Goal: Task Accomplishment & Management: Use online tool/utility

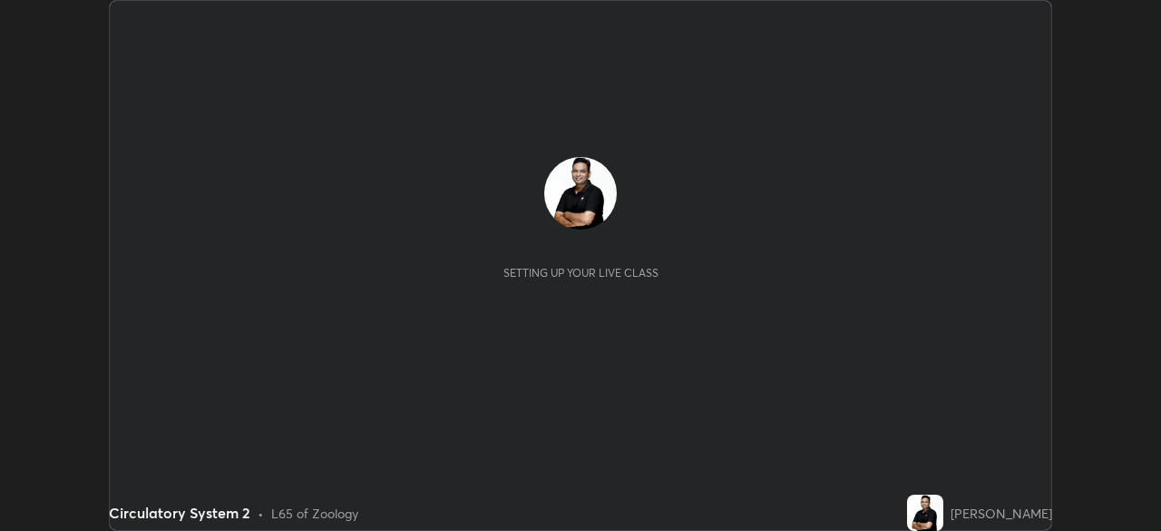
scroll to position [531, 1160]
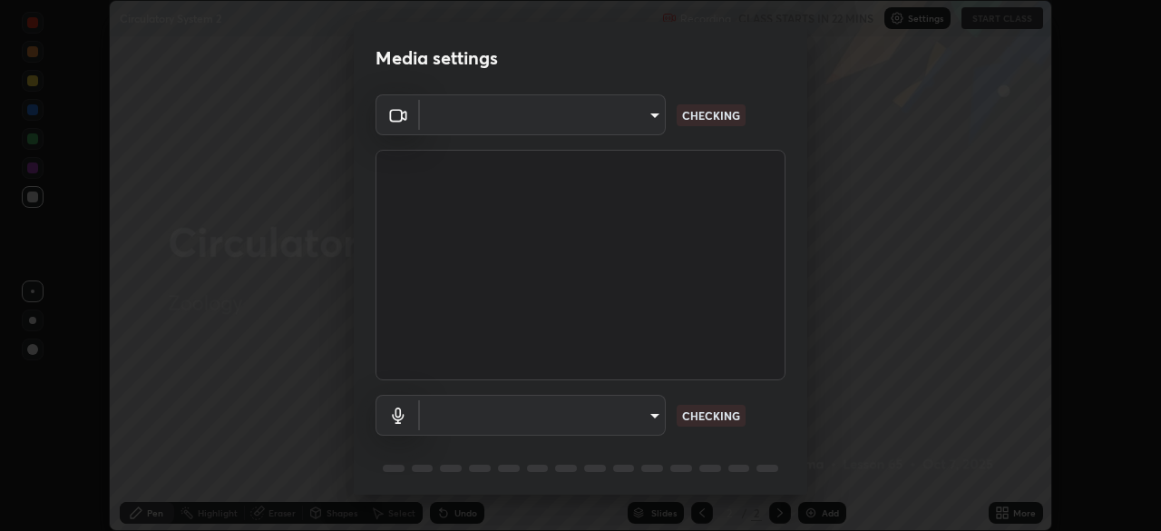
click at [648, 416] on body "Erase all Circulatory System 2 Recording CLASS STARTS IN 22 MINS Settings START…" at bounding box center [580, 265] width 1161 height 531
type input "05730faa116fe893cb3bfff37bc48e03cda79a540a9a2906e08a5a6a13fc8772"
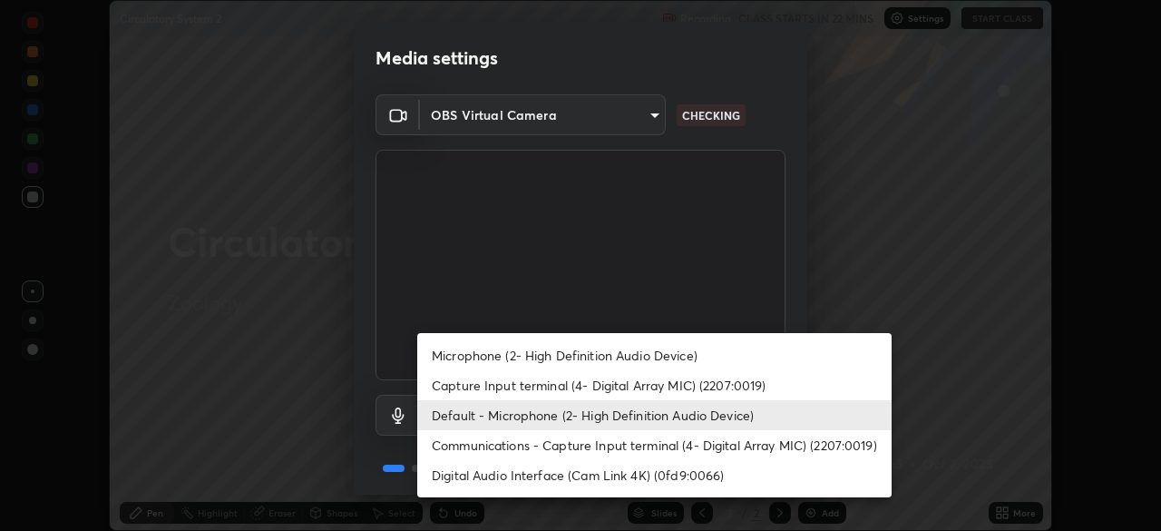
click at [658, 437] on li "Communications - Capture Input terminal (4- Digital Array MIC) (2207:0019)" at bounding box center [654, 445] width 475 height 30
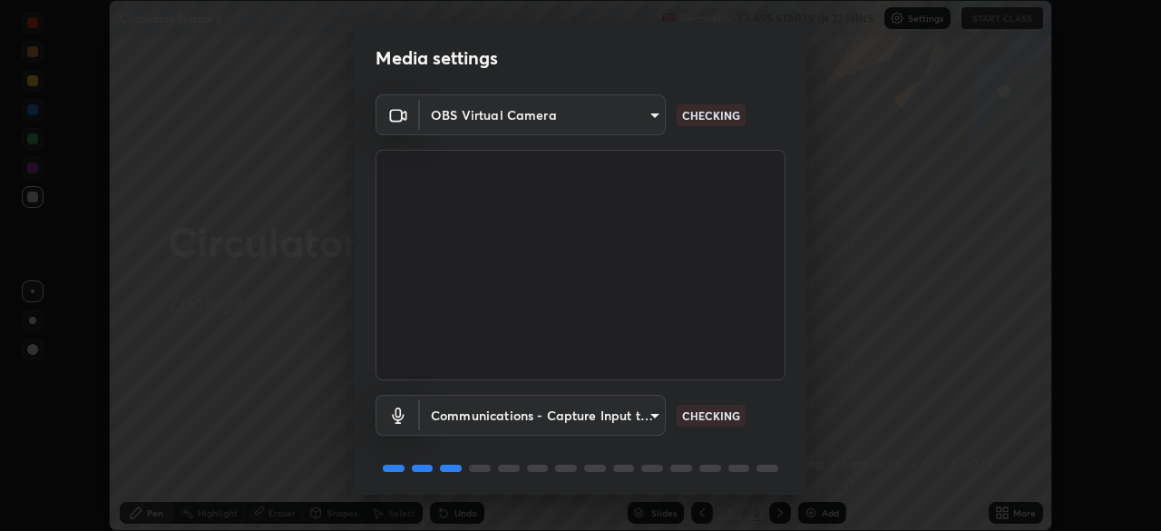
click at [641, 406] on body "Erase all Circulatory System 2 Recording CLASS STARTS IN 22 MINS Settings START…" at bounding box center [580, 265] width 1161 height 531
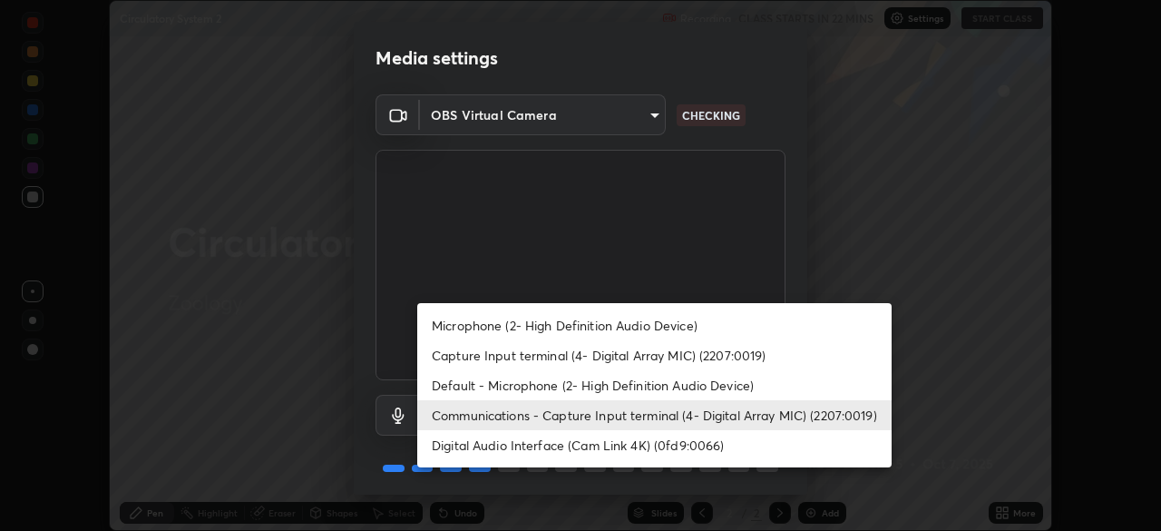
click at [646, 323] on li "Microphone (2- High Definition Audio Device)" at bounding box center [654, 325] width 475 height 30
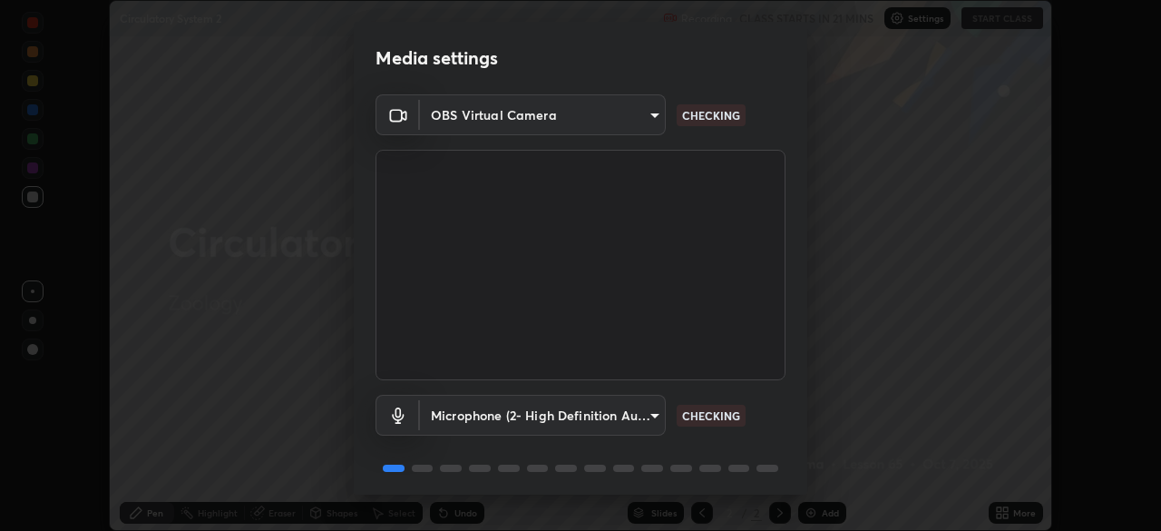
scroll to position [64, 0]
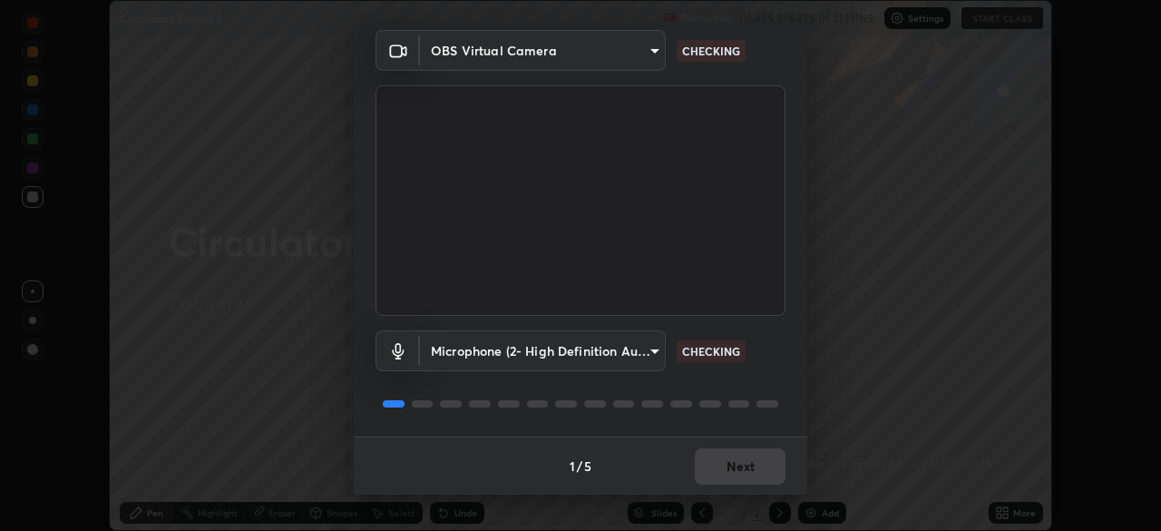
click at [651, 350] on body "Erase all Circulatory System 2 Recording CLASS STARTS IN 21 MINS Settings START…" at bounding box center [580, 265] width 1161 height 531
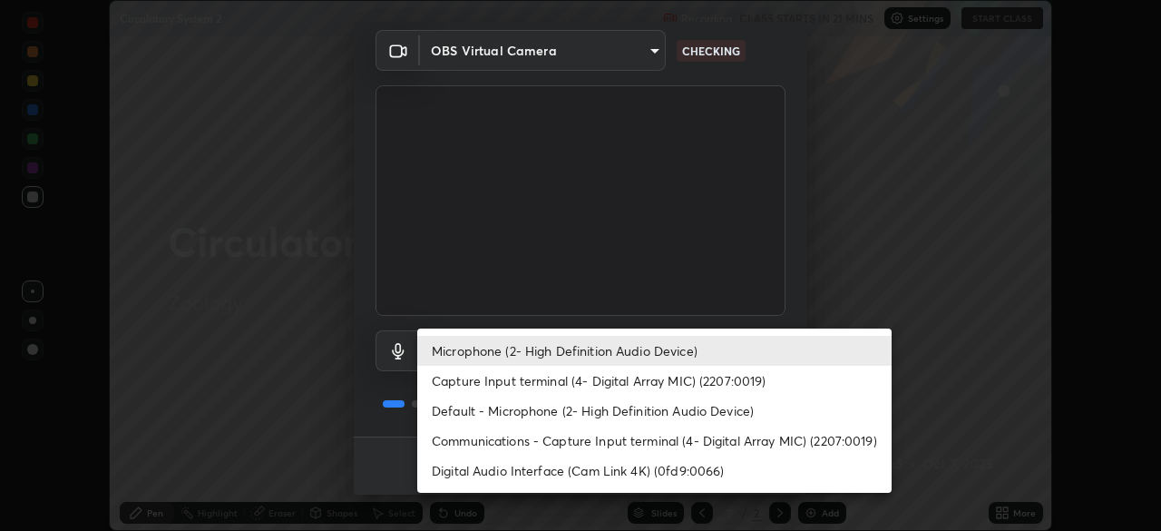
click at [608, 401] on li "Default - Microphone (2- High Definition Audio Device)" at bounding box center [654, 411] width 475 height 30
type input "default"
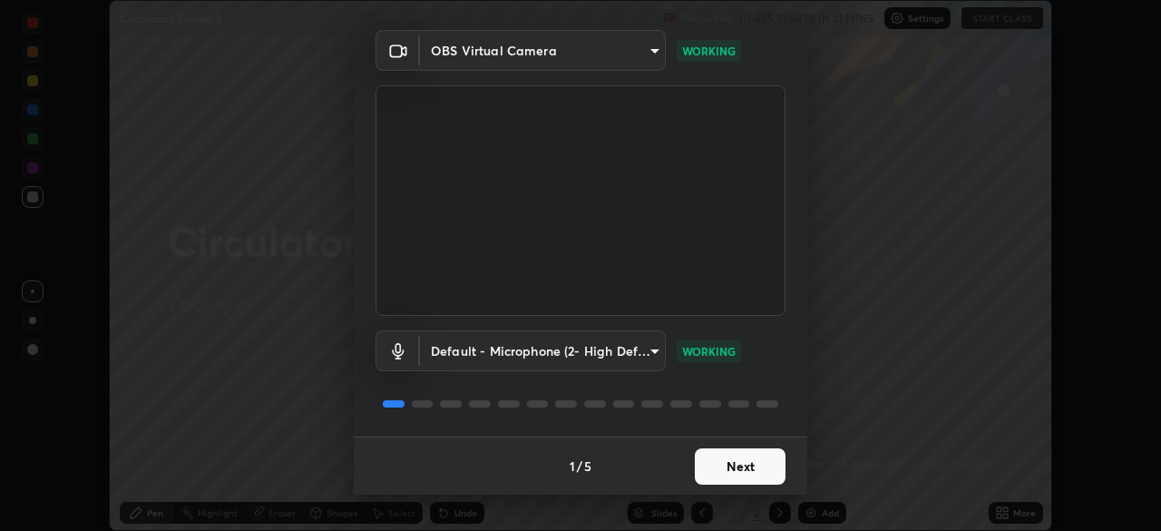
click at [751, 468] on button "Next" at bounding box center [740, 466] width 91 height 36
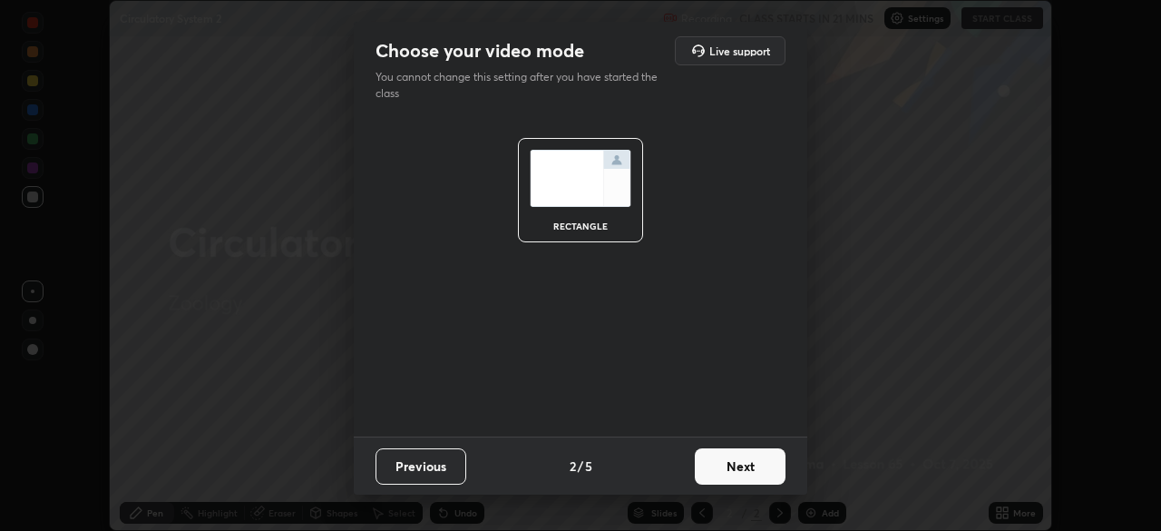
scroll to position [0, 0]
click at [751, 468] on button "Next" at bounding box center [740, 466] width 91 height 36
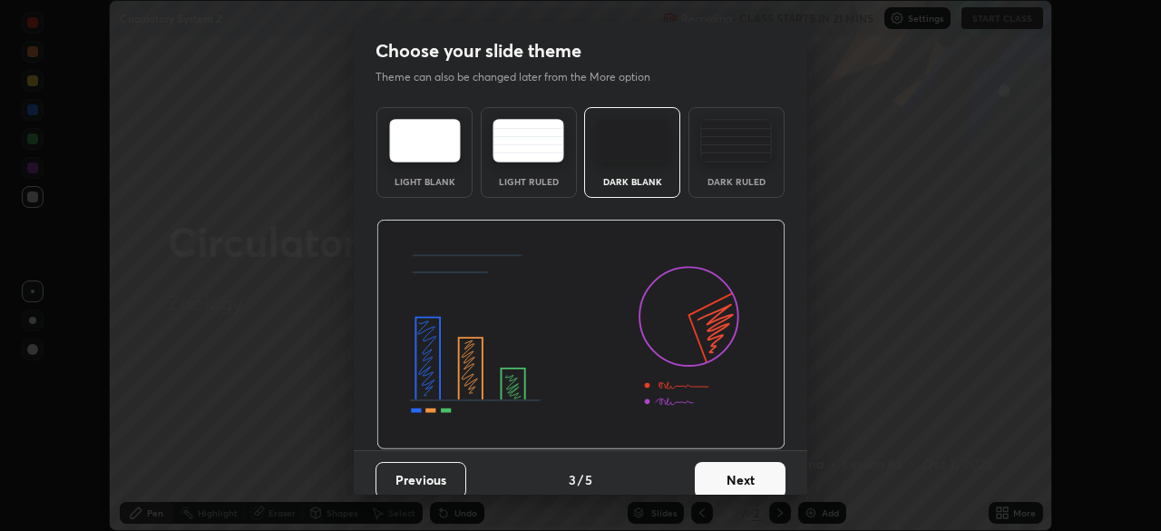
click at [760, 471] on button "Next" at bounding box center [740, 480] width 91 height 36
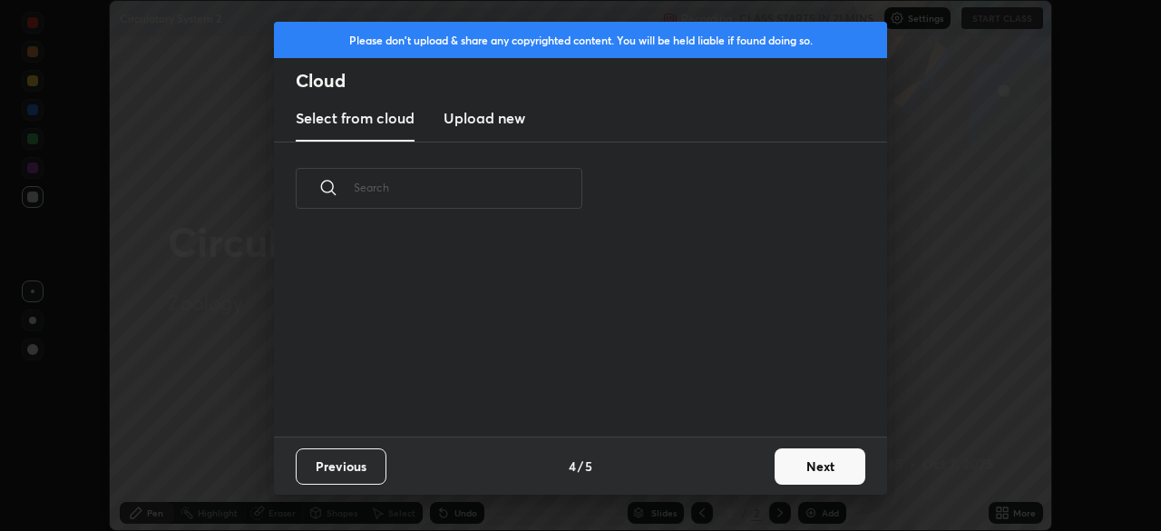
click at [775, 474] on button "Next" at bounding box center [820, 466] width 91 height 36
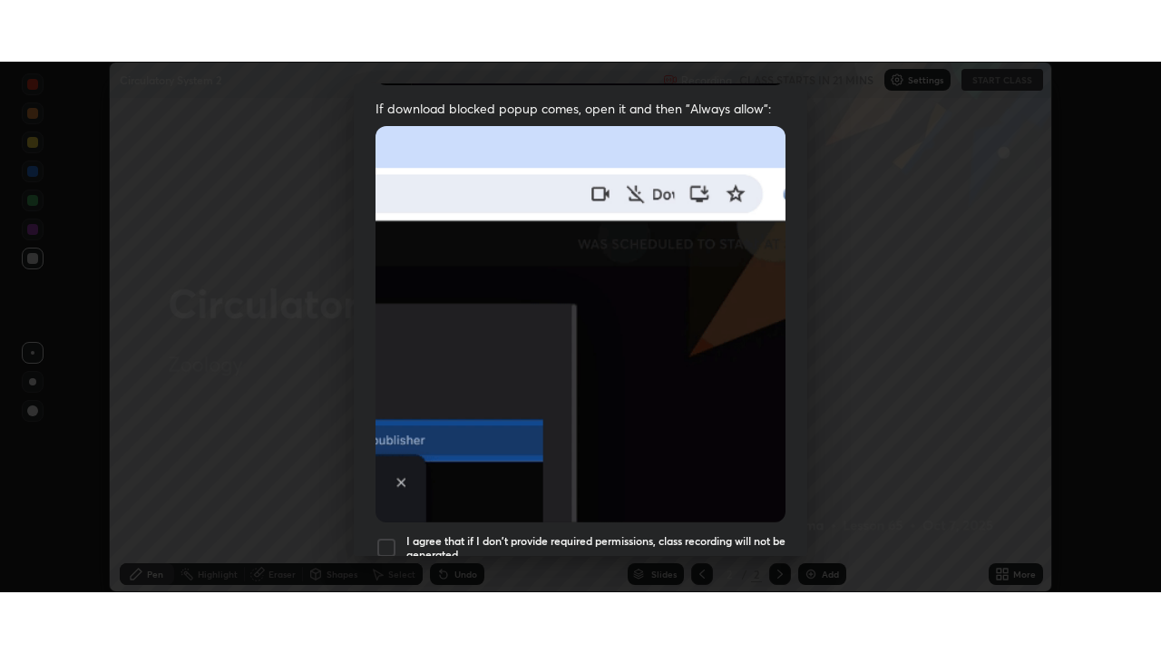
scroll to position [435, 0]
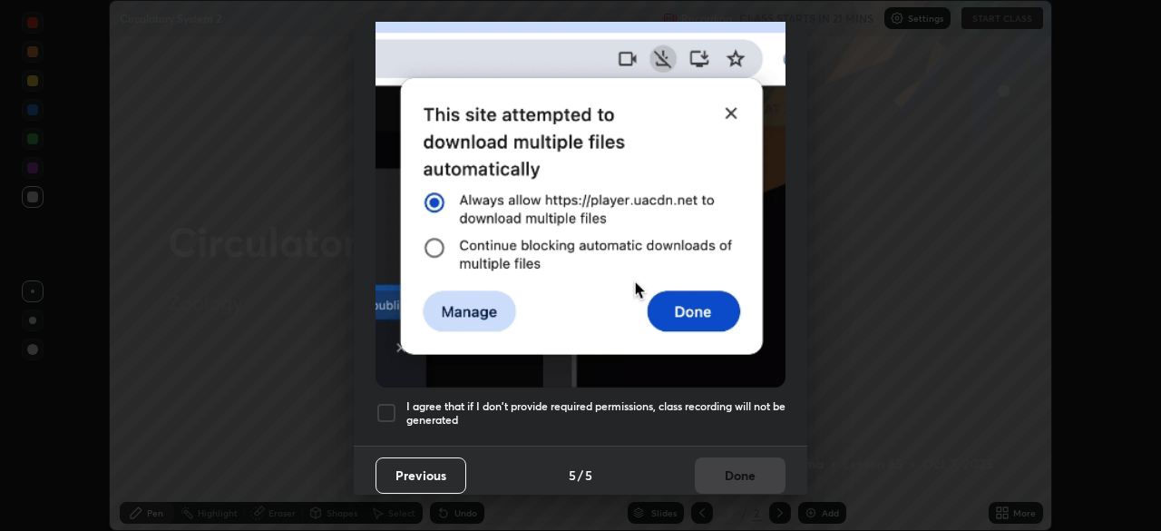
click at [392, 402] on div at bounding box center [387, 413] width 22 height 22
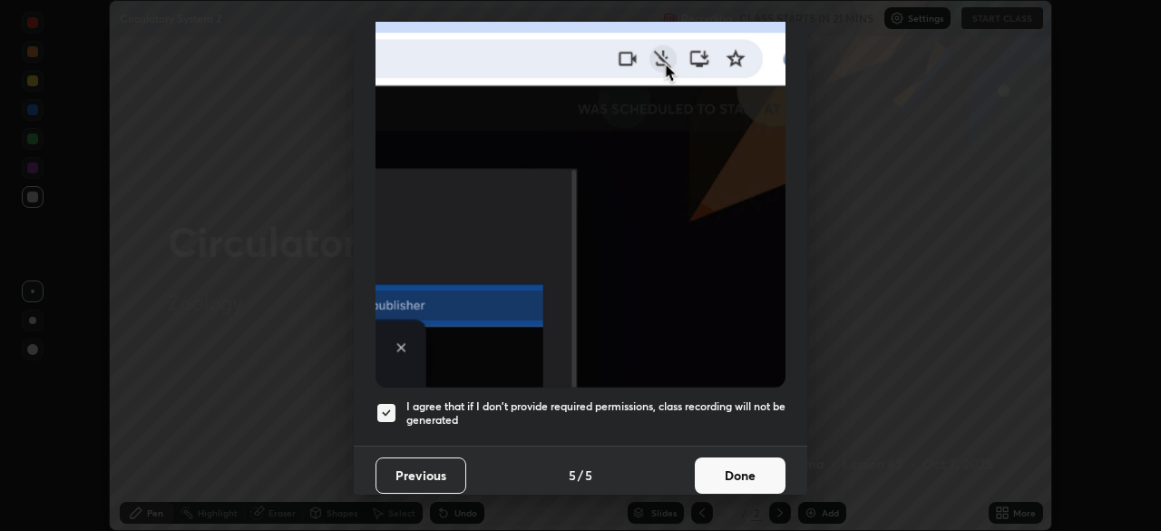
click at [768, 465] on button "Done" at bounding box center [740, 475] width 91 height 36
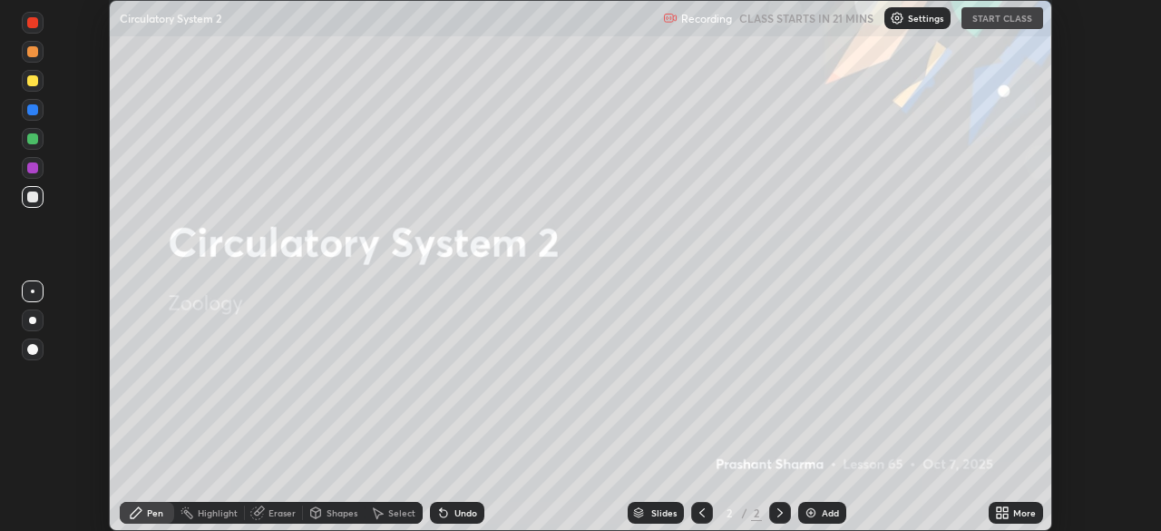
click at [1008, 513] on icon at bounding box center [1002, 512] width 15 height 15
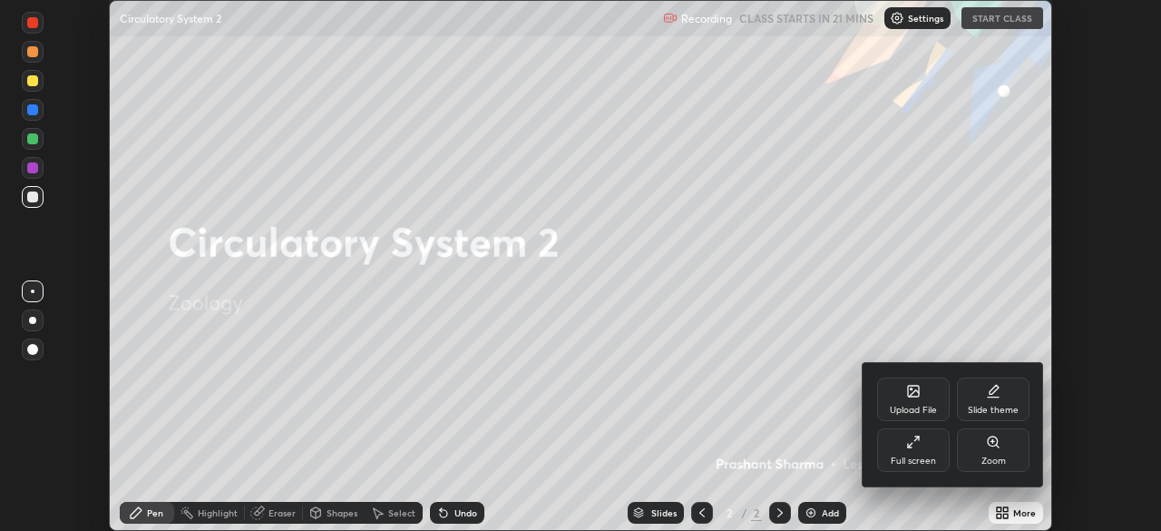
click at [992, 397] on icon at bounding box center [993, 397] width 11 height 0
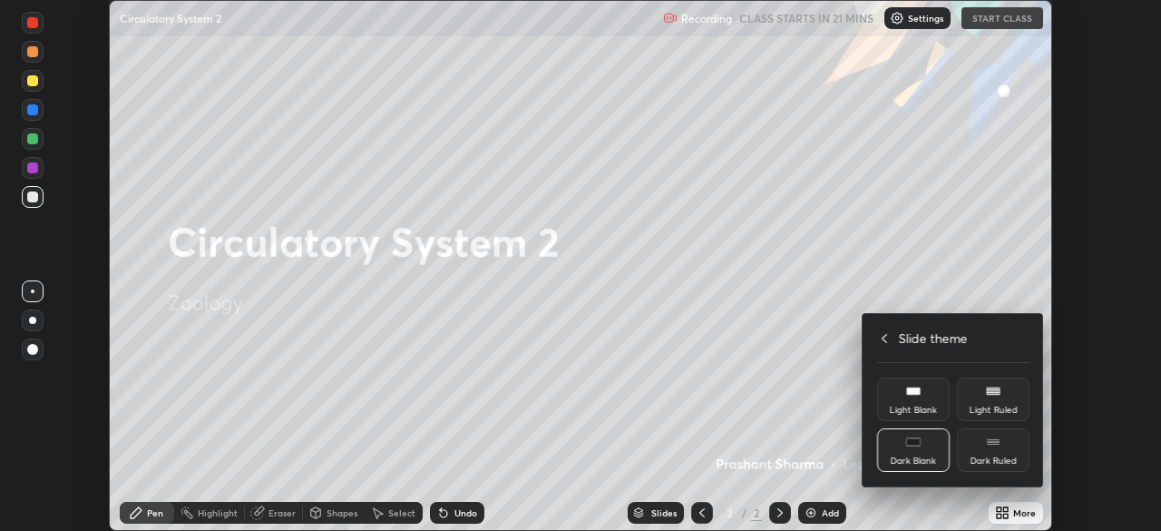
click at [916, 447] on icon at bounding box center [913, 442] width 15 height 15
click at [917, 341] on h4 "Slide theme" at bounding box center [933, 337] width 69 height 19
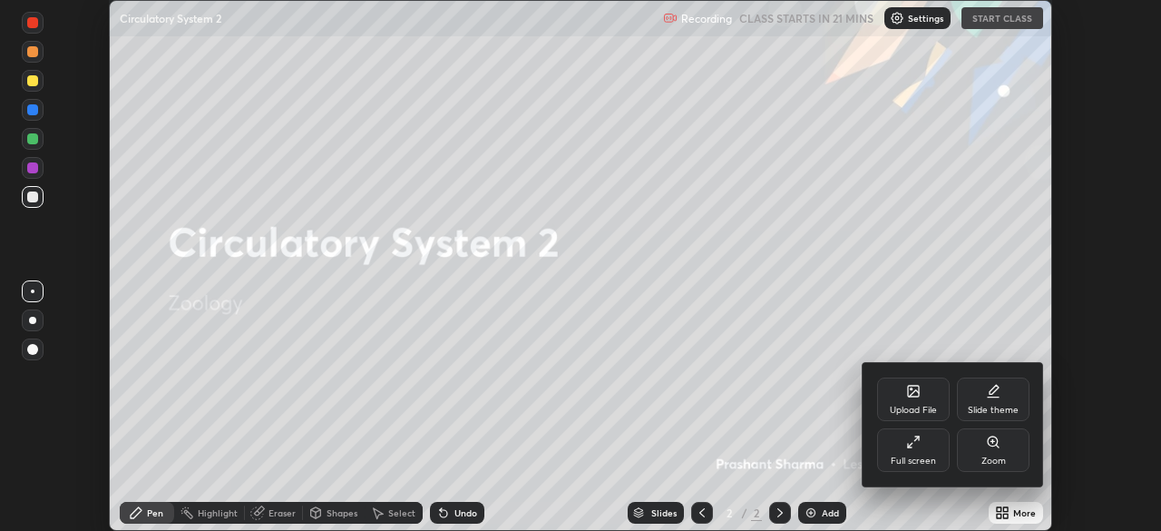
click at [917, 443] on icon at bounding box center [913, 442] width 15 height 15
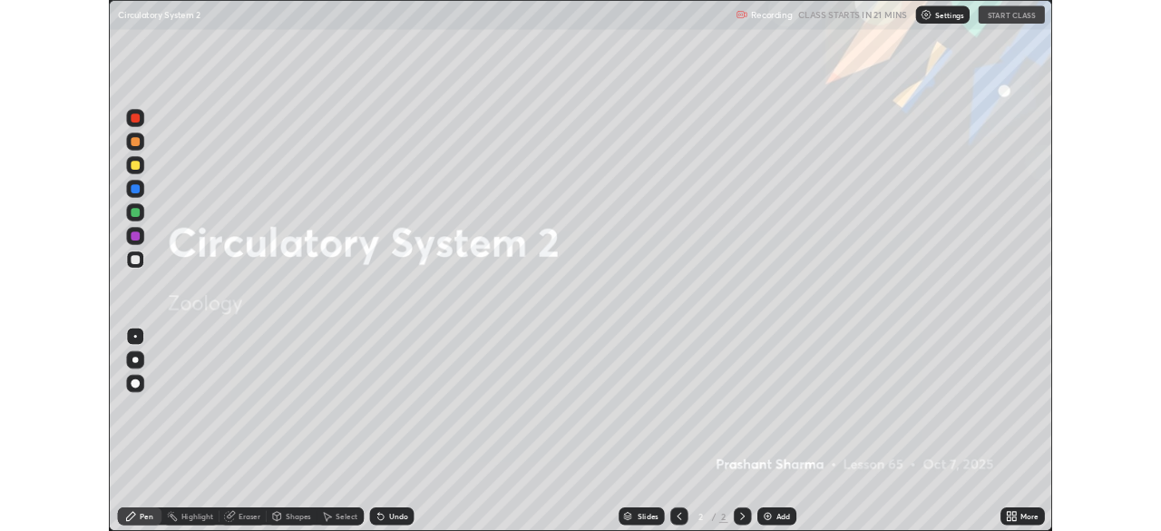
scroll to position [653, 1161]
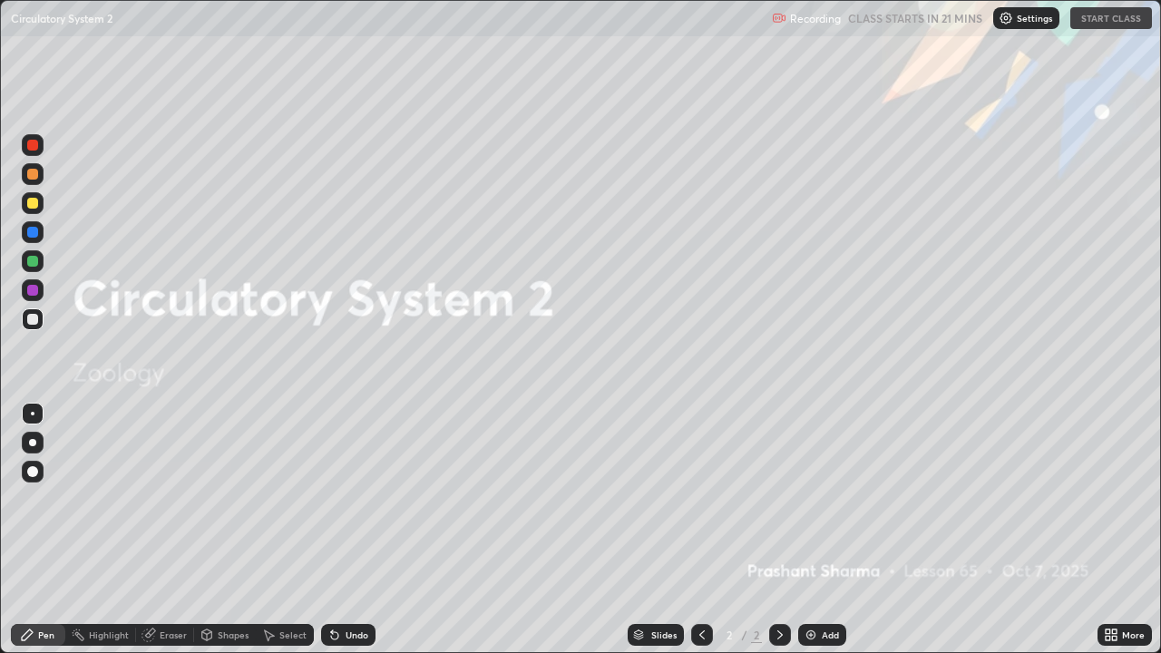
click at [824, 530] on div "Add" at bounding box center [822, 635] width 48 height 22
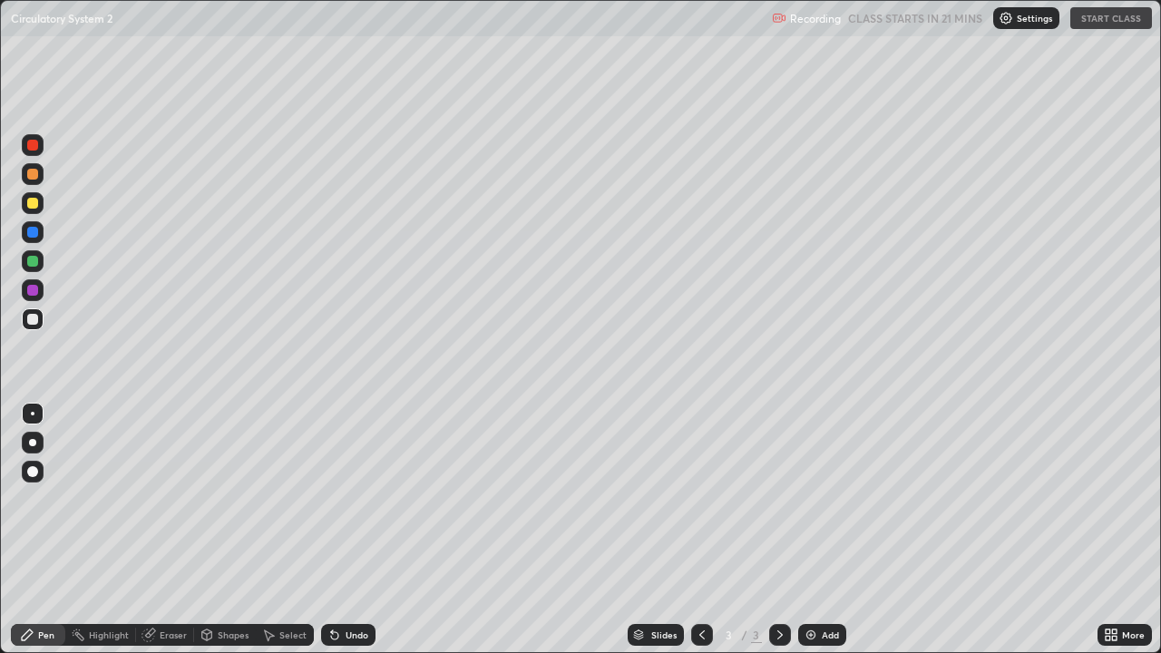
click at [1108, 15] on div "Recording CLASS STARTS IN 21 MINS Settings START CLASS" at bounding box center [962, 18] width 380 height 35
click at [1111, 19] on div "Recording CLASS STARTS IN 21 MINS Settings START CLASS" at bounding box center [962, 18] width 380 height 35
click at [960, 18] on h5 "CLASS STARTS IN 19 MINS" at bounding box center [914, 18] width 135 height 16
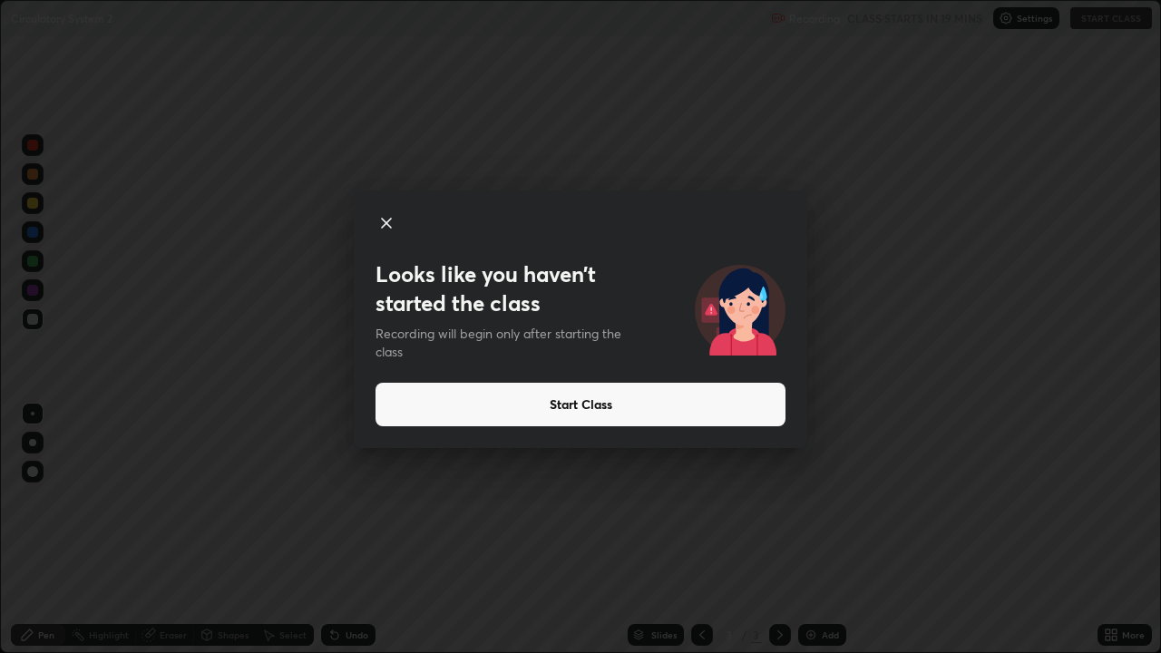
click at [387, 223] on icon at bounding box center [386, 223] width 9 height 9
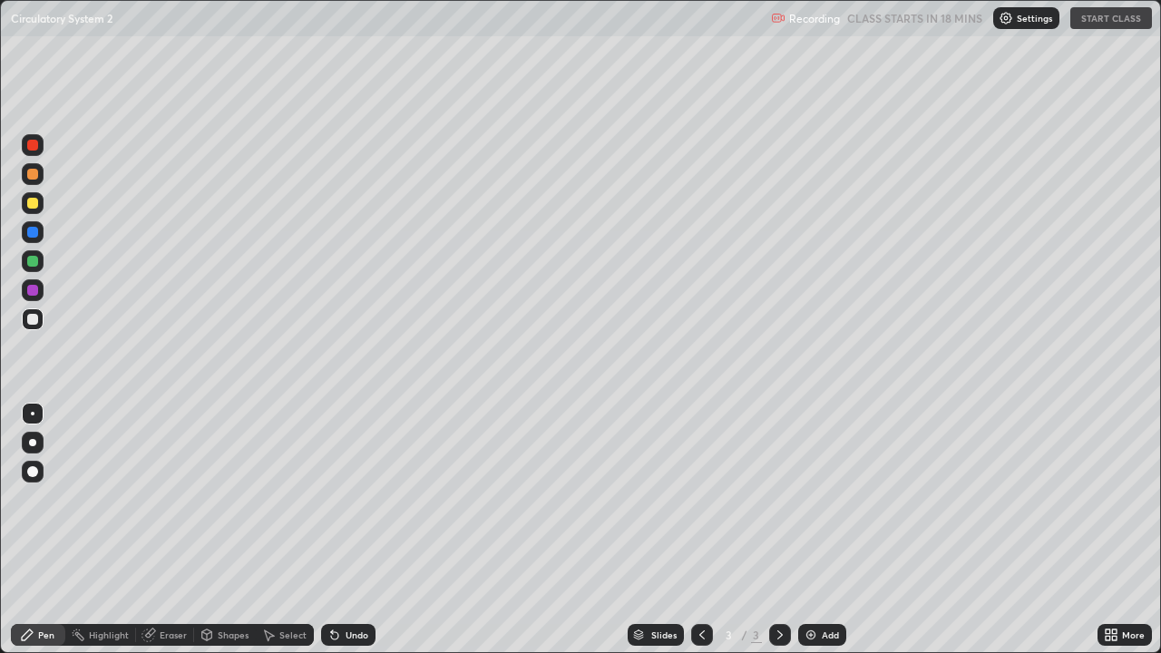
click at [1124, 530] on div "More" at bounding box center [1125, 635] width 54 height 22
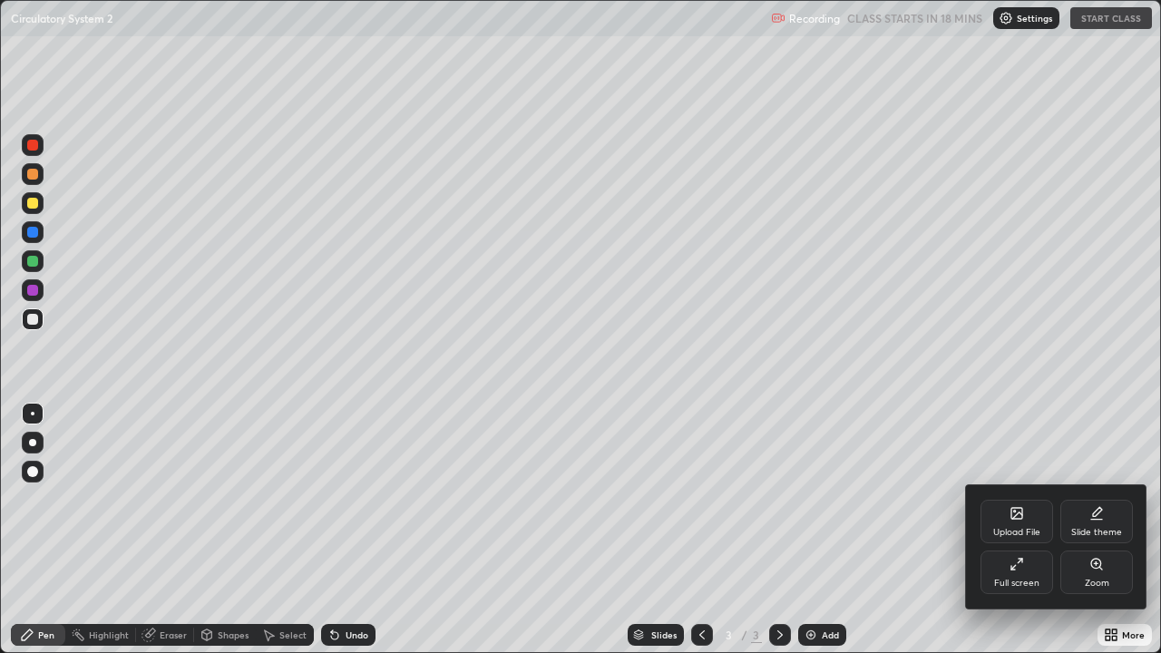
click at [1014, 530] on div "Full screen" at bounding box center [1017, 573] width 73 height 44
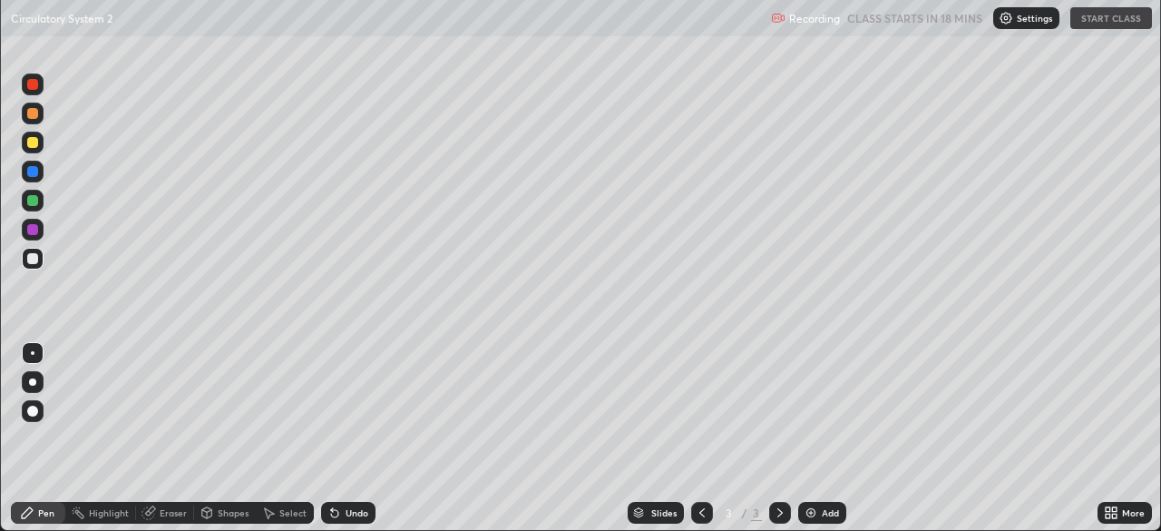
scroll to position [90200, 89569]
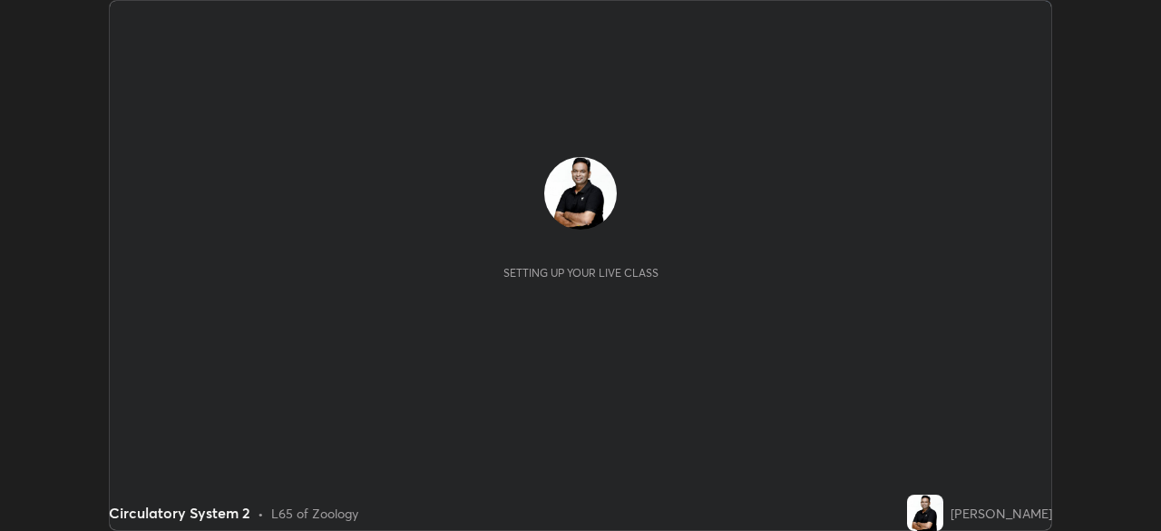
scroll to position [531, 1160]
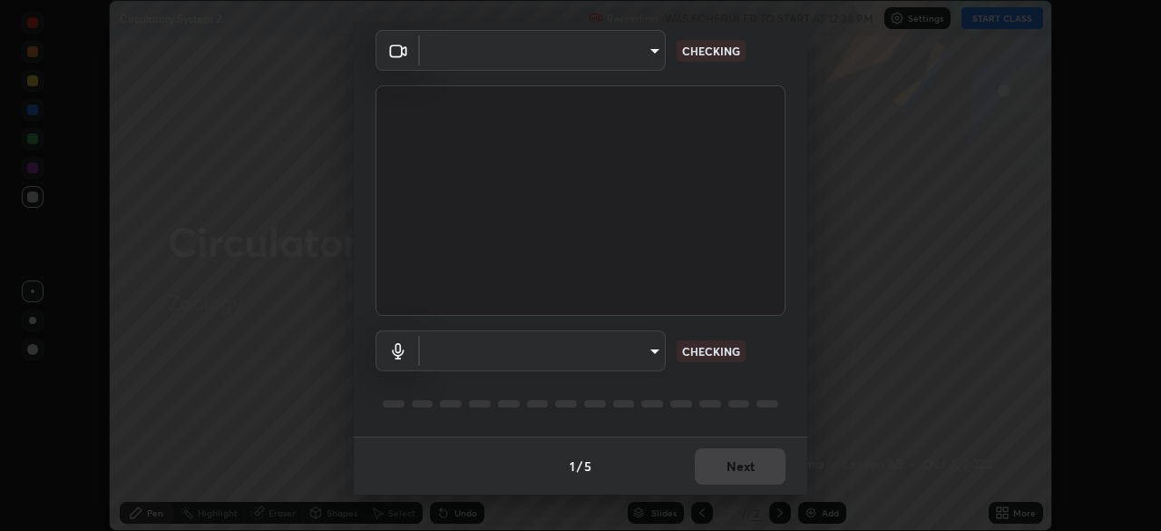
type input "05730faa116fe893cb3bfff37bc48e03cda79a540a9a2906e08a5a6a13fc8772"
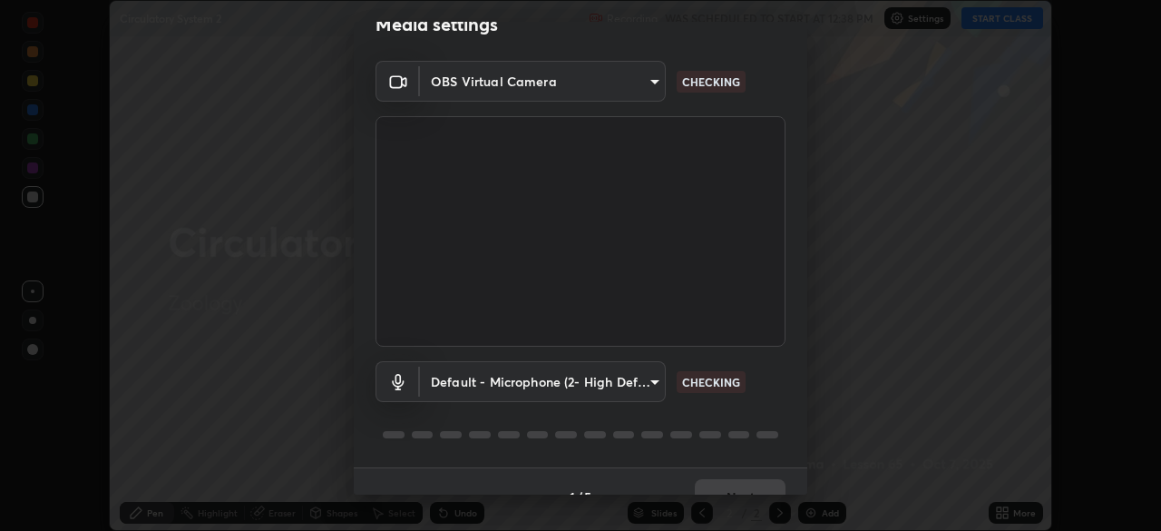
scroll to position [64, 0]
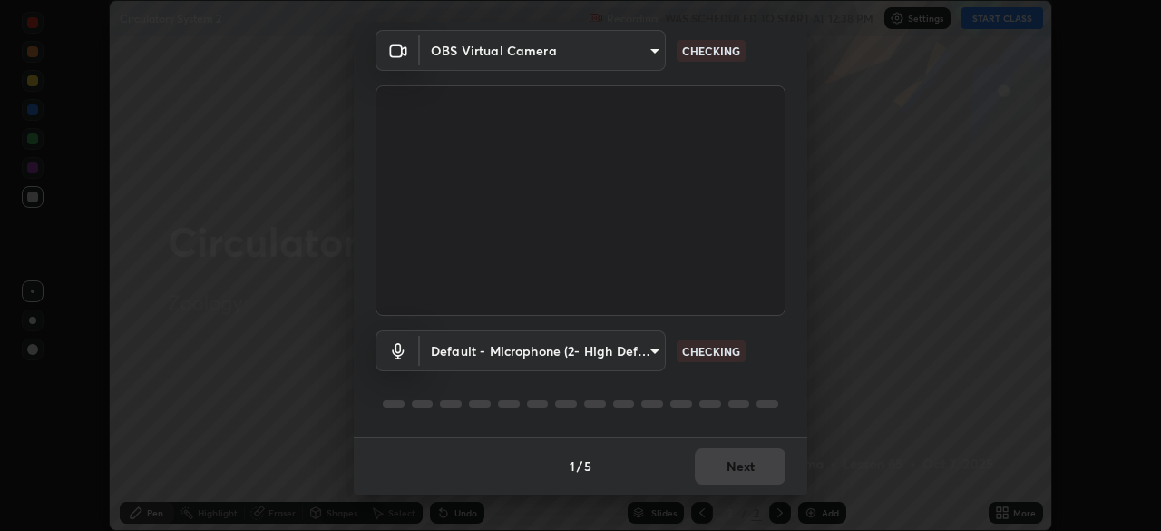
click at [597, 354] on body "Erase all Circulatory System 2 Recording WAS SCHEDULED TO START AT 12:38 PM Set…" at bounding box center [580, 265] width 1161 height 531
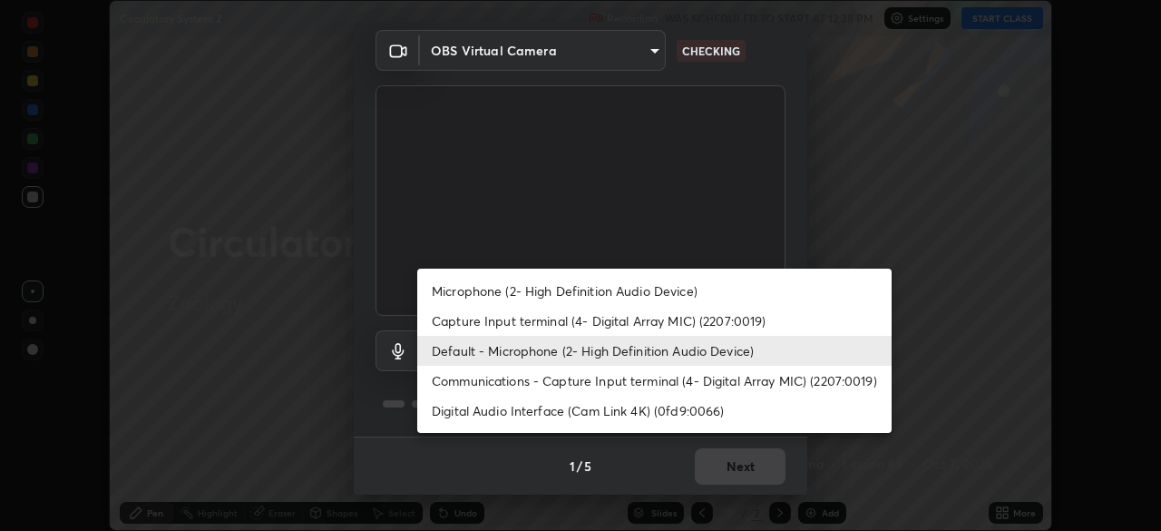
click at [533, 322] on li "Capture Input terminal (4- Digital Array MIC) (2207:0019)" at bounding box center [654, 321] width 475 height 30
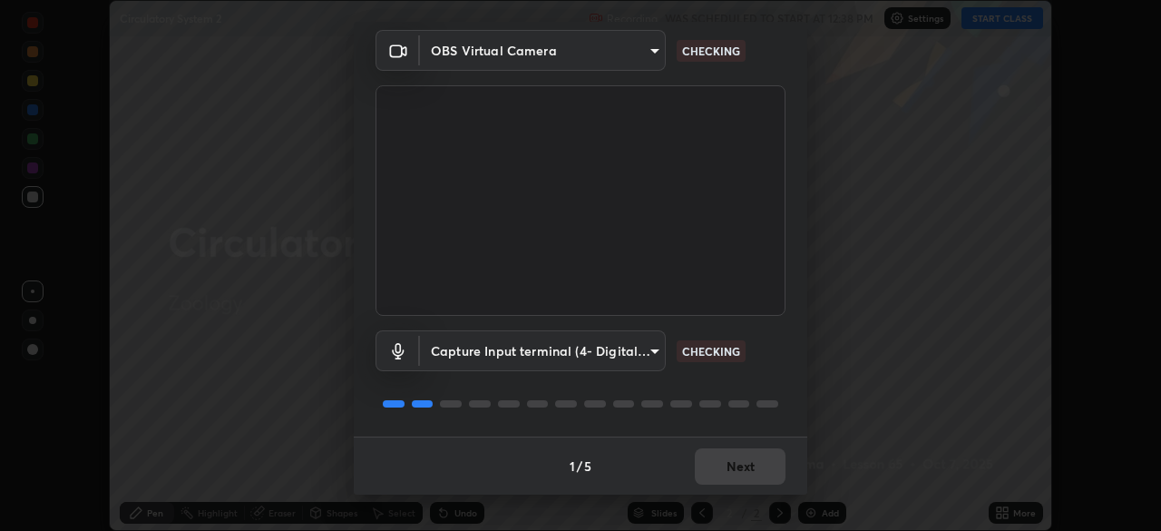
click at [532, 350] on body "Erase all Circulatory System 2 Recording WAS SCHEDULED TO START AT 12:38 PM Set…" at bounding box center [580, 265] width 1161 height 531
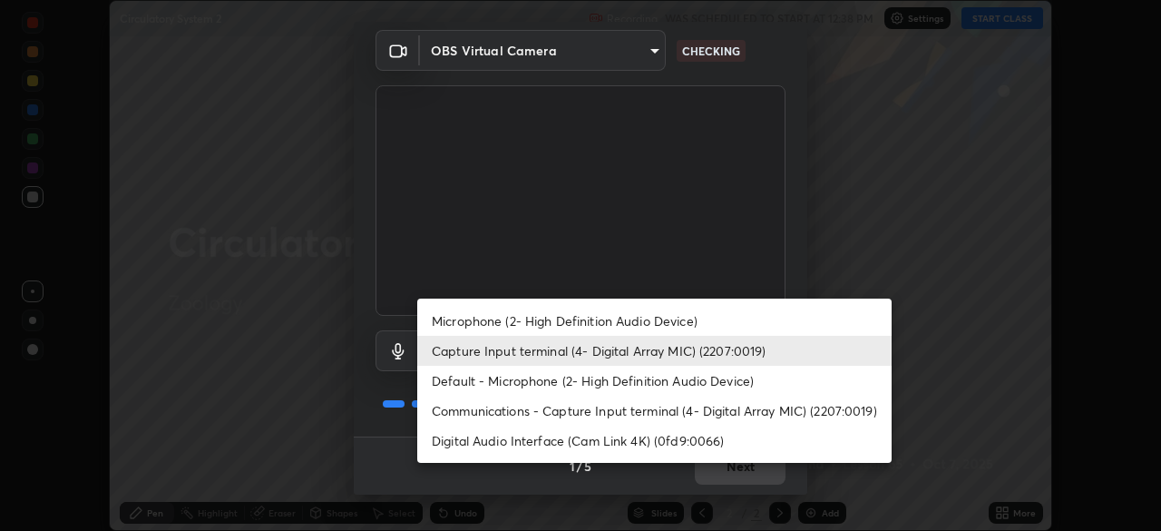
click at [480, 383] on li "Default - Microphone (2- High Definition Audio Device)" at bounding box center [654, 381] width 475 height 30
type input "default"
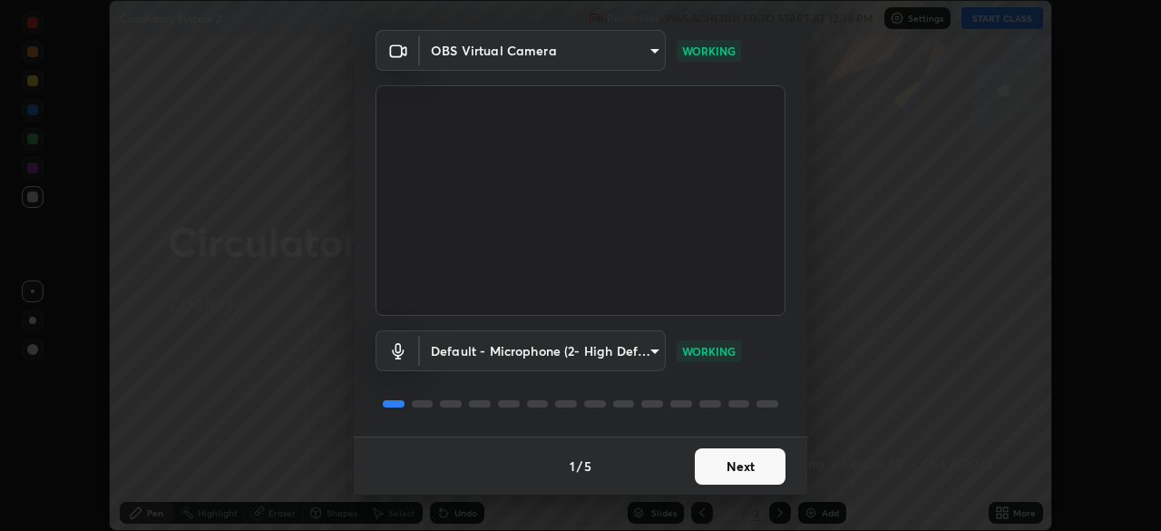
click at [739, 472] on button "Next" at bounding box center [740, 466] width 91 height 36
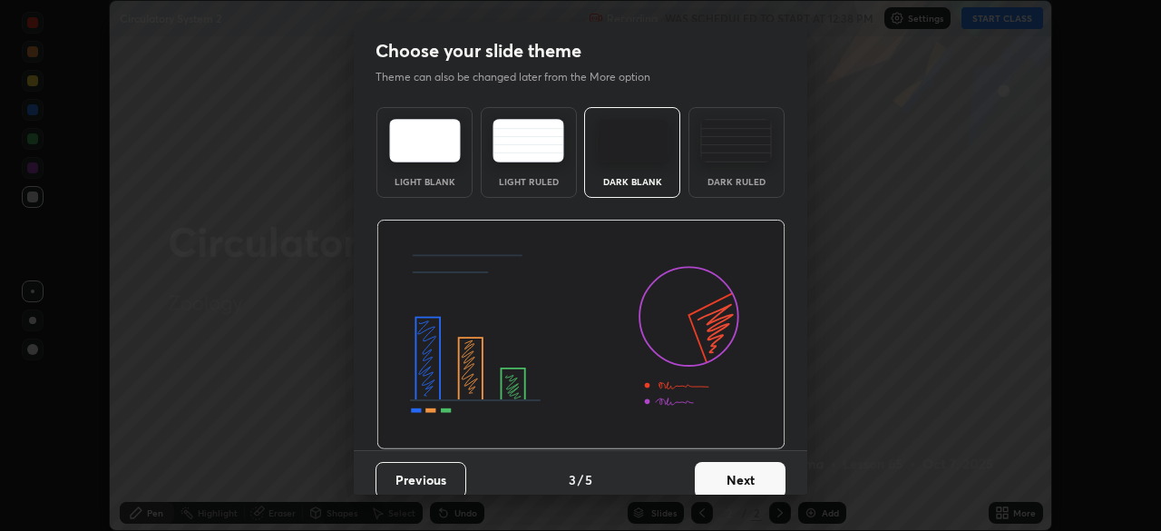
click at [739, 470] on button "Next" at bounding box center [740, 480] width 91 height 36
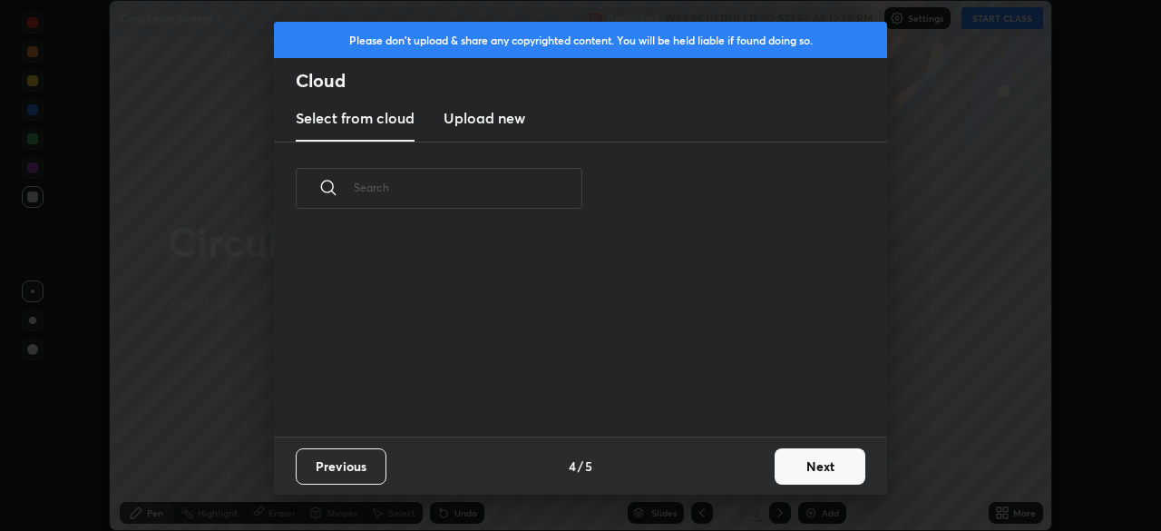
scroll to position [201, 582]
click at [791, 474] on button "Next" at bounding box center [820, 466] width 91 height 36
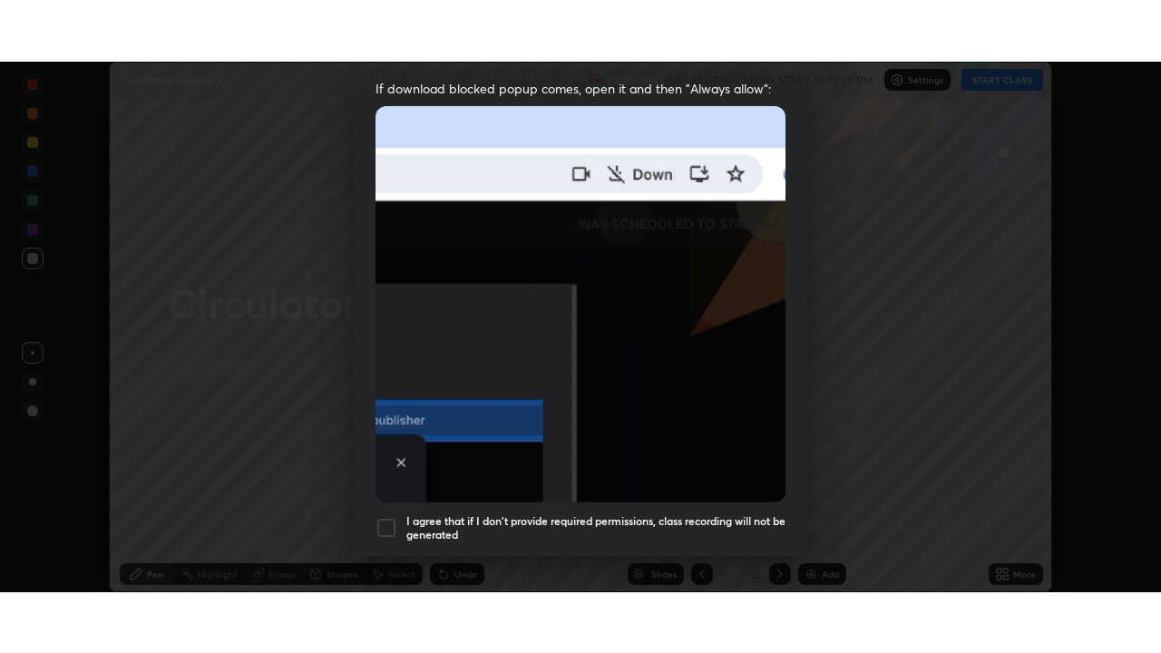
scroll to position [435, 0]
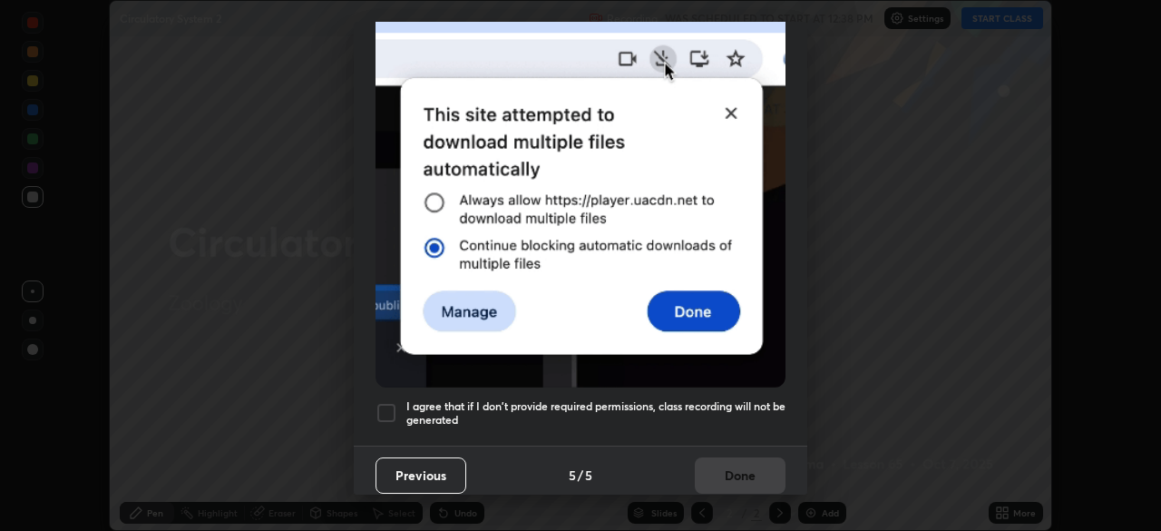
click at [389, 402] on div at bounding box center [387, 413] width 22 height 22
click at [734, 457] on button "Done" at bounding box center [740, 475] width 91 height 36
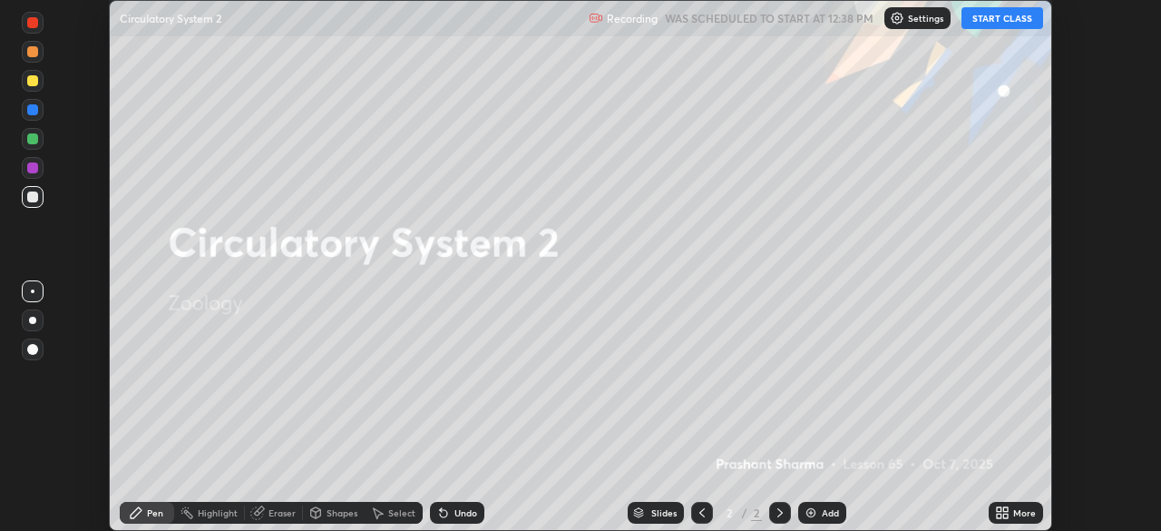
click at [999, 19] on button "START CLASS" at bounding box center [1003, 18] width 82 height 22
click at [1005, 515] on icon at bounding box center [1005, 516] width 5 height 5
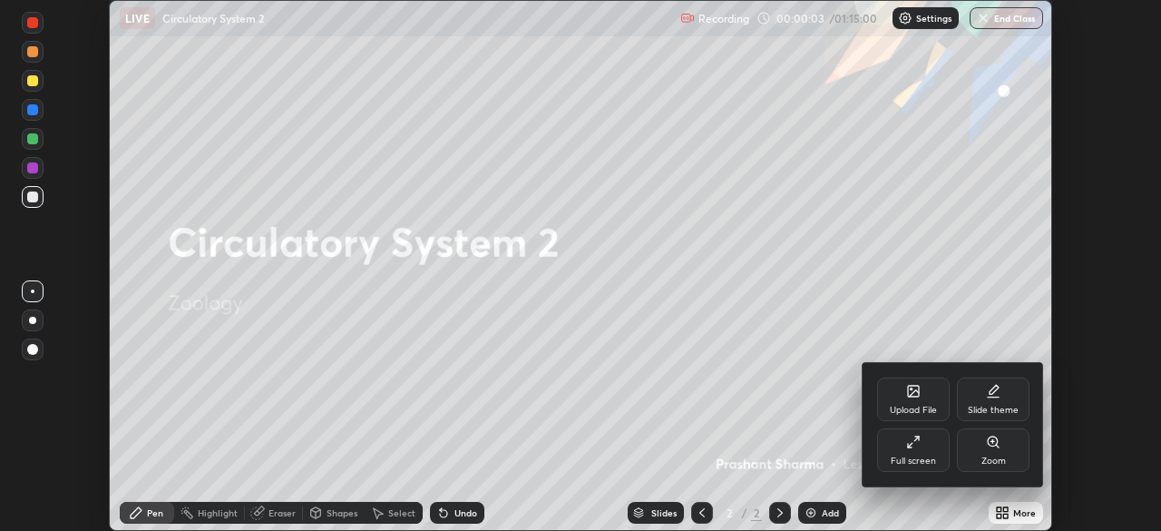
click at [917, 445] on icon at bounding box center [913, 442] width 15 height 15
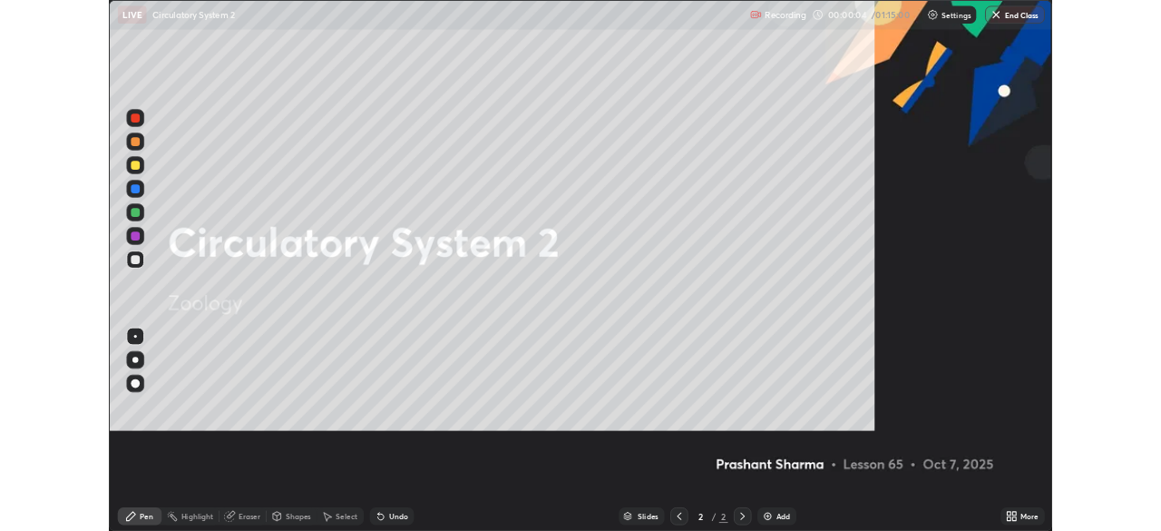
scroll to position [653, 1161]
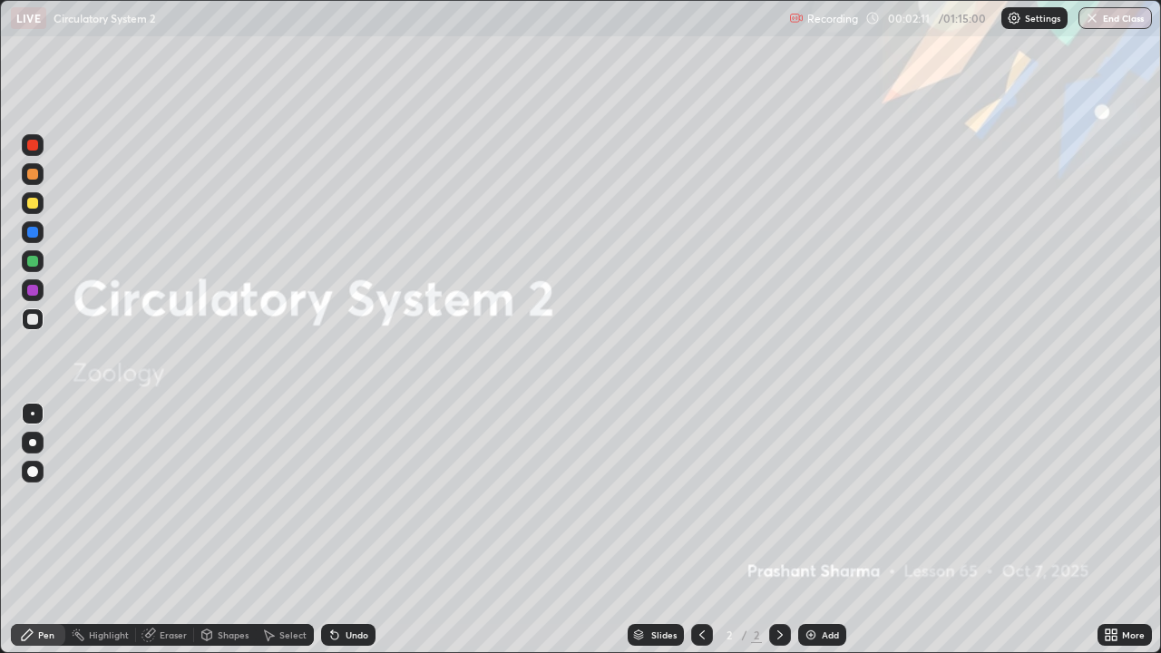
click at [1108, 530] on icon at bounding box center [1108, 638] width 5 height 5
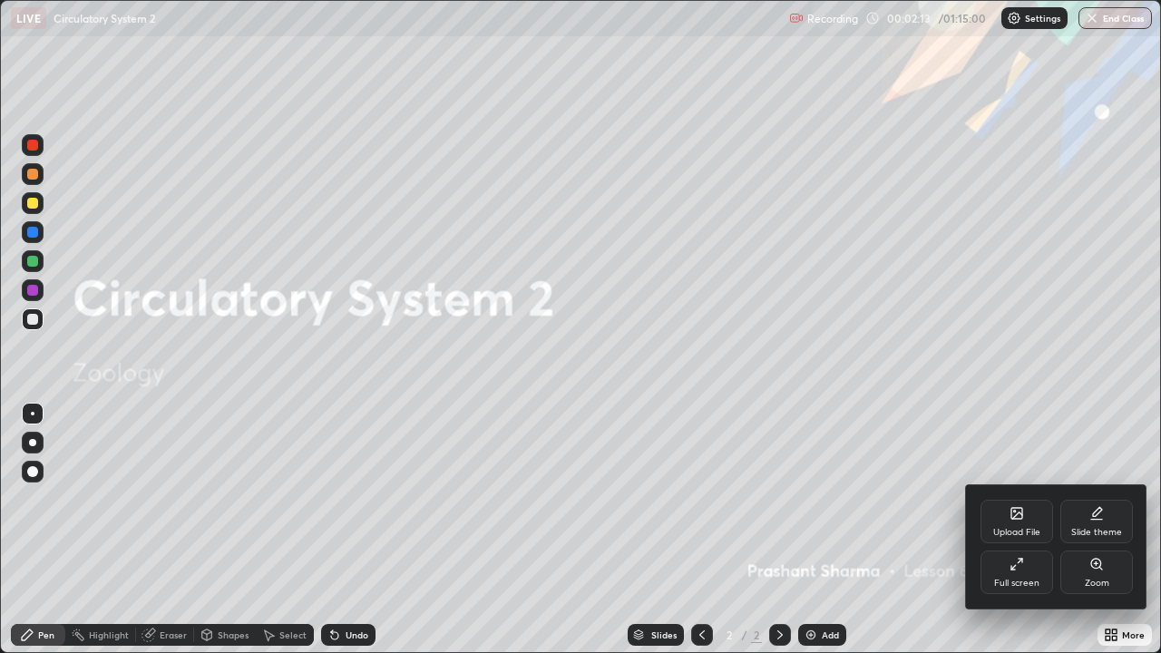
click at [1013, 530] on icon at bounding box center [1014, 567] width 5 height 5
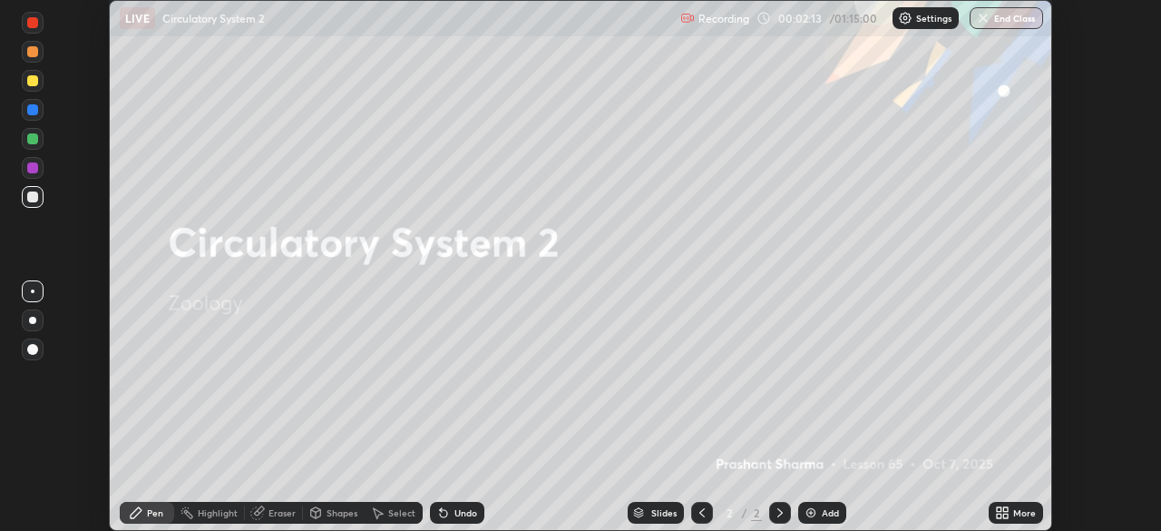
scroll to position [90200, 89569]
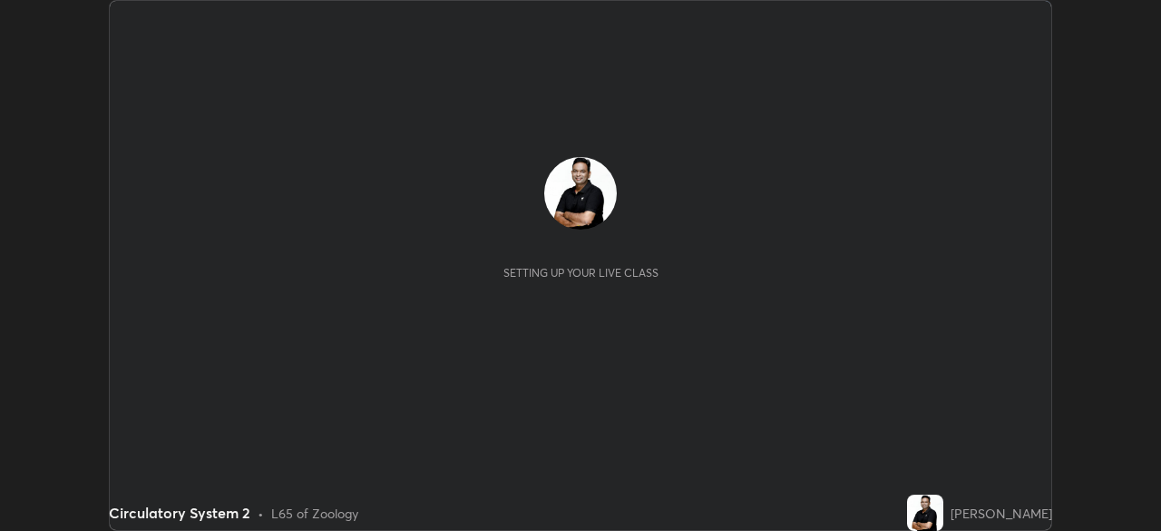
scroll to position [531, 1160]
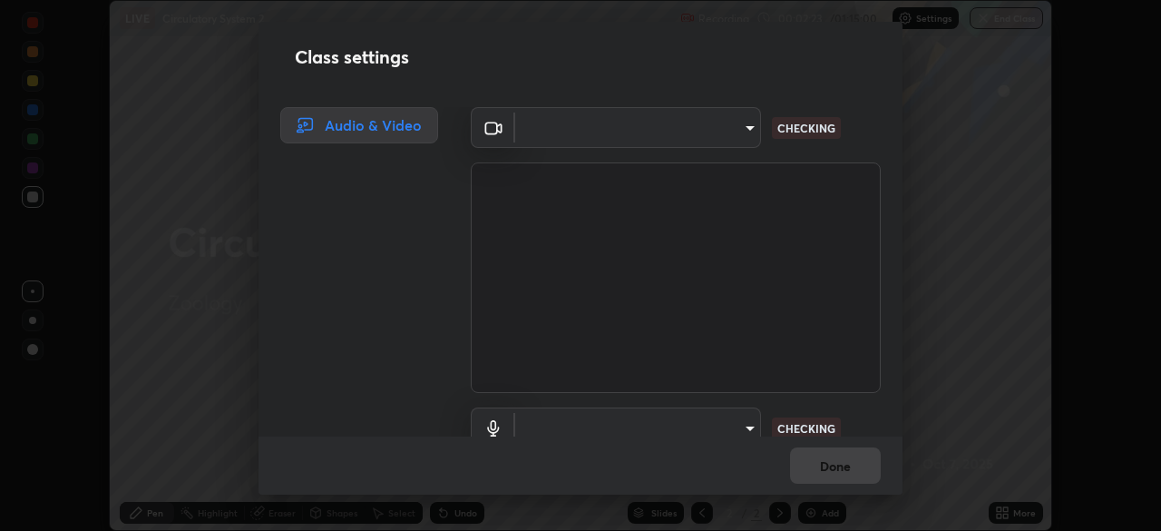
type input "05730faa116fe893cb3bfff37bc48e03cda79a540a9a2906e08a5a6a13fc8772"
click at [740, 420] on body "Erase all LIVE Circulatory System 2 Recording 00:02:24 / 01:15:00 Settings End …" at bounding box center [580, 265] width 1161 height 531
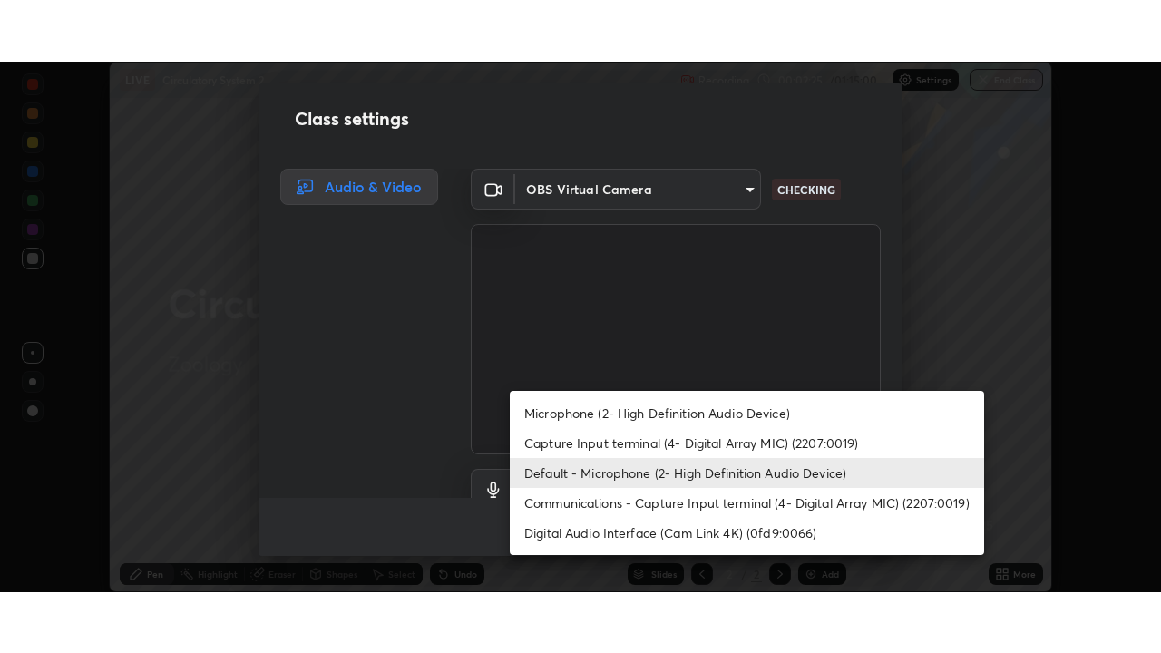
scroll to position [16, 0]
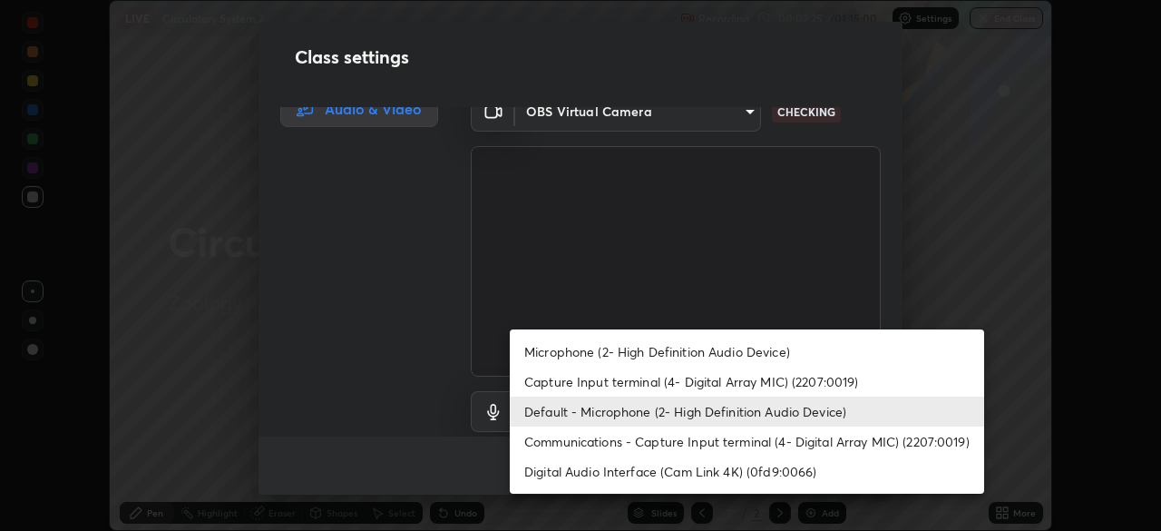
click at [657, 442] on li "Communications - Capture Input terminal (4- Digital Array MIC) (2207:0019)" at bounding box center [747, 441] width 475 height 30
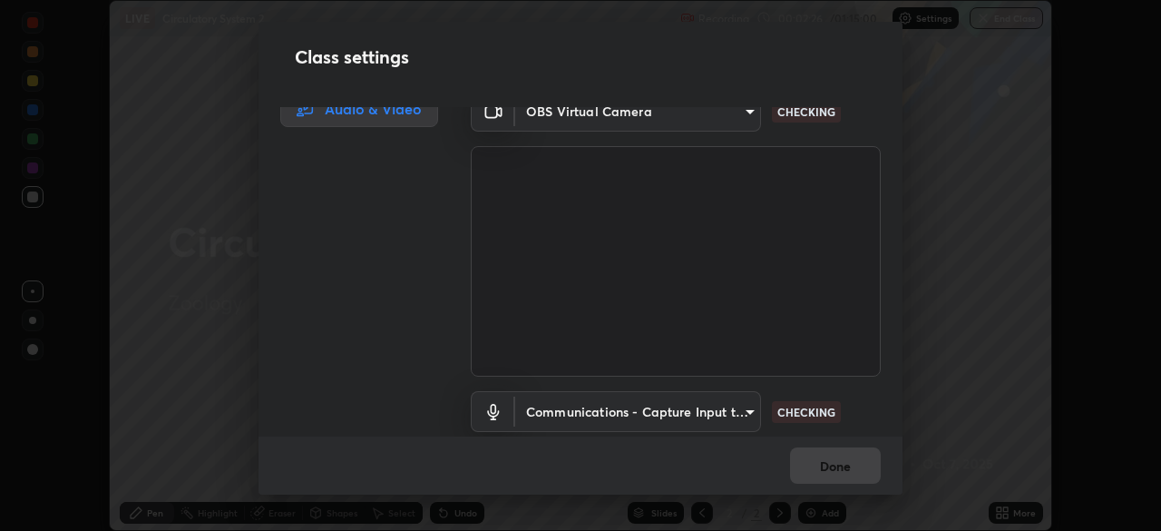
click at [716, 411] on body "Erase all LIVE Circulatory System 2 Recording 00:02:26 / 01:15:00 Settings End …" at bounding box center [580, 265] width 1161 height 531
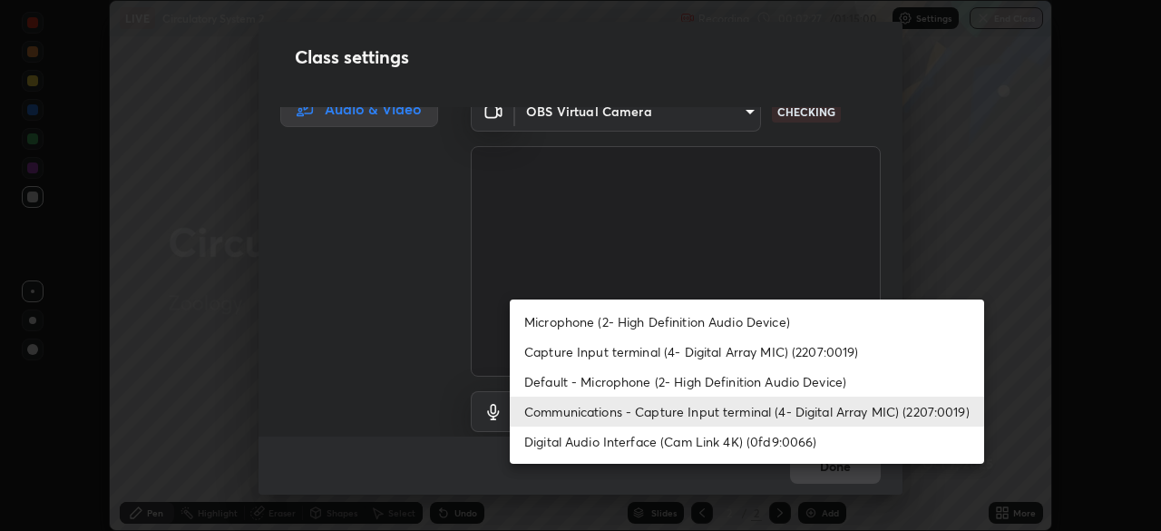
click at [598, 376] on li "Default - Microphone (2- High Definition Audio Device)" at bounding box center [747, 382] width 475 height 30
type input "default"
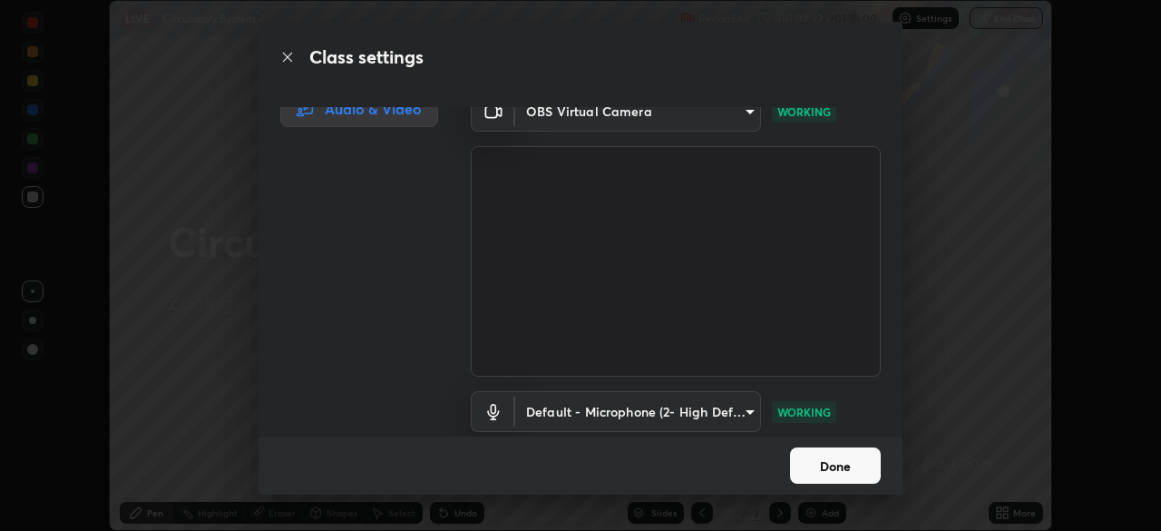
click at [848, 460] on button "Done" at bounding box center [835, 465] width 91 height 36
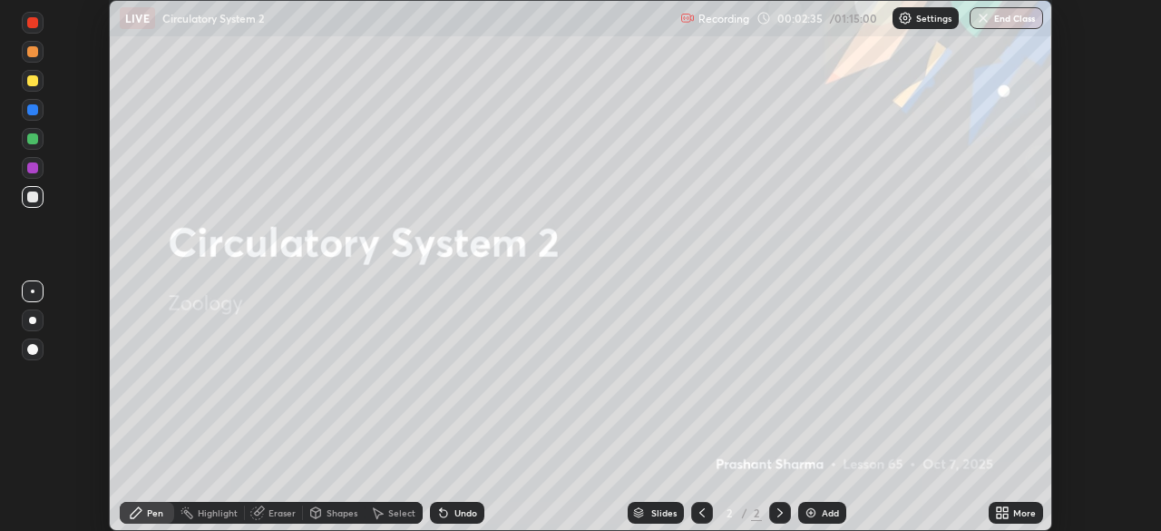
click at [999, 509] on icon at bounding box center [999, 509] width 5 height 5
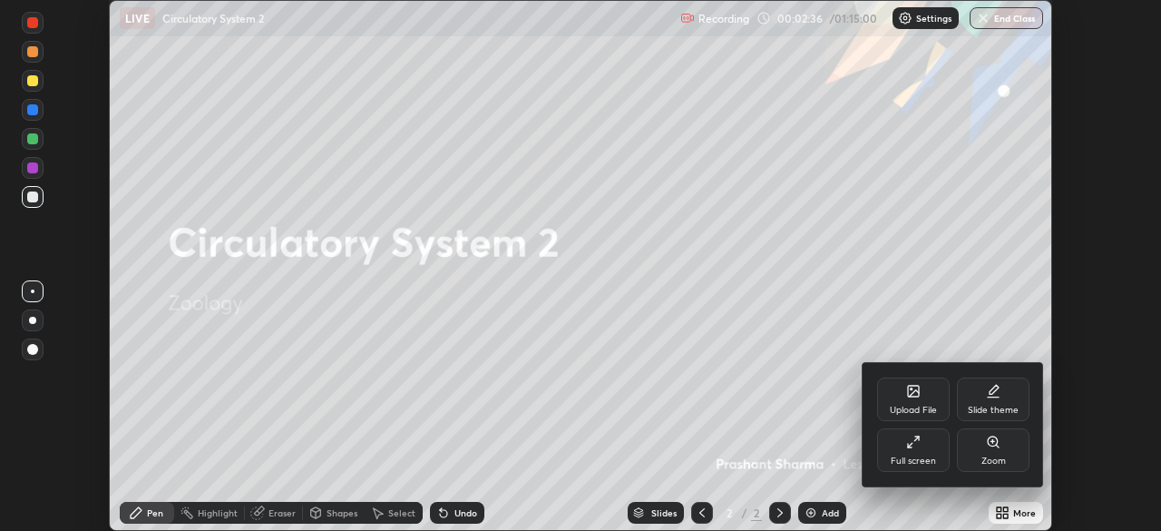
click at [924, 441] on div "Full screen" at bounding box center [913, 450] width 73 height 44
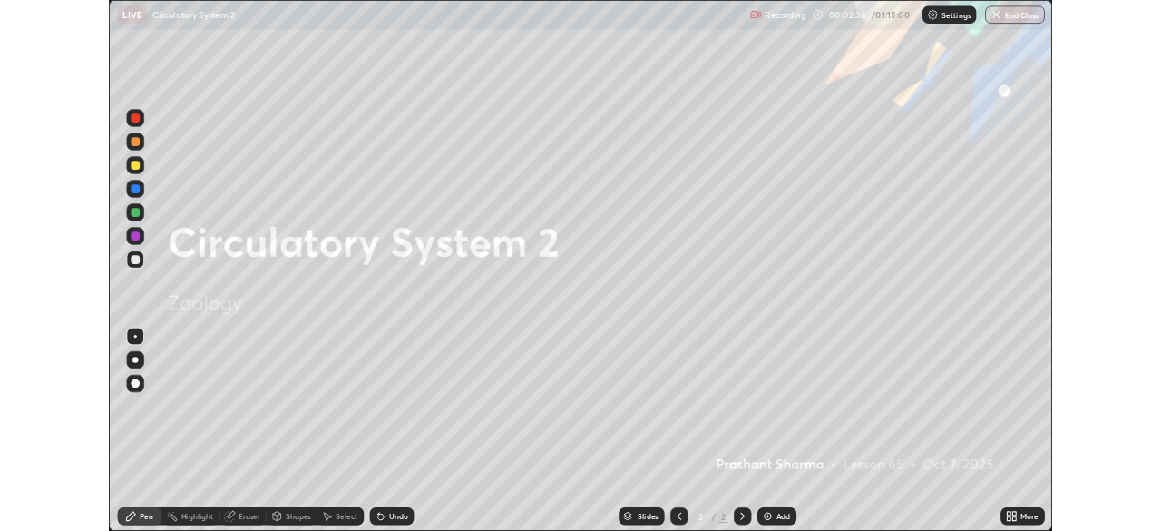
scroll to position [653, 1161]
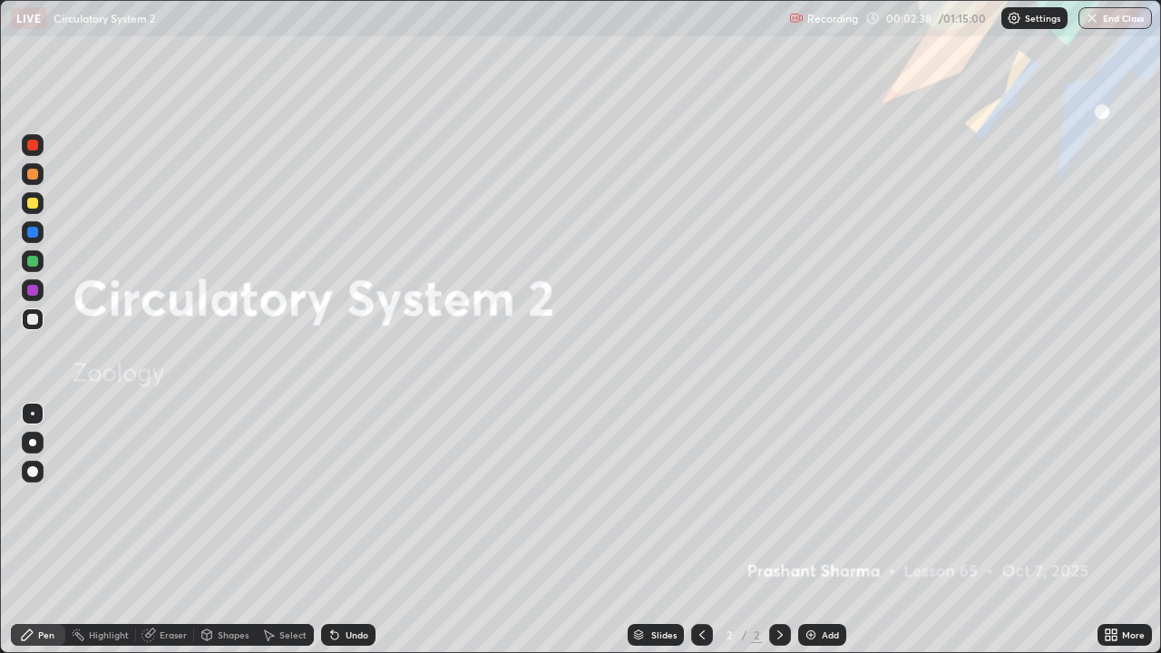
click at [823, 530] on div "Add" at bounding box center [830, 635] width 17 height 9
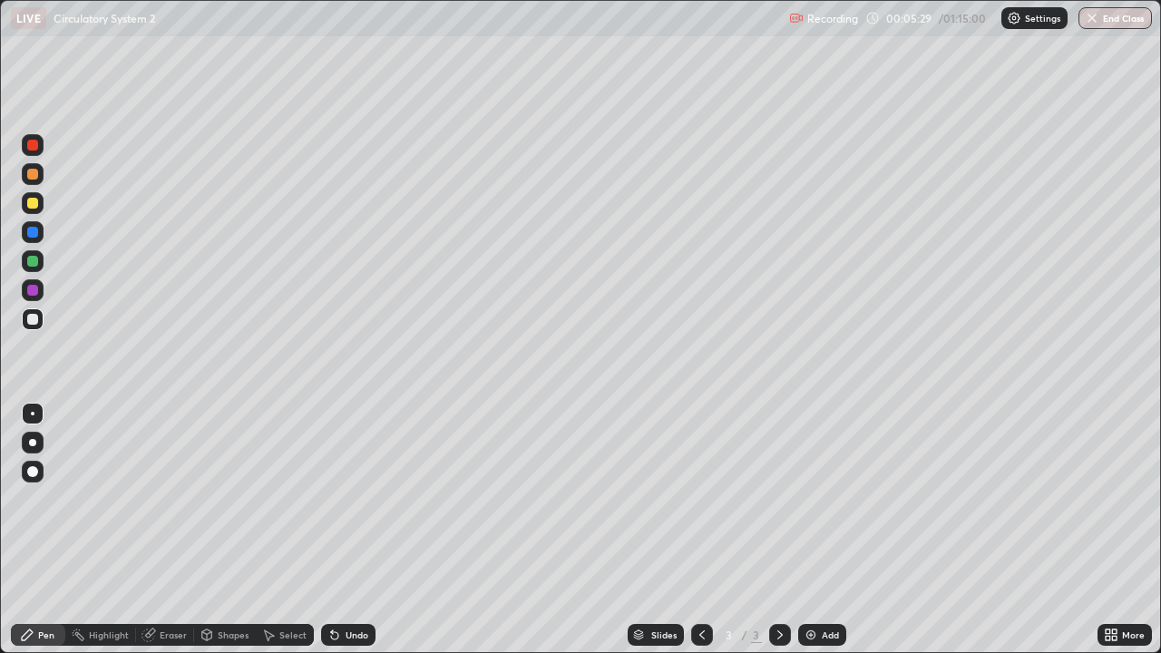
click at [39, 173] on div at bounding box center [33, 174] width 22 height 22
click at [34, 316] on div at bounding box center [32, 319] width 11 height 11
click at [34, 212] on div at bounding box center [33, 203] width 22 height 22
click at [167, 530] on div "Eraser" at bounding box center [173, 635] width 27 height 9
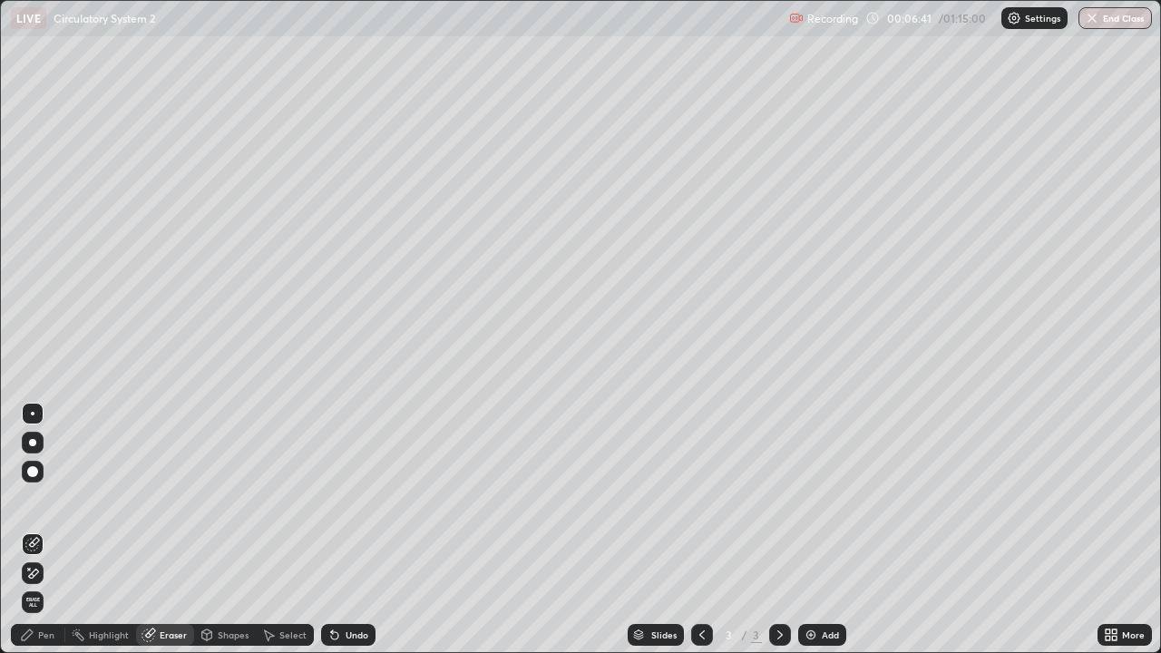
click at [46, 530] on div "Pen" at bounding box center [46, 635] width 16 height 9
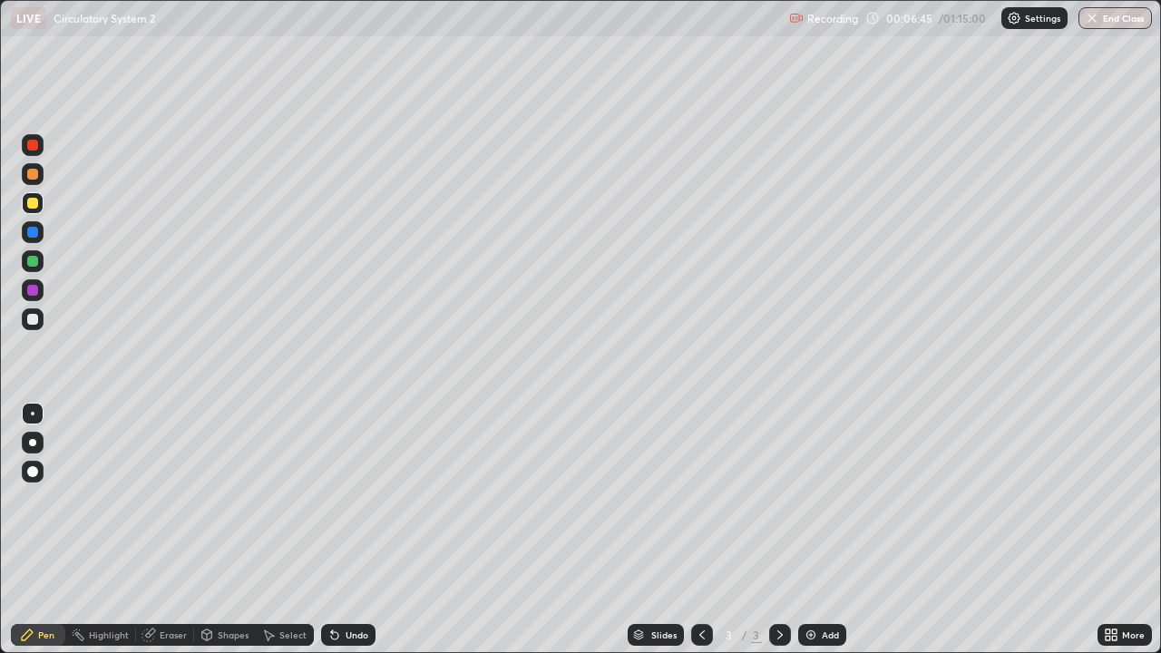
click at [32, 181] on div at bounding box center [33, 174] width 22 height 22
click at [24, 315] on div at bounding box center [33, 319] width 22 height 22
click at [42, 142] on div at bounding box center [33, 145] width 22 height 22
click at [42, 463] on div at bounding box center [33, 471] width 22 height 29
click at [33, 414] on div at bounding box center [33, 414] width 4 height 4
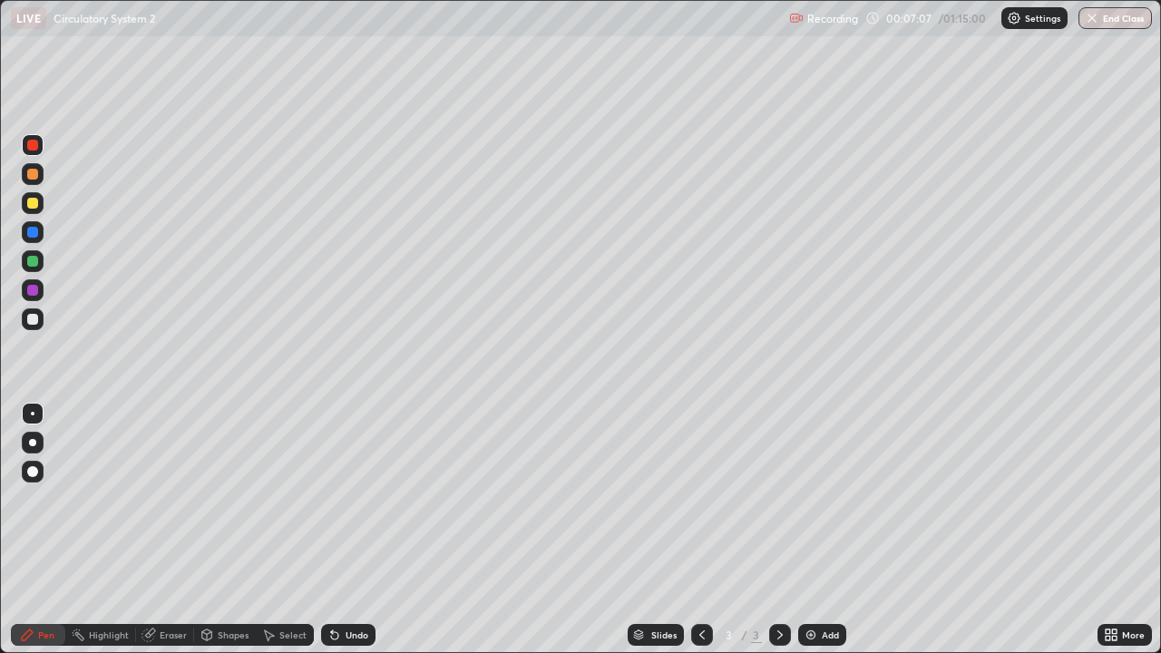
click at [29, 203] on div at bounding box center [32, 203] width 11 height 11
click at [278, 530] on div "Select" at bounding box center [285, 635] width 58 height 22
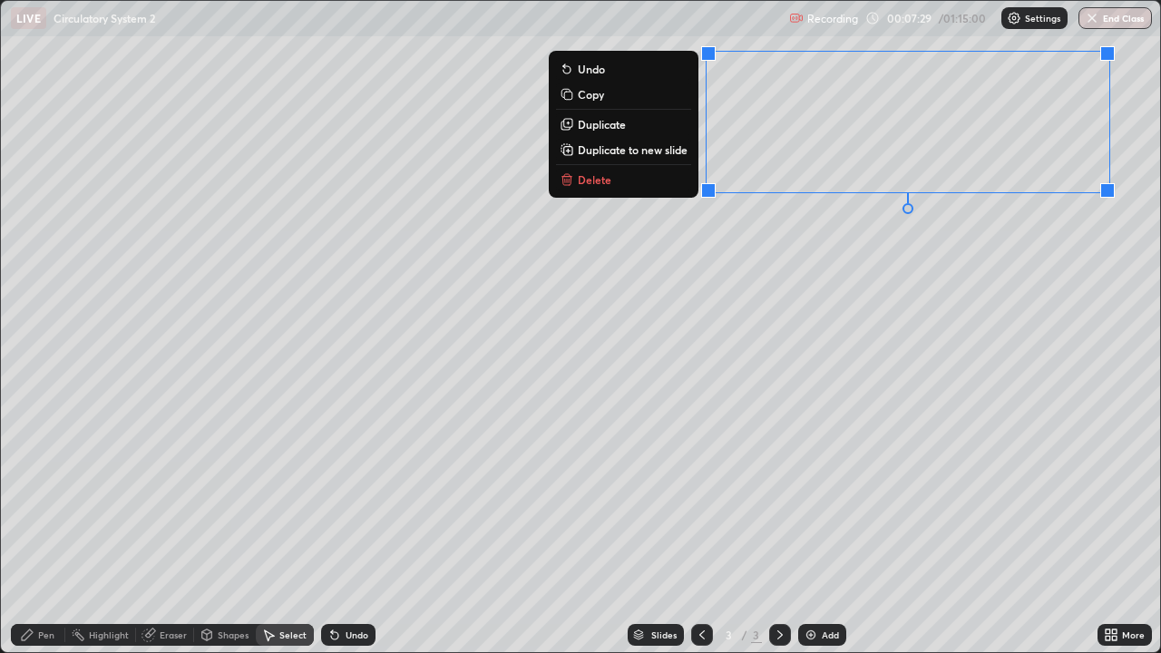
click at [688, 306] on div "0 ° Undo Copy Duplicate Duplicate to new slide Delete" at bounding box center [581, 326] width 1160 height 651
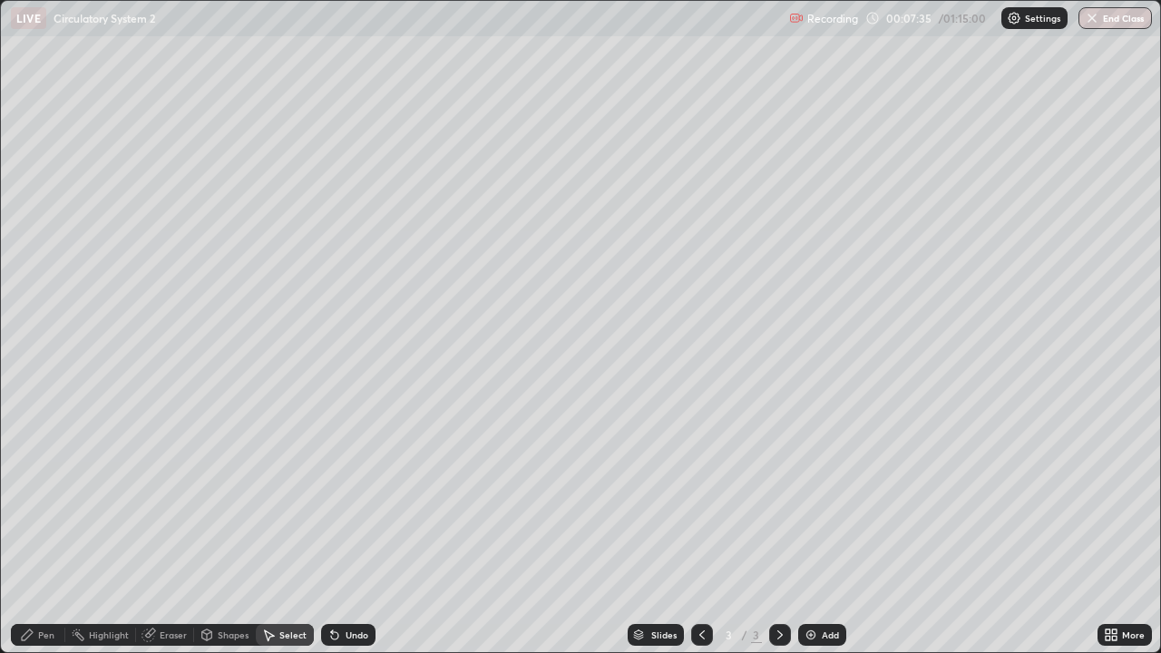
click at [39, 530] on div "Pen" at bounding box center [46, 635] width 16 height 9
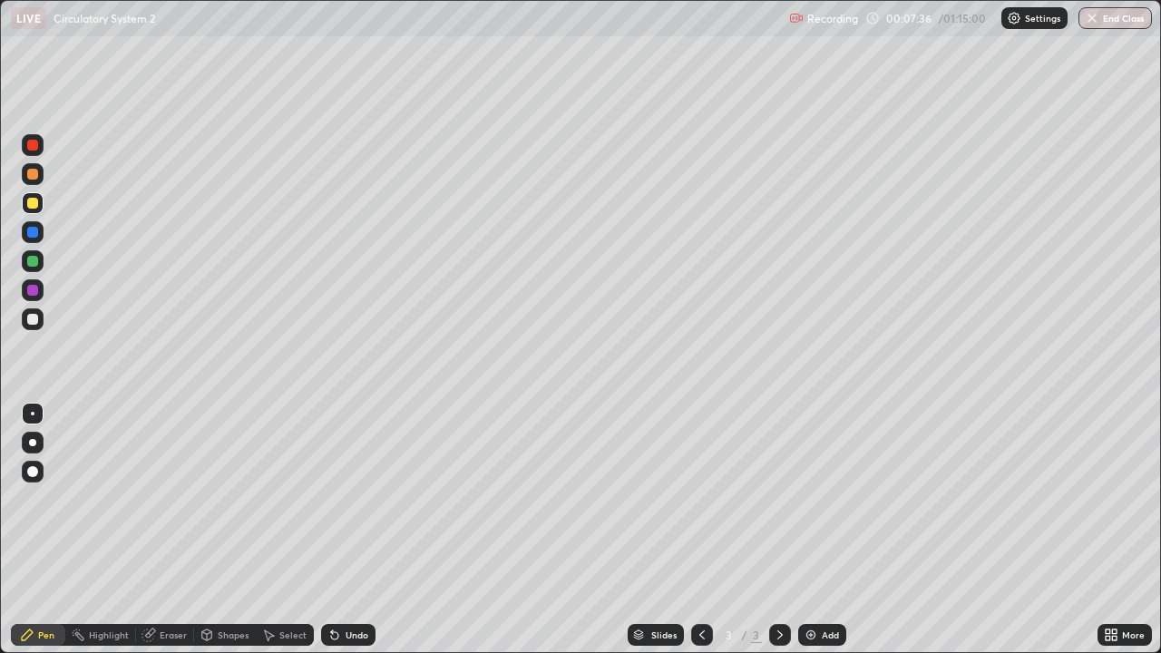
click at [36, 176] on div at bounding box center [32, 174] width 11 height 11
click at [37, 323] on div at bounding box center [32, 319] width 11 height 11
click at [36, 208] on div at bounding box center [33, 203] width 22 height 22
click at [357, 530] on div "Undo" at bounding box center [348, 635] width 54 height 22
click at [362, 530] on div "Undo" at bounding box center [357, 635] width 23 height 9
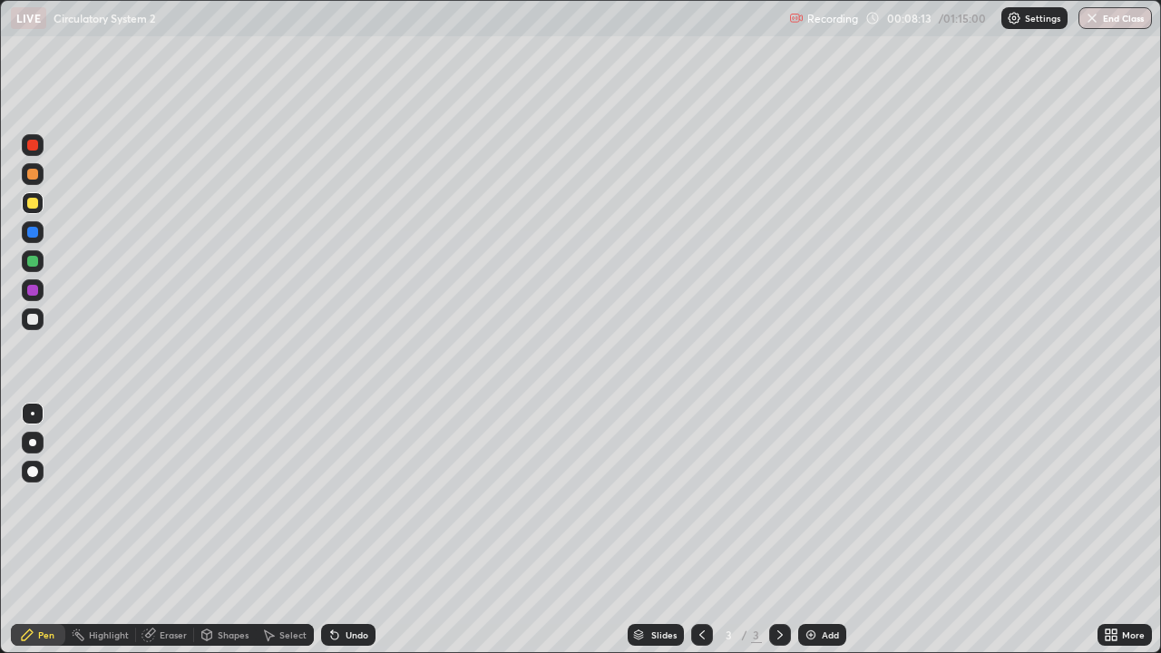
click at [168, 530] on div "Eraser" at bounding box center [173, 635] width 27 height 9
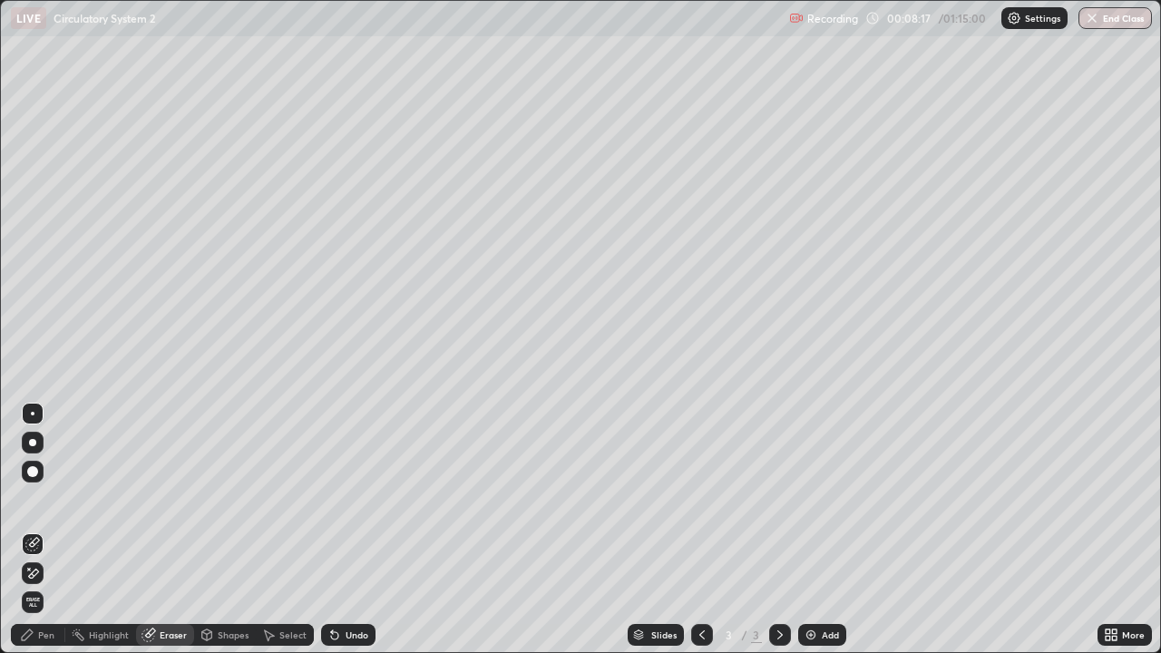
click at [38, 530] on div "Pen" at bounding box center [46, 635] width 16 height 9
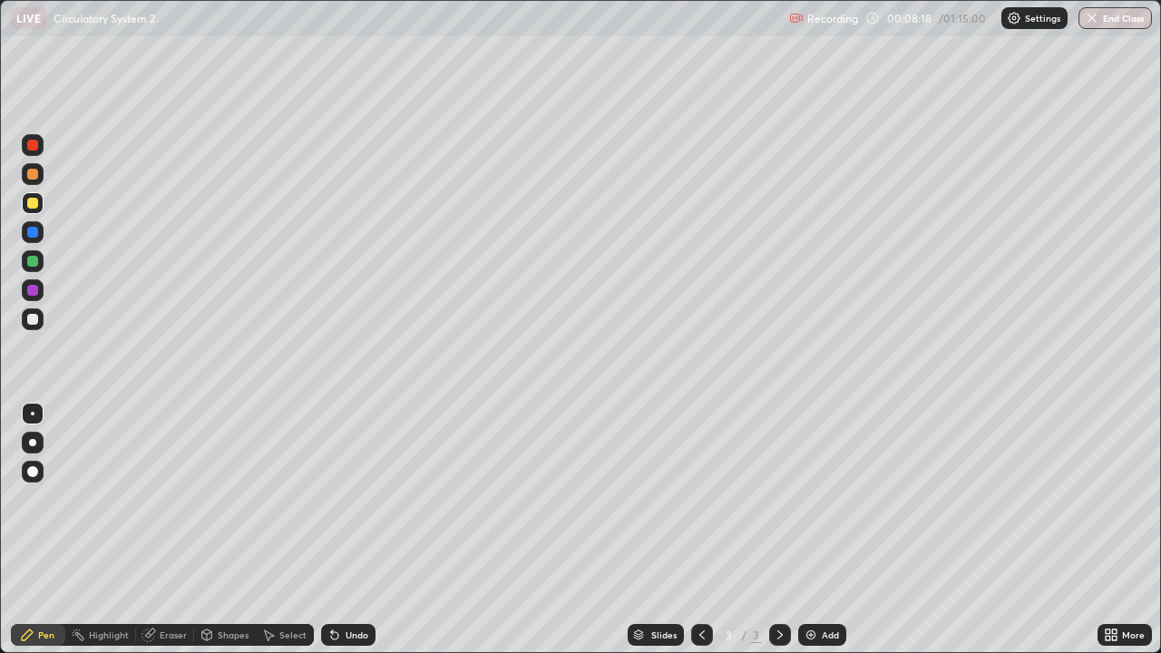
click at [34, 319] on div at bounding box center [32, 319] width 11 height 11
click at [283, 530] on div "Select" at bounding box center [292, 635] width 27 height 9
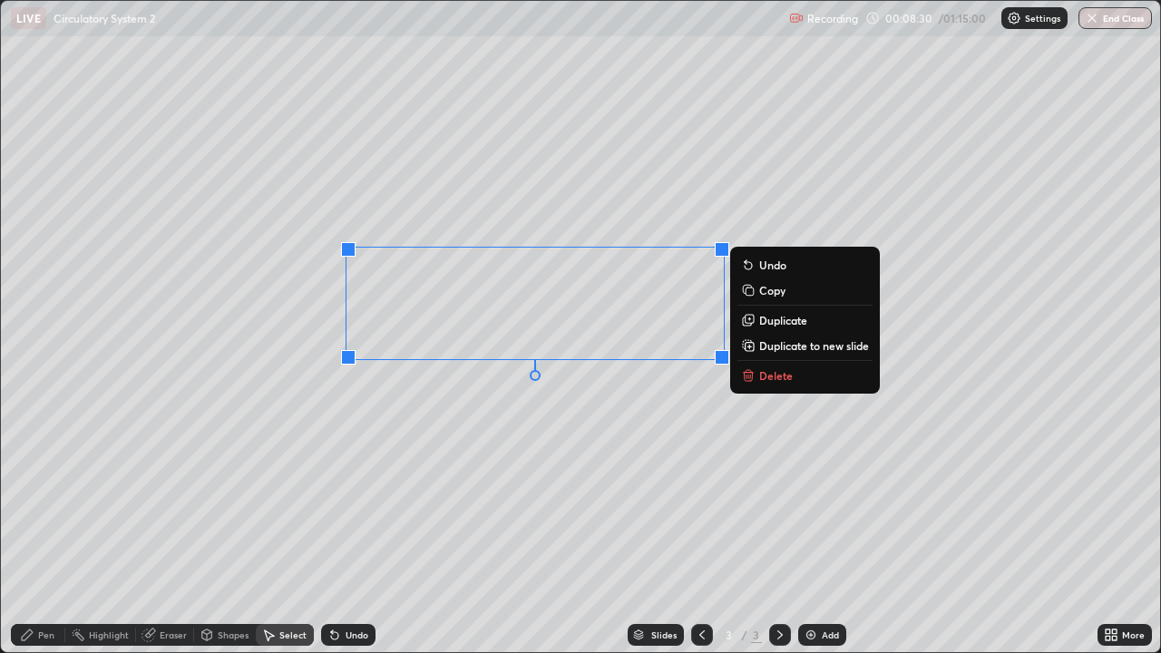
click at [773, 292] on p "Copy" at bounding box center [772, 290] width 26 height 15
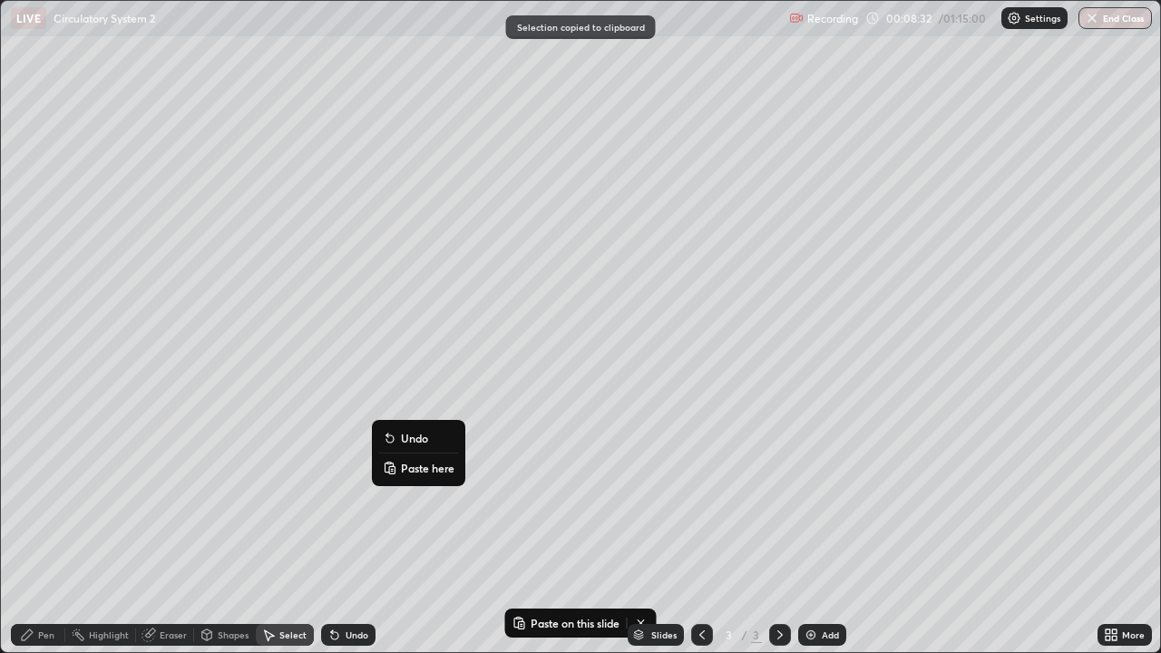
click at [426, 469] on p "Paste here" at bounding box center [428, 468] width 54 height 15
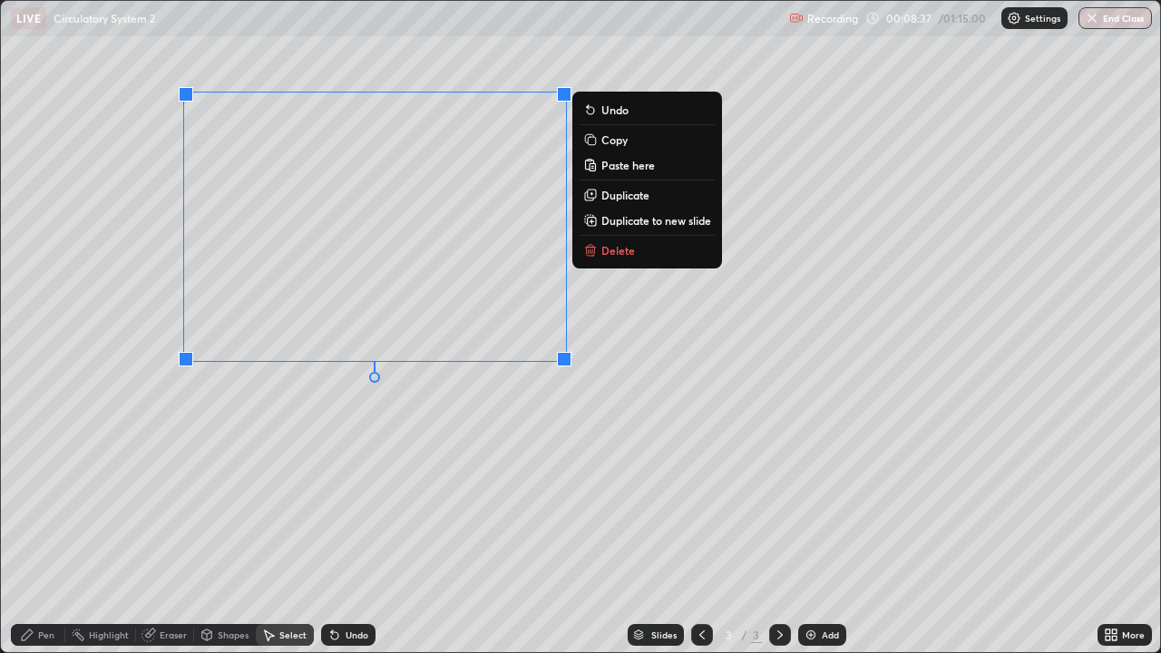
click at [350, 450] on div "0 ° Undo Copy Paste here Duplicate Duplicate to new slide Delete" at bounding box center [581, 326] width 1160 height 651
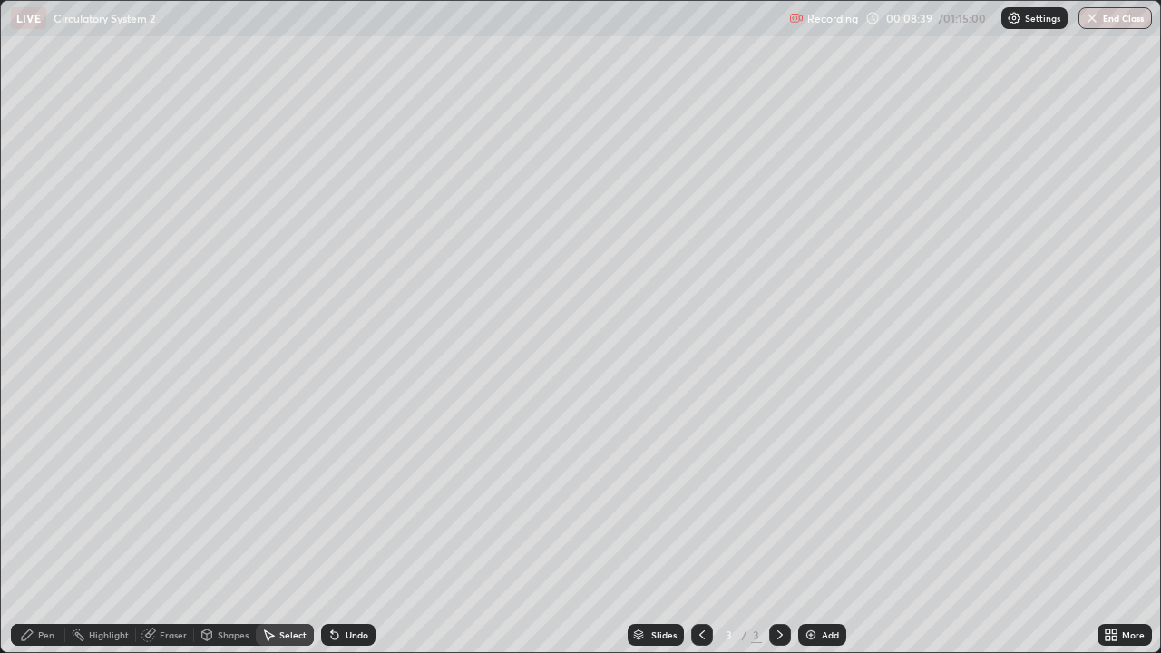
click at [162, 530] on div "Eraser" at bounding box center [173, 635] width 27 height 9
click at [45, 530] on div "Pen" at bounding box center [46, 635] width 16 height 9
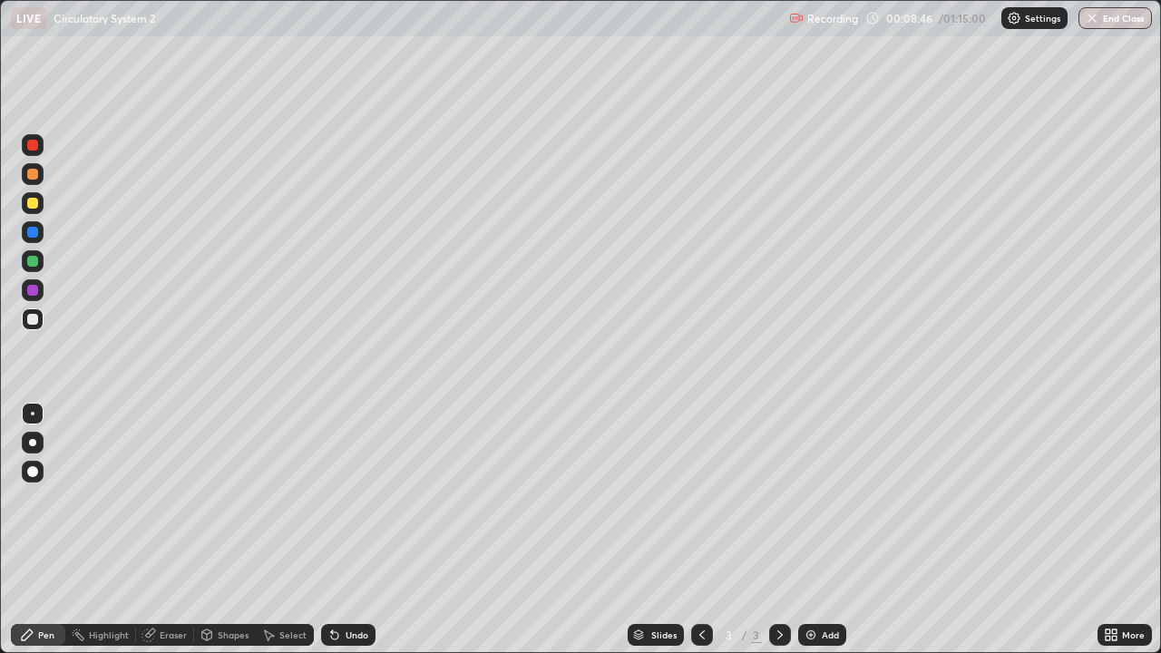
click at [33, 204] on div at bounding box center [32, 203] width 11 height 11
click at [30, 318] on div at bounding box center [32, 319] width 11 height 11
click at [34, 263] on div at bounding box center [32, 261] width 11 height 11
click at [290, 530] on div "Select" at bounding box center [292, 635] width 27 height 9
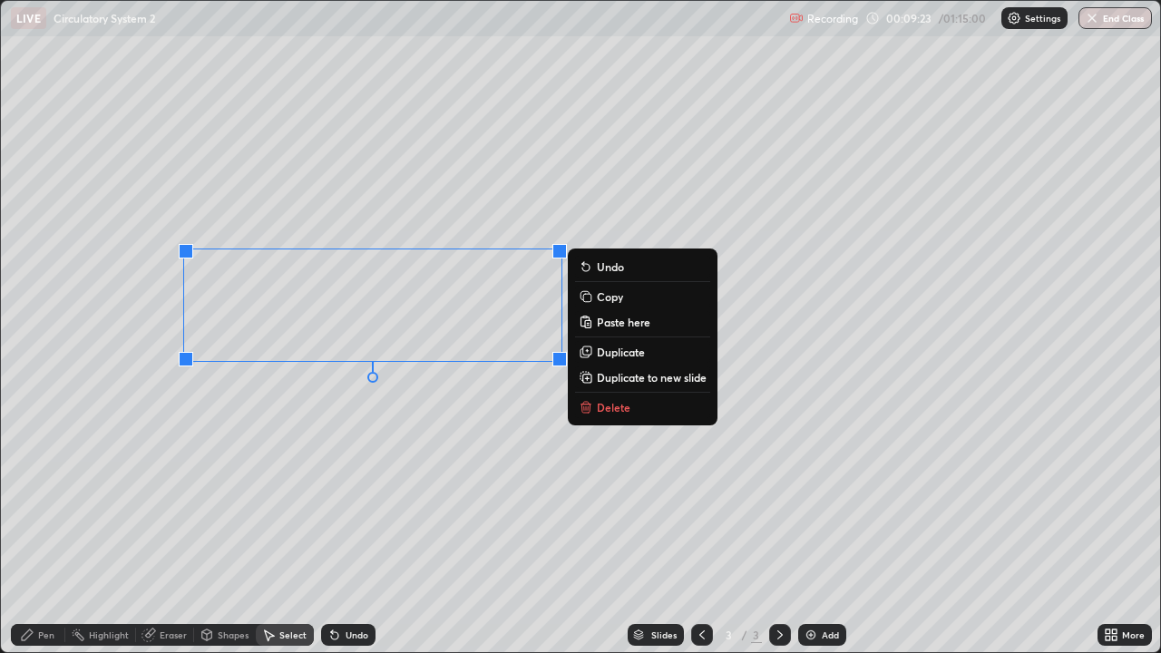
click at [611, 301] on p "Copy" at bounding box center [610, 296] width 26 height 15
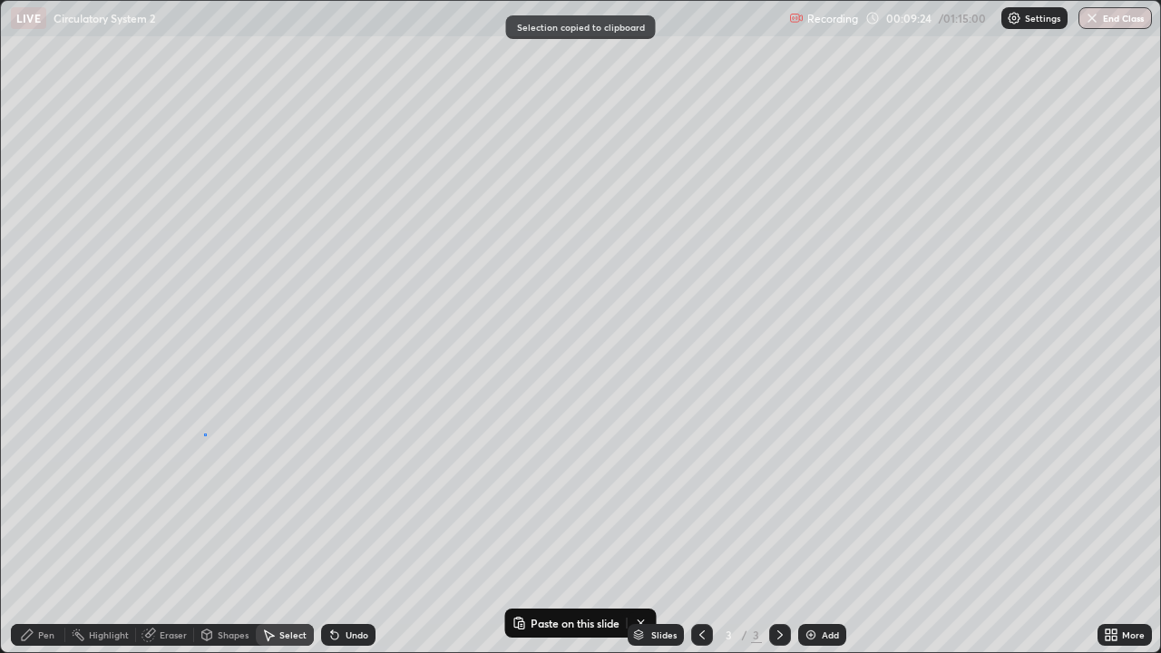
click at [203, 434] on div "0 ° Undo Copy Paste here Duplicate Duplicate to new slide Delete" at bounding box center [581, 326] width 1160 height 651
click at [204, 417] on div "0 ° Undo Copy Paste here Duplicate Duplicate to new slide Delete" at bounding box center [581, 326] width 1160 height 651
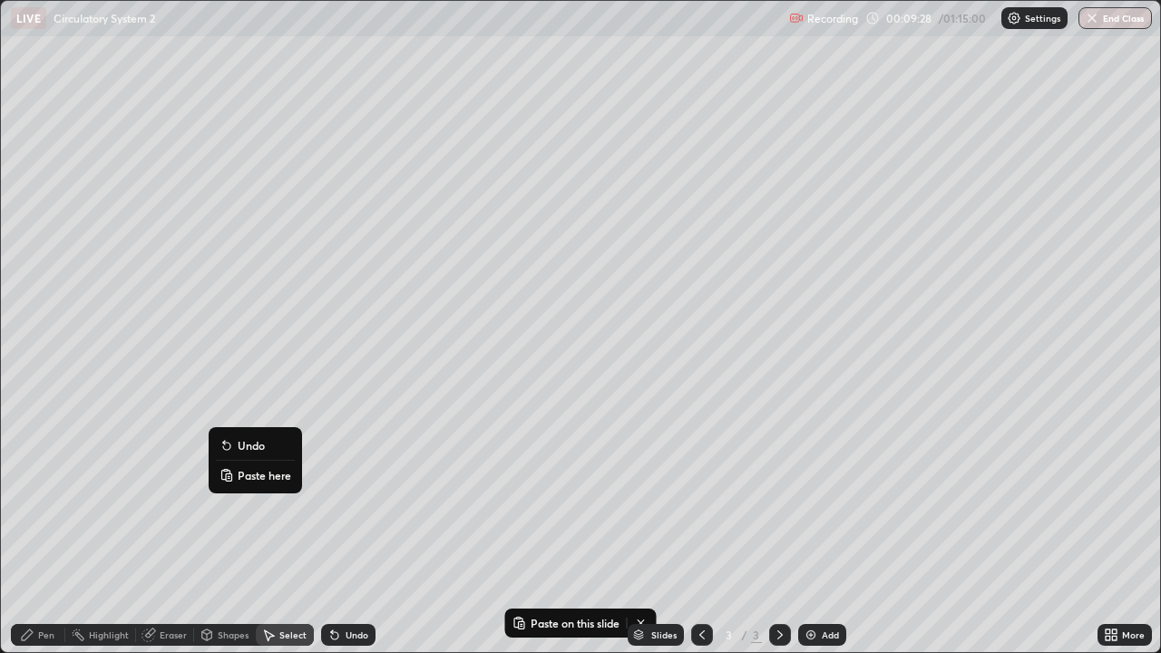
click at [257, 477] on p "Paste here" at bounding box center [265, 475] width 54 height 15
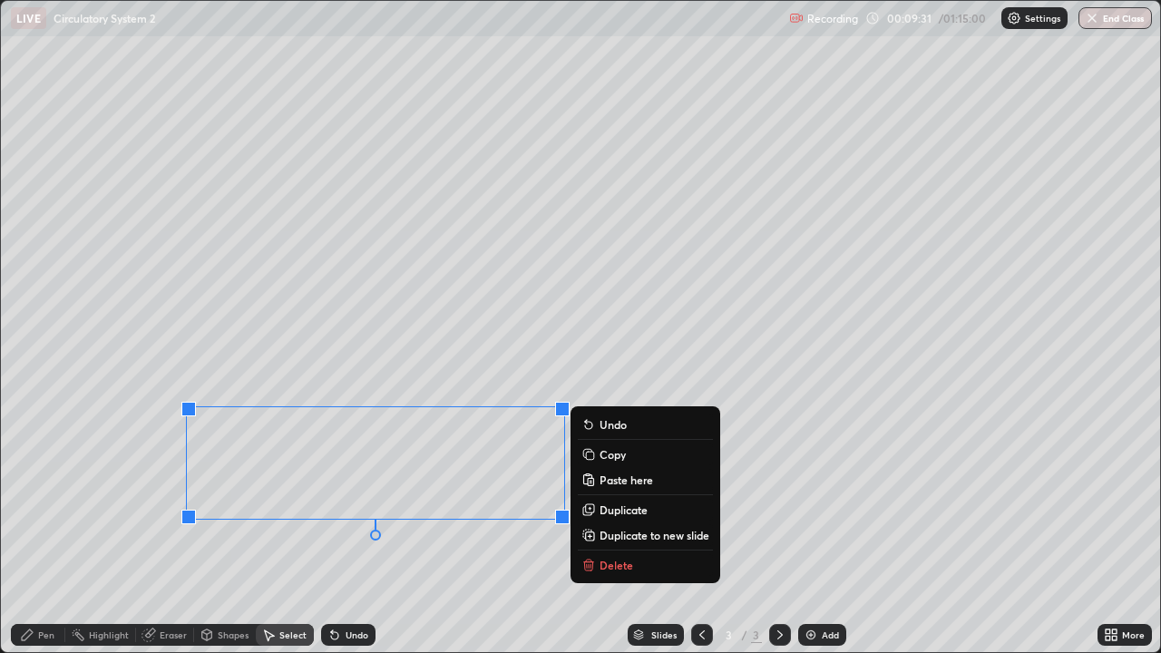
click at [126, 457] on div "0 ° Undo Copy Paste here Duplicate Duplicate to new slide Delete" at bounding box center [581, 326] width 1160 height 651
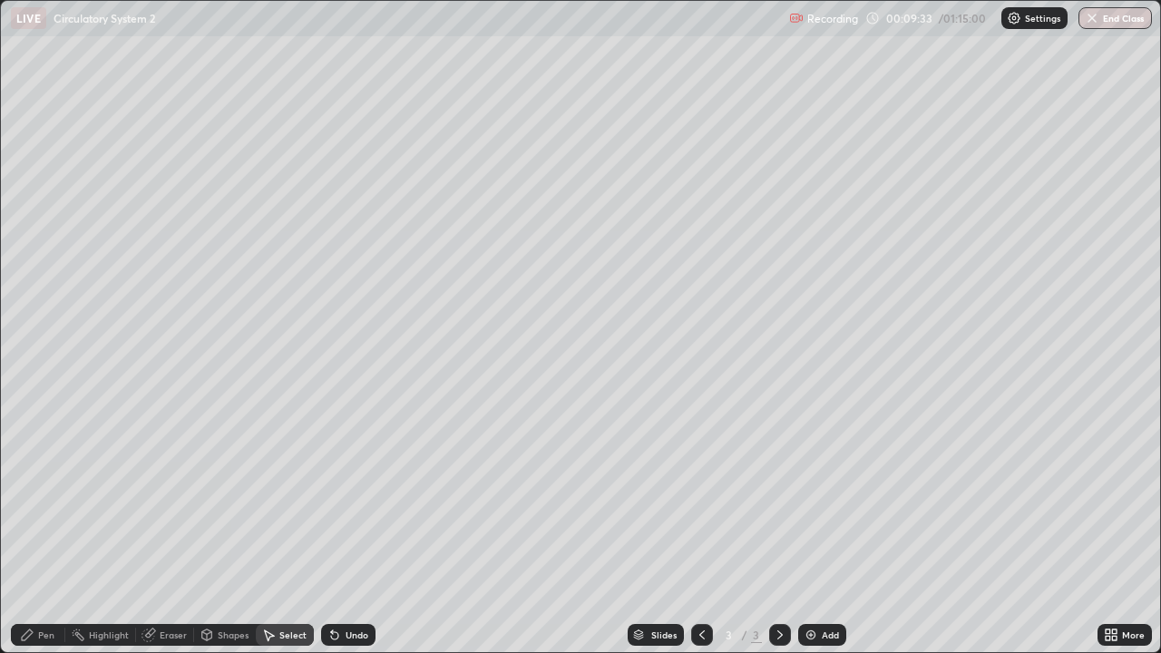
click at [169, 530] on div "Eraser" at bounding box center [173, 635] width 27 height 9
click at [42, 530] on div "Pen" at bounding box center [38, 635] width 54 height 22
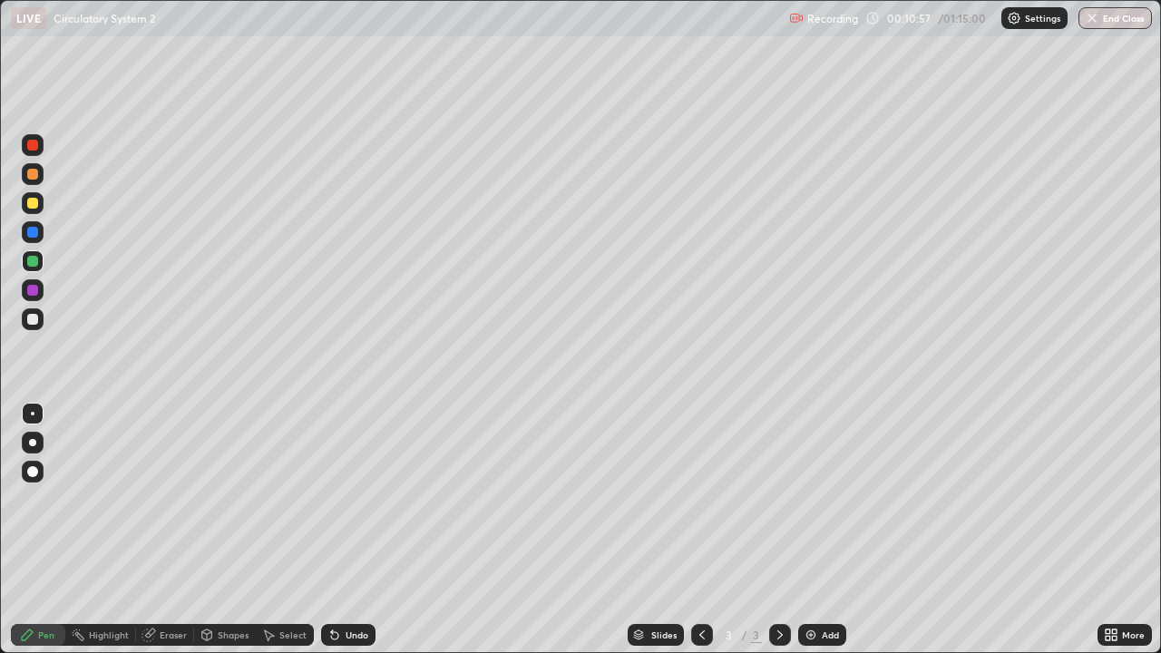
click at [294, 530] on div "Select" at bounding box center [292, 635] width 27 height 9
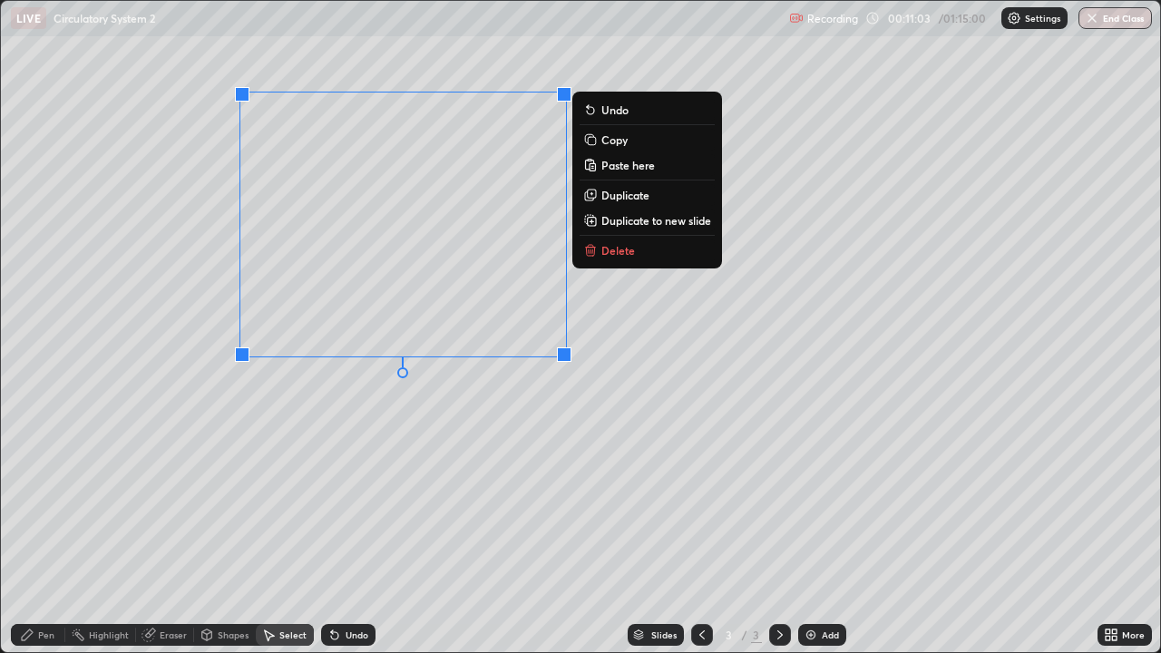
click at [251, 426] on div "0 ° Undo Copy Paste here Duplicate Duplicate to new slide Delete" at bounding box center [581, 326] width 1160 height 651
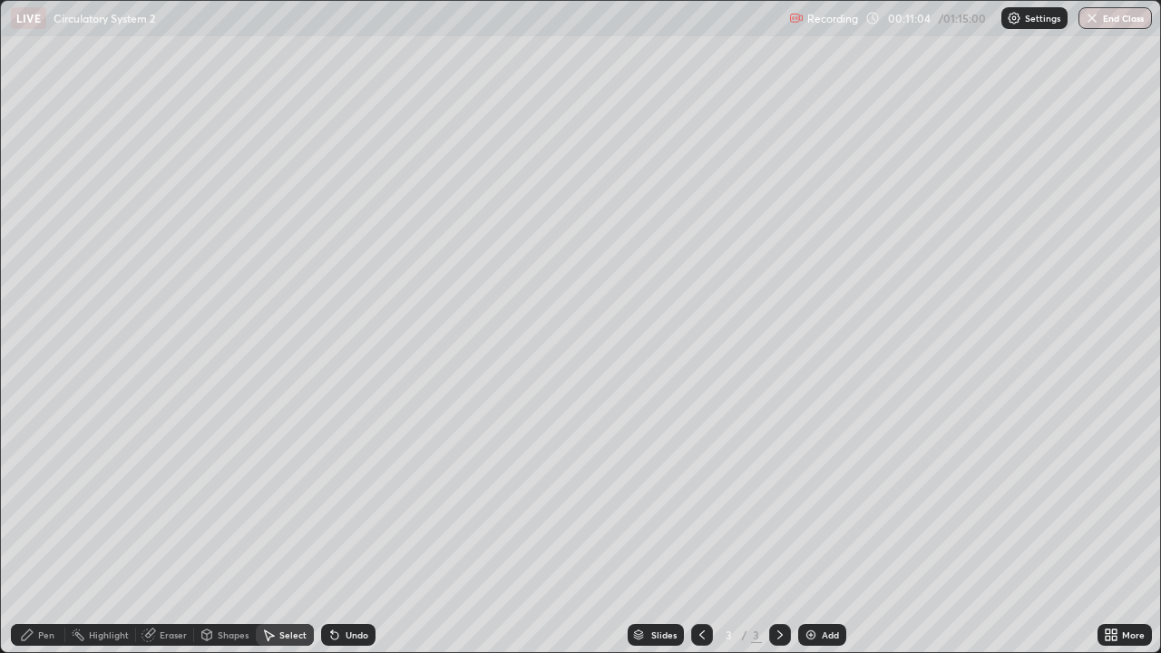
click at [282, 530] on div "Select" at bounding box center [285, 635] width 58 height 22
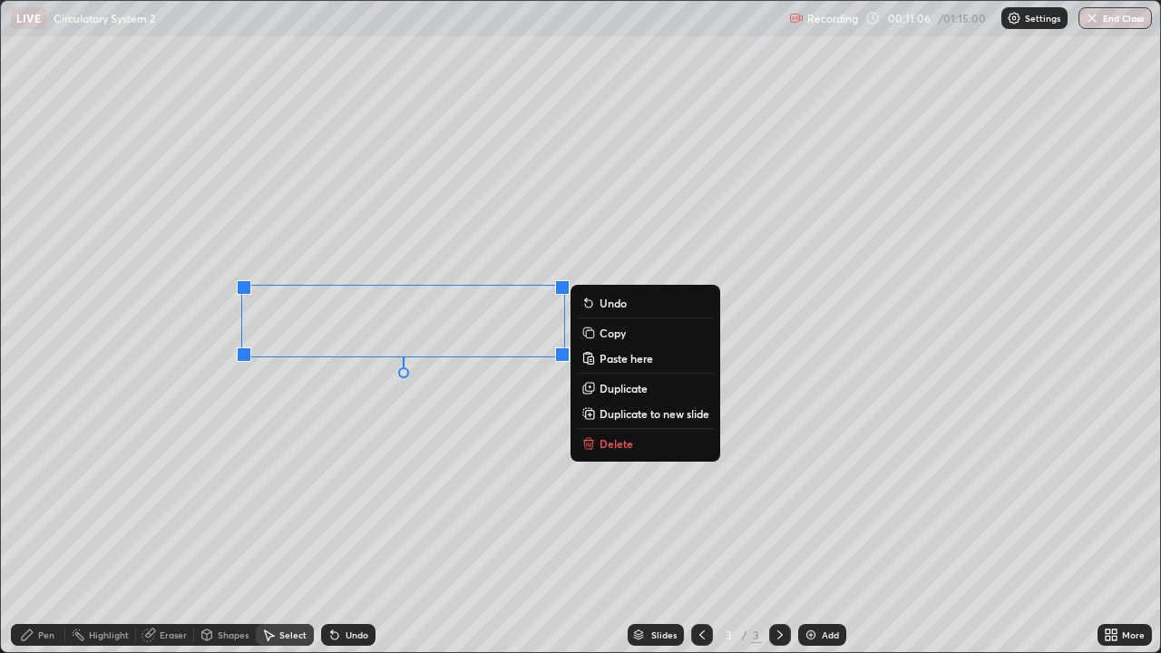
click at [614, 334] on p "Copy" at bounding box center [613, 333] width 26 height 15
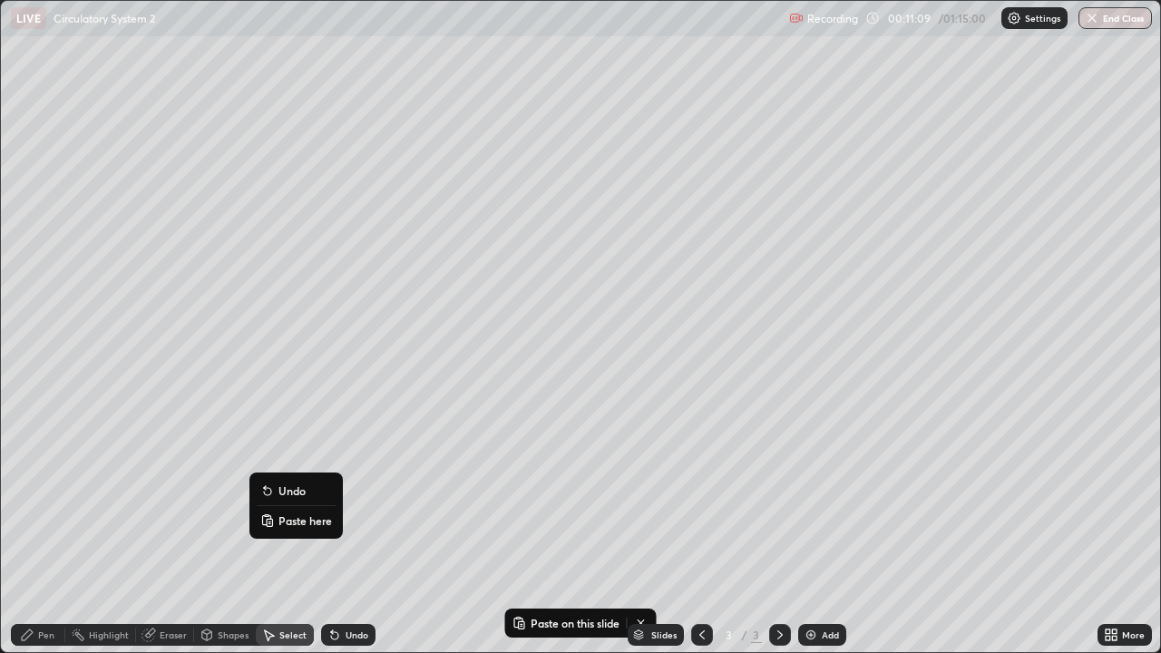
click at [308, 522] on p "Paste here" at bounding box center [306, 521] width 54 height 15
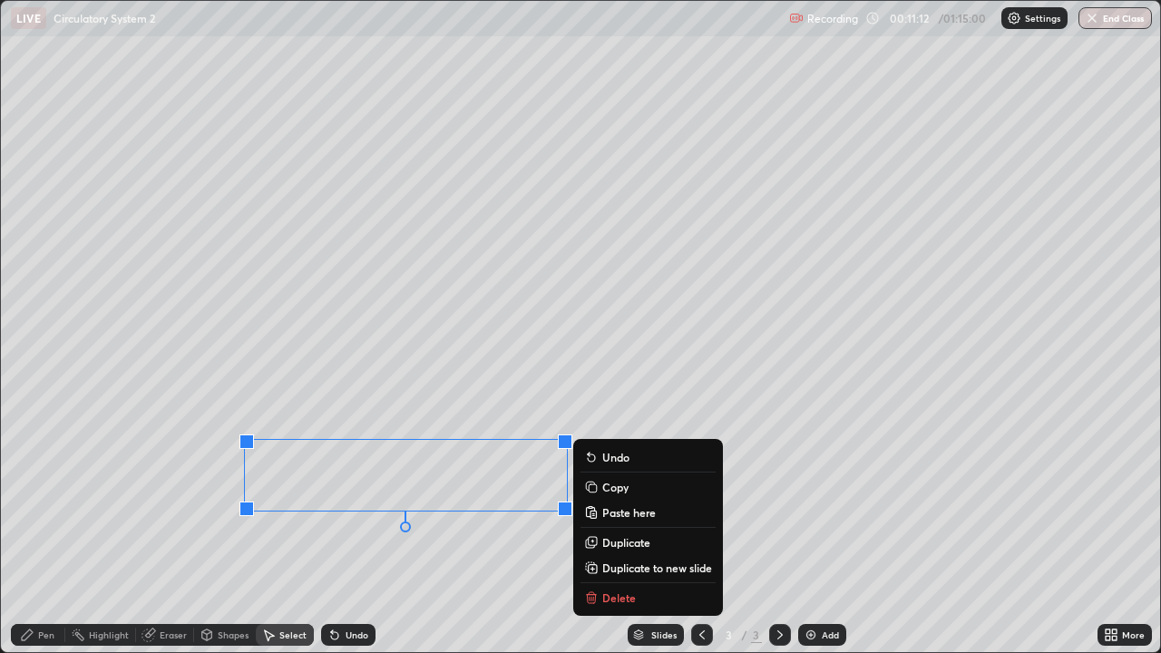
click at [149, 530] on div "0 ° Undo Copy Paste here Duplicate Duplicate to new slide Delete" at bounding box center [581, 326] width 1160 height 651
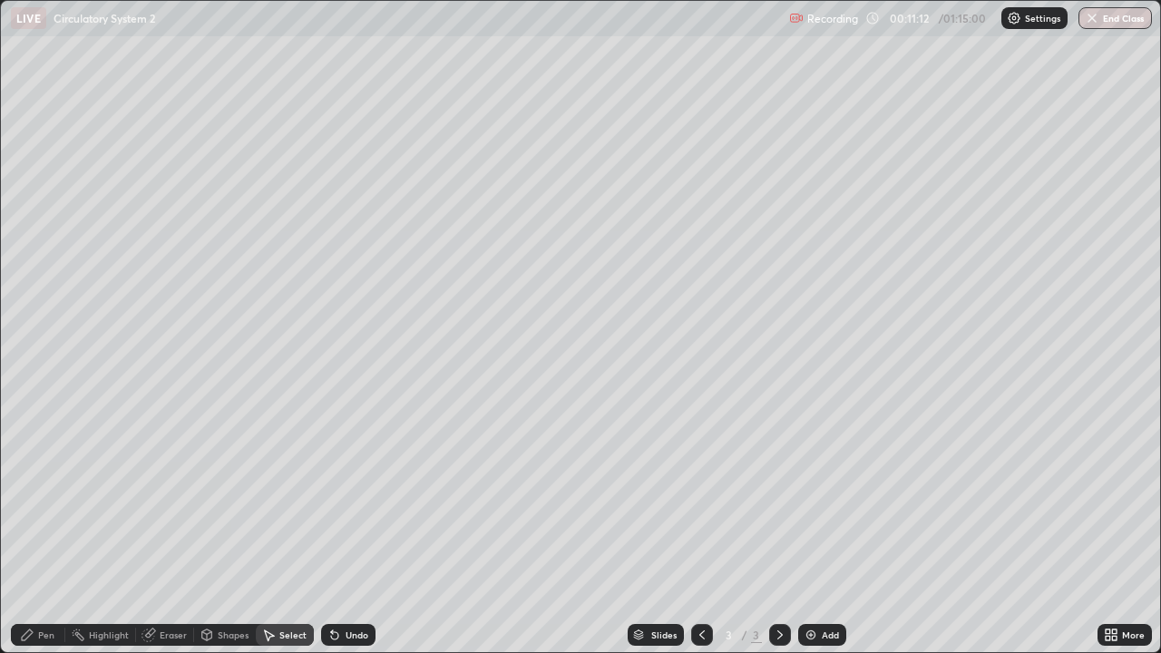
click at [35, 530] on div "Pen" at bounding box center [38, 635] width 54 height 22
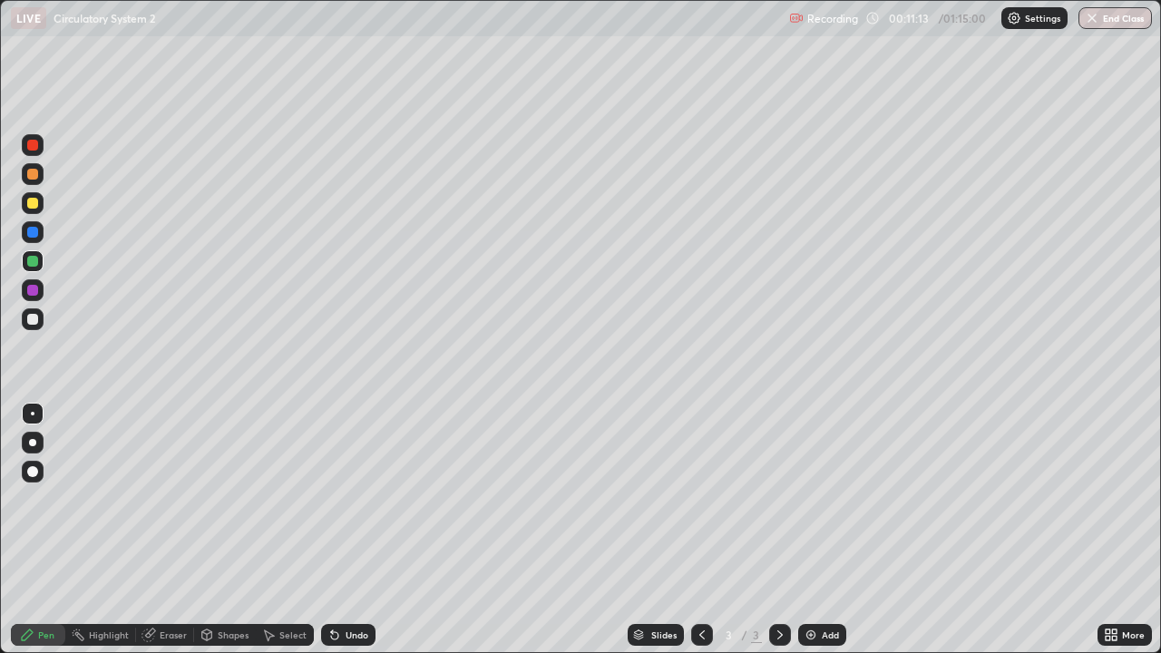
click at [30, 286] on div at bounding box center [32, 290] width 11 height 11
click at [35, 259] on div at bounding box center [32, 261] width 11 height 11
click at [33, 143] on div at bounding box center [32, 145] width 11 height 11
click at [34, 470] on div at bounding box center [32, 471] width 11 height 11
click at [32, 318] on div at bounding box center [32, 319] width 11 height 11
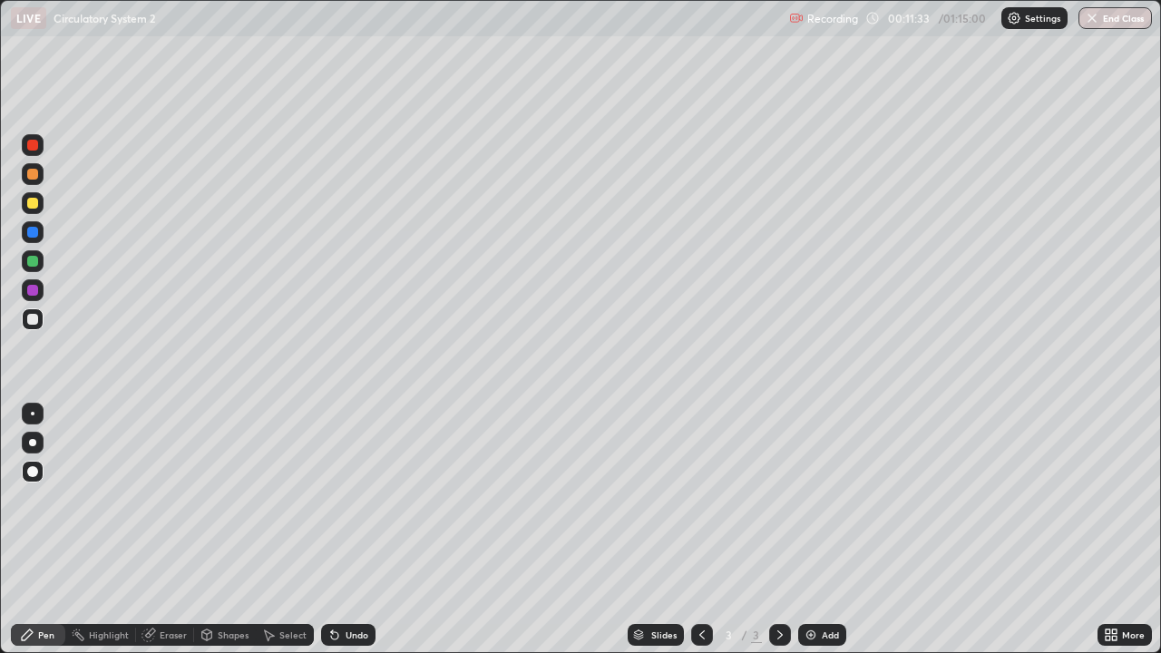
click at [32, 287] on div at bounding box center [32, 290] width 11 height 11
click at [41, 530] on div "Pen" at bounding box center [46, 635] width 16 height 9
click at [25, 404] on div at bounding box center [33, 414] width 22 height 22
click at [33, 199] on div at bounding box center [32, 203] width 11 height 11
click at [289, 530] on div "Select" at bounding box center [292, 635] width 27 height 9
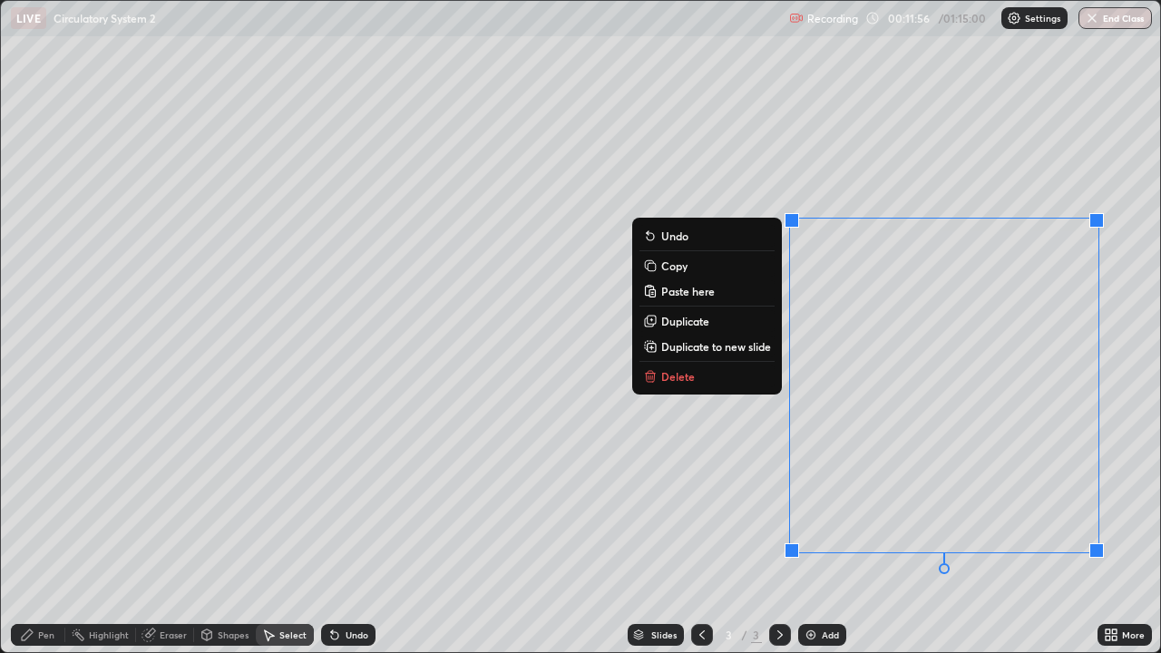
click at [543, 416] on div "0 ° Undo Copy Paste here Duplicate Duplicate to new slide Delete" at bounding box center [581, 326] width 1160 height 651
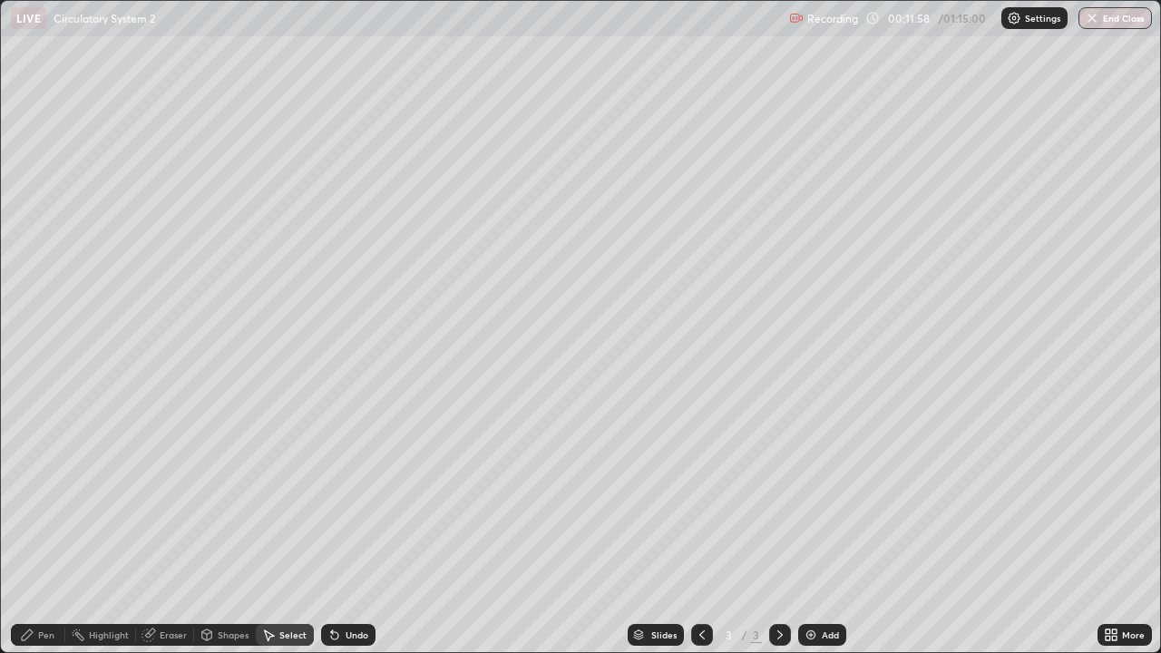
click at [36, 530] on div "Pen" at bounding box center [38, 635] width 54 height 22
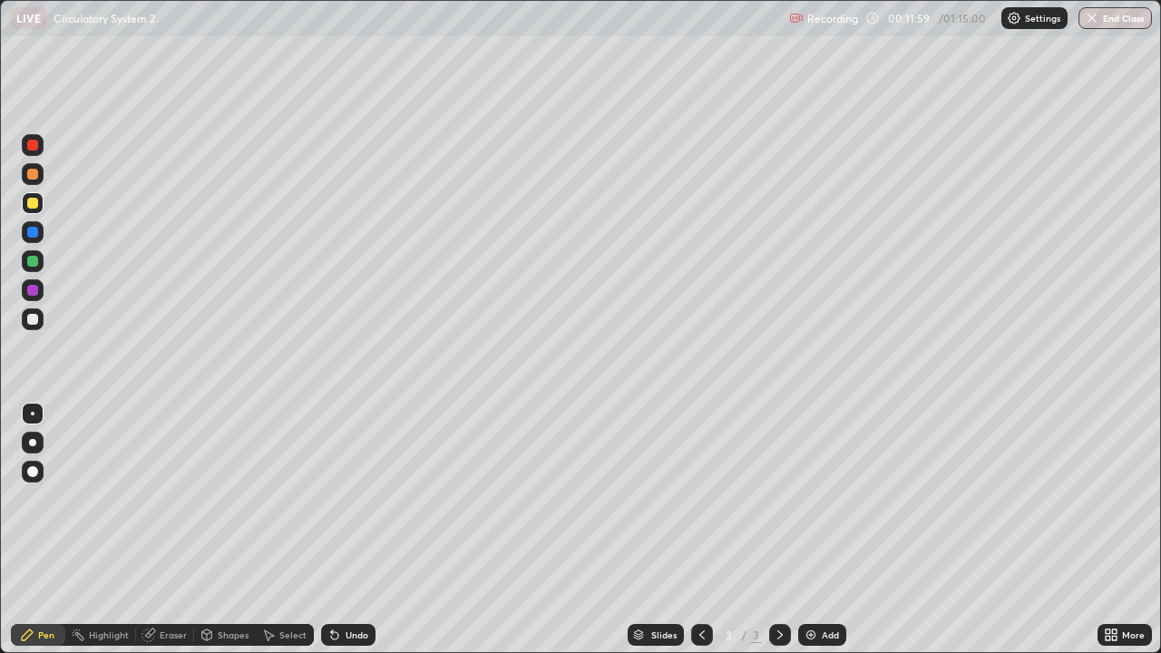
click at [34, 293] on div at bounding box center [32, 290] width 11 height 11
click at [41, 479] on div at bounding box center [33, 472] width 22 height 22
click at [34, 203] on div at bounding box center [32, 203] width 11 height 11
click at [33, 414] on div at bounding box center [33, 414] width 4 height 4
click at [358, 530] on div "Undo" at bounding box center [357, 635] width 23 height 9
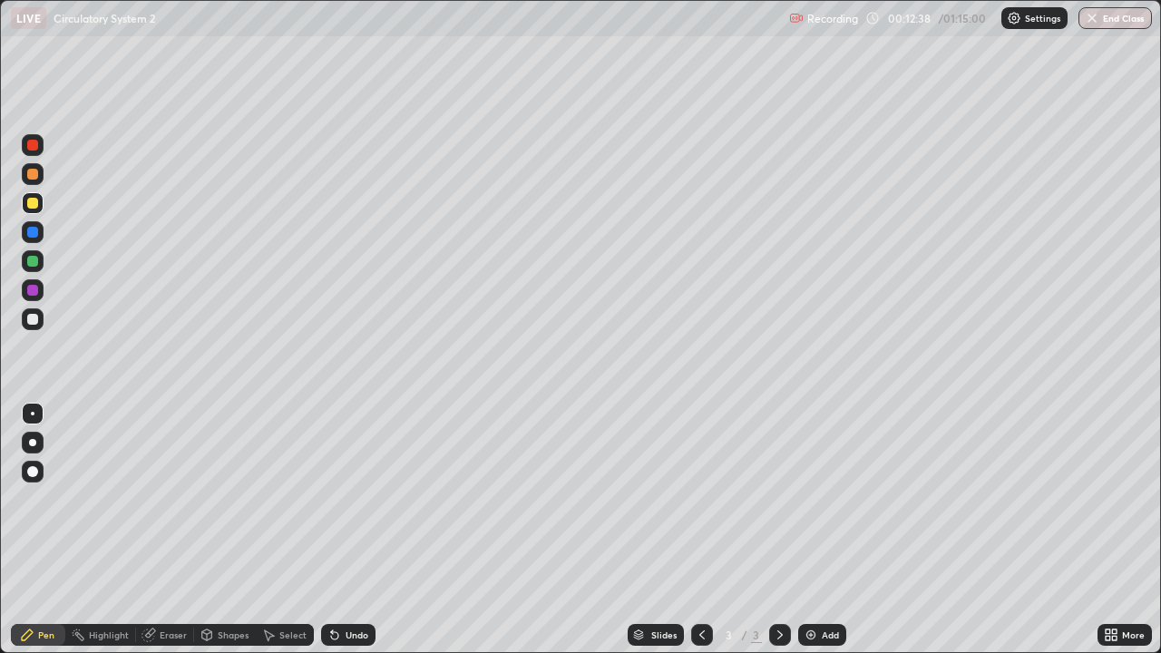
click at [355, 530] on div "Undo" at bounding box center [357, 635] width 23 height 9
click at [360, 530] on div "Undo" at bounding box center [357, 635] width 23 height 9
click at [369, 530] on div "Undo" at bounding box center [348, 635] width 54 height 22
click at [365, 530] on div "Undo" at bounding box center [348, 635] width 54 height 22
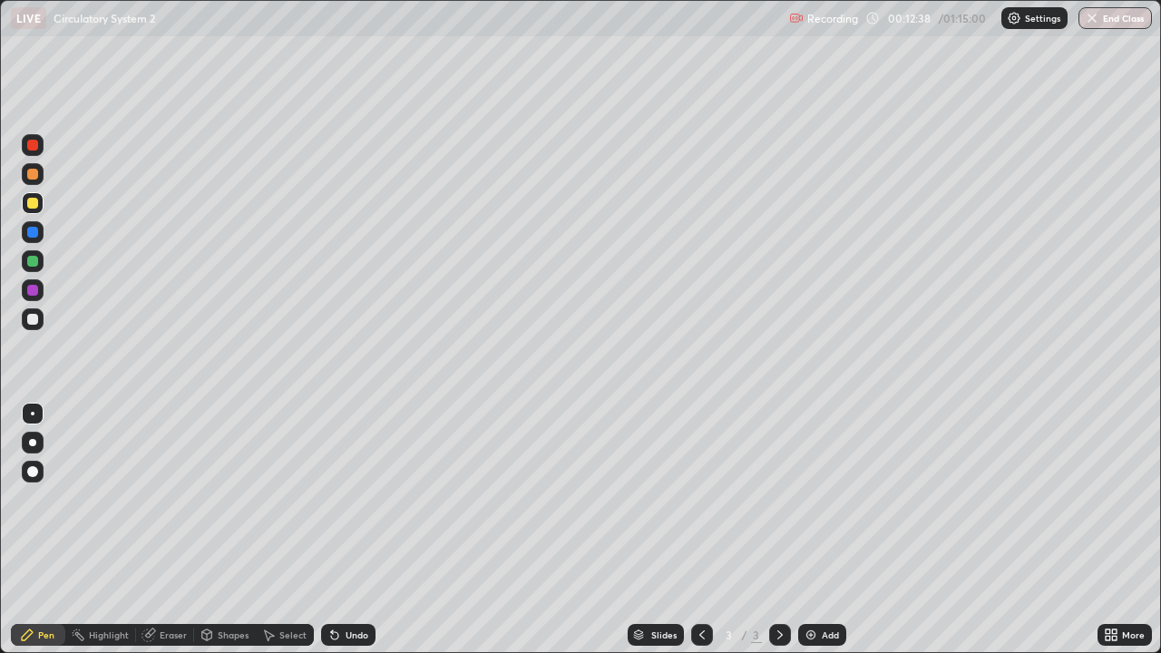
click at [346, 530] on div "Undo" at bounding box center [357, 635] width 23 height 9
click at [350, 530] on div "Undo" at bounding box center [357, 635] width 23 height 9
click at [31, 201] on div at bounding box center [32, 203] width 11 height 11
click at [28, 176] on div at bounding box center [32, 174] width 11 height 11
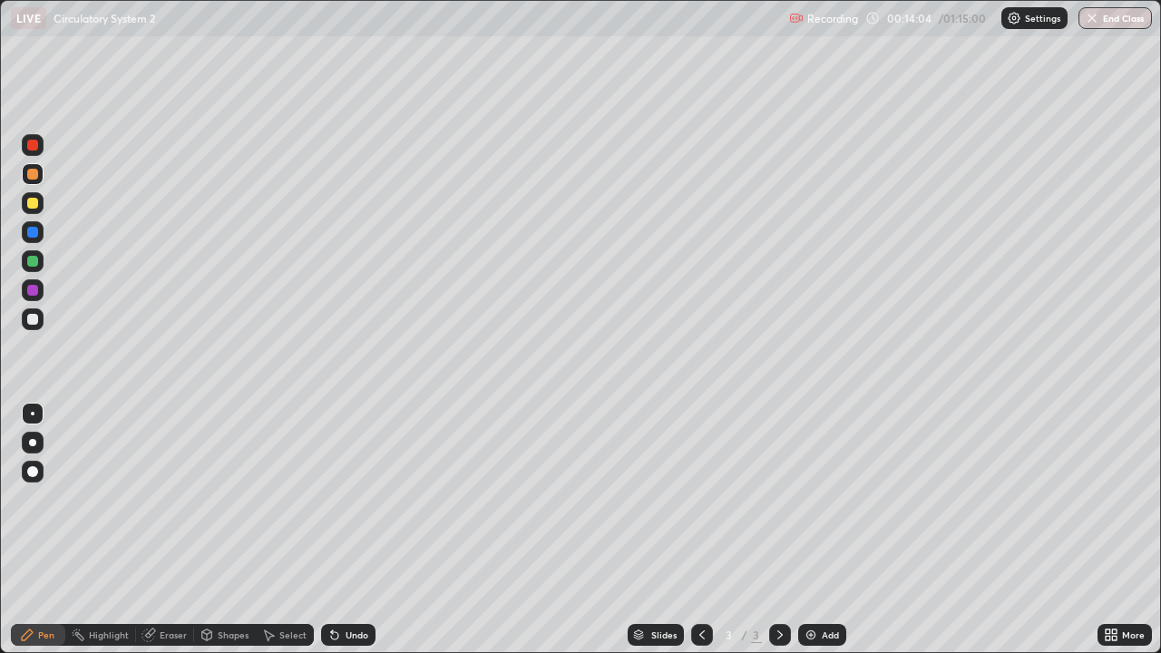
click at [36, 204] on div at bounding box center [32, 203] width 11 height 11
click at [29, 315] on div at bounding box center [32, 319] width 11 height 11
click at [34, 261] on div at bounding box center [32, 261] width 11 height 11
click at [33, 318] on div at bounding box center [32, 319] width 11 height 11
click at [30, 200] on div at bounding box center [32, 203] width 11 height 11
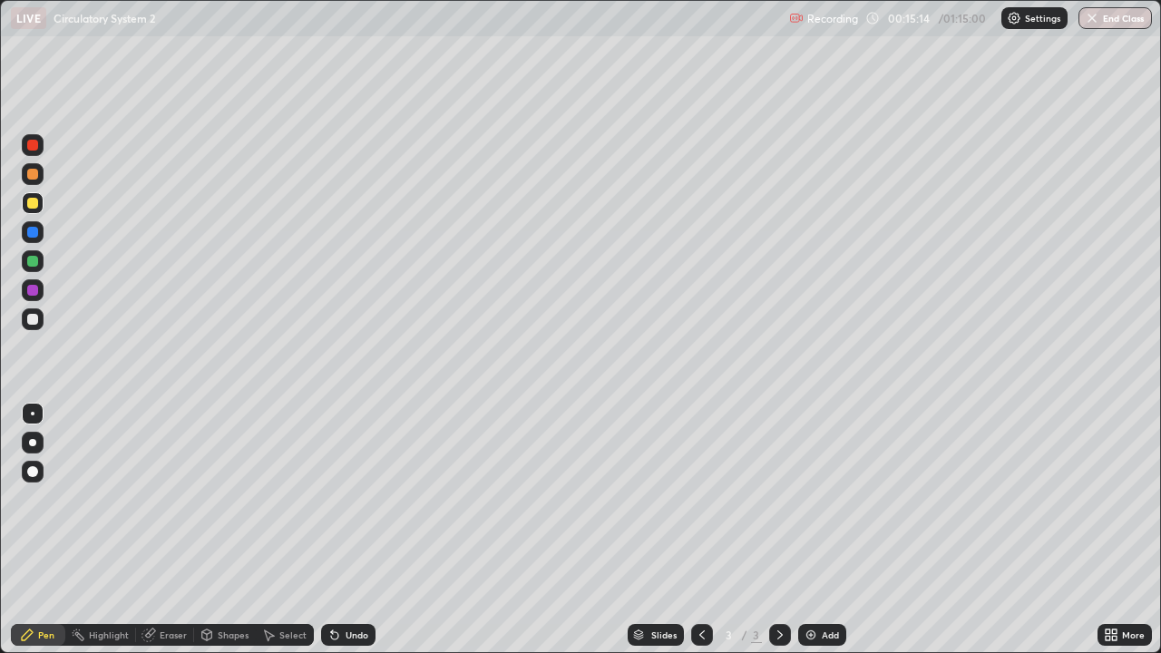
click at [31, 318] on div at bounding box center [32, 319] width 11 height 11
click at [40, 178] on div at bounding box center [33, 174] width 22 height 22
click at [166, 530] on div "Eraser" at bounding box center [173, 635] width 27 height 9
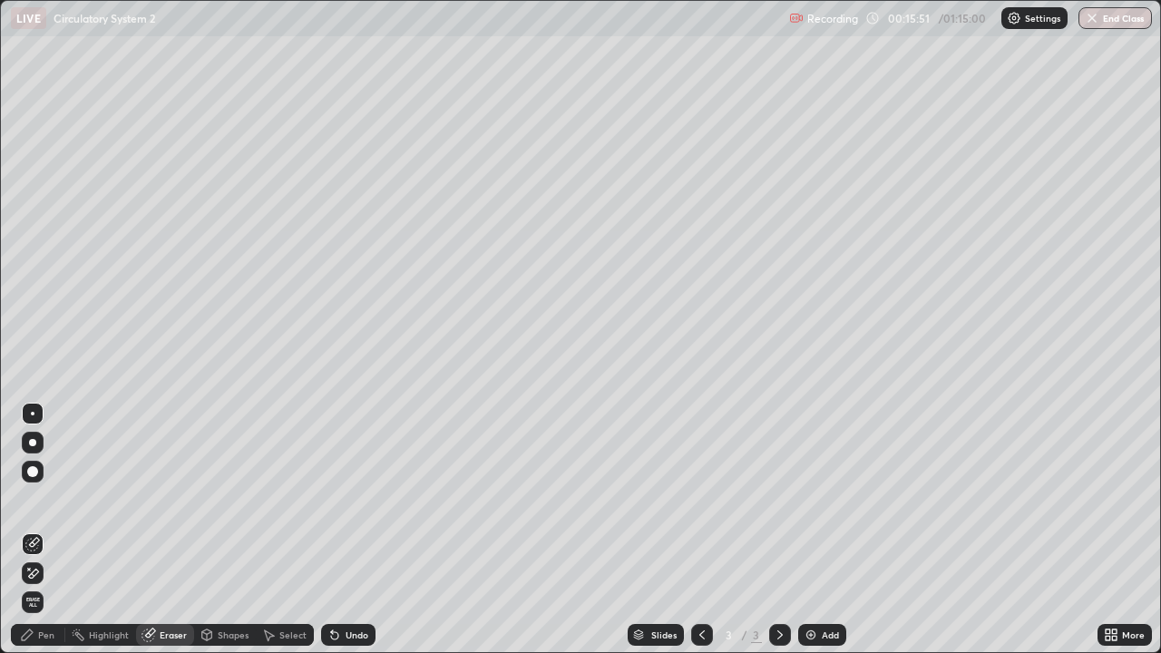
click at [42, 530] on div "Pen" at bounding box center [46, 635] width 16 height 9
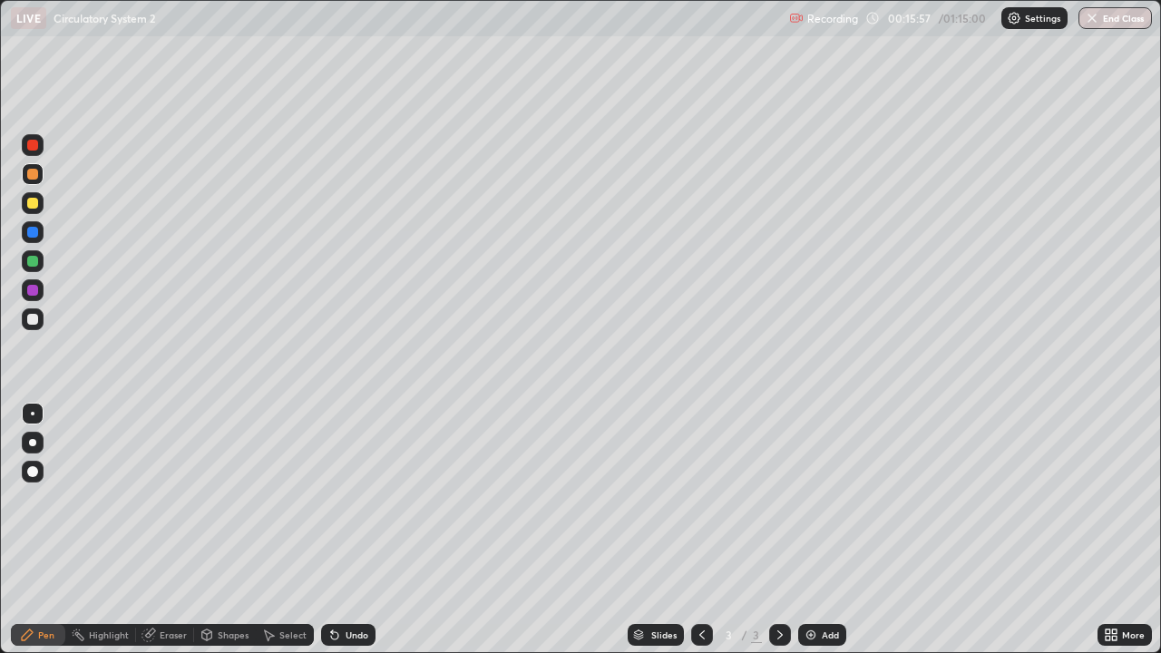
click at [34, 258] on div at bounding box center [32, 261] width 11 height 11
click at [32, 257] on div at bounding box center [32, 261] width 11 height 11
click at [349, 530] on div "Undo" at bounding box center [357, 635] width 23 height 9
click at [292, 530] on div "Select" at bounding box center [292, 635] width 27 height 9
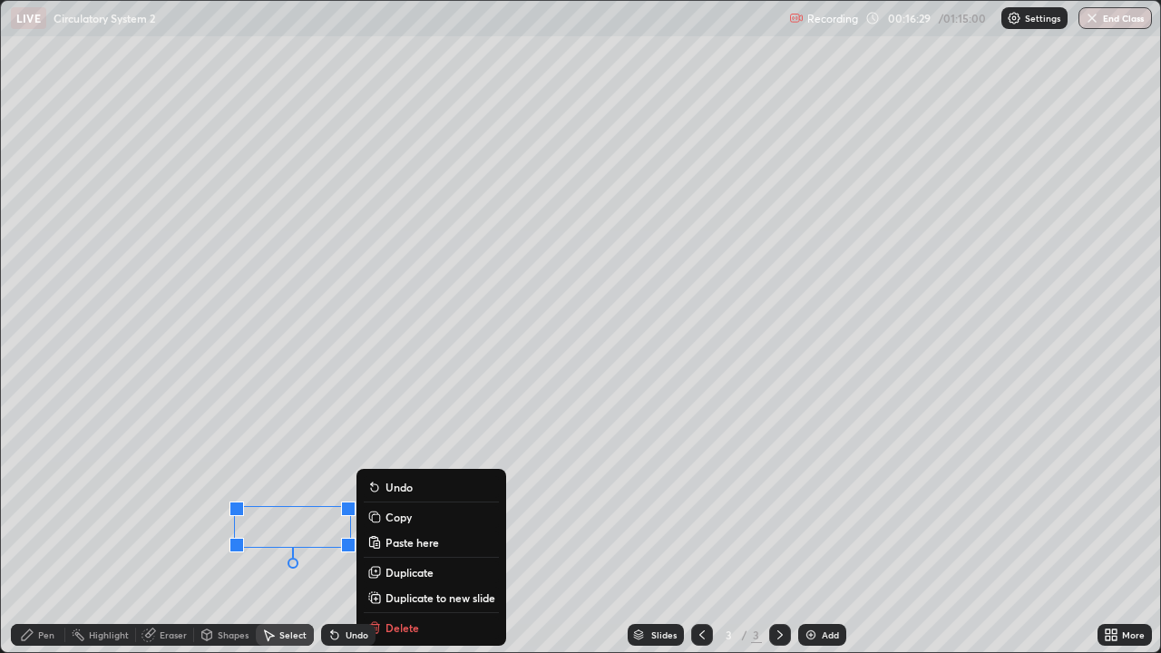
click at [156, 530] on div "0 ° Undo Copy Paste here Duplicate Duplicate to new slide Delete" at bounding box center [581, 326] width 1160 height 651
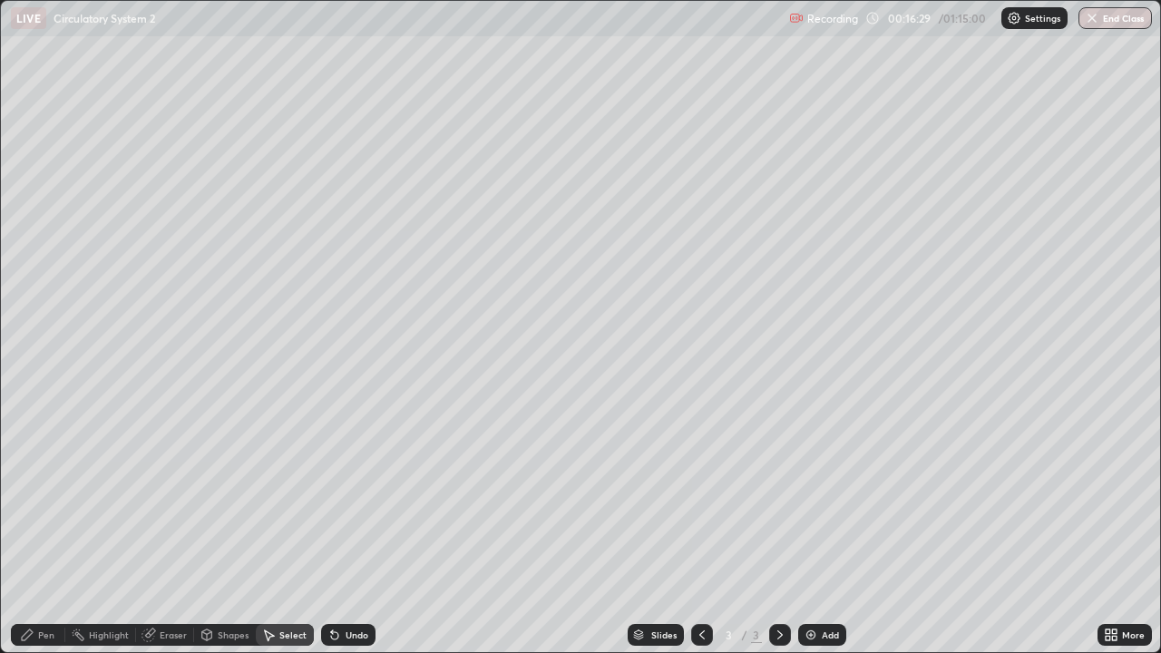
click at [46, 530] on div "Pen" at bounding box center [46, 635] width 16 height 9
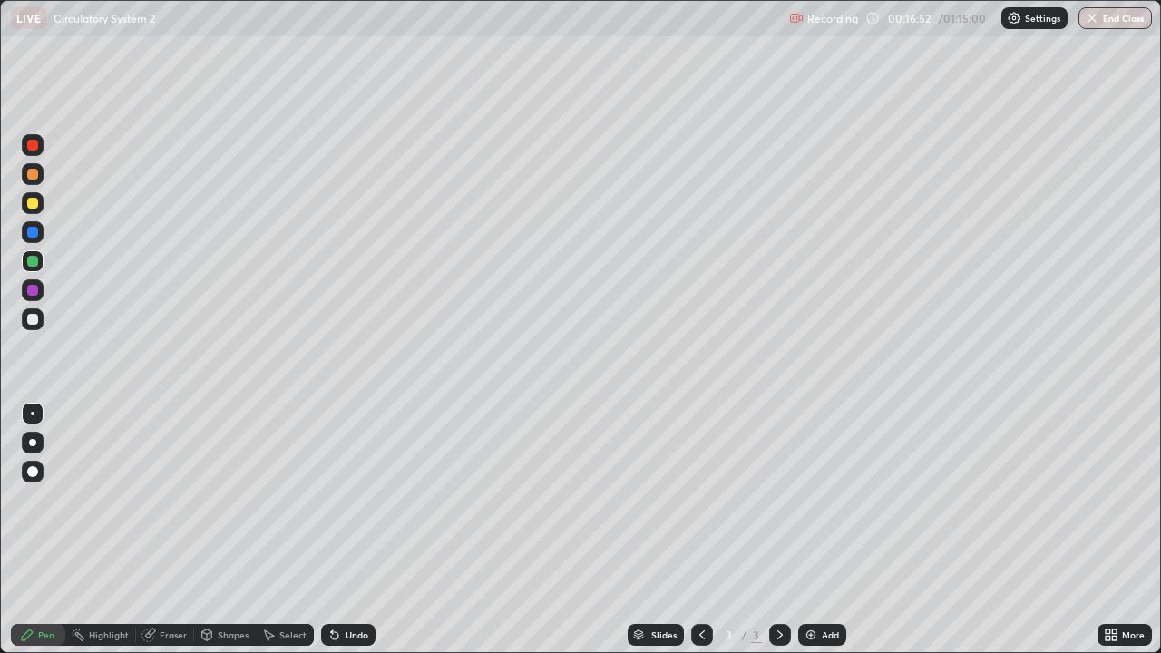
click at [33, 262] on div at bounding box center [32, 261] width 11 height 11
click at [36, 235] on div at bounding box center [32, 232] width 11 height 11
click at [39, 206] on div at bounding box center [33, 203] width 22 height 22
click at [29, 316] on div at bounding box center [32, 319] width 11 height 11
click at [360, 530] on div "Undo" at bounding box center [357, 635] width 23 height 9
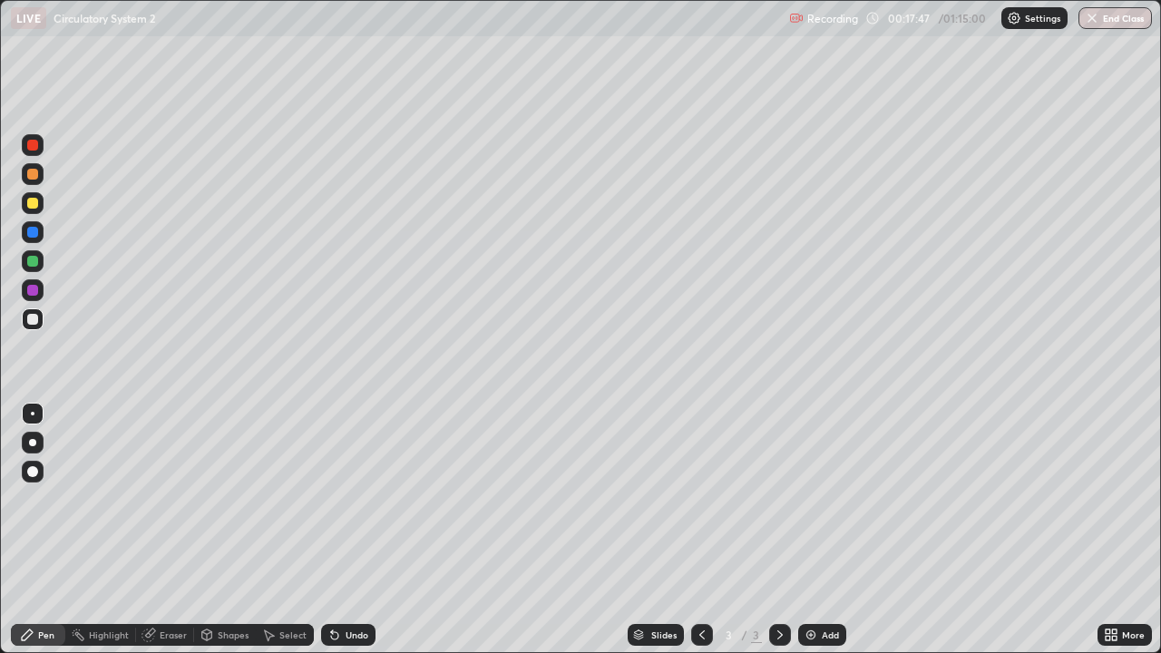
click at [352, 530] on div "Undo" at bounding box center [357, 635] width 23 height 9
click at [33, 260] on div at bounding box center [32, 261] width 11 height 11
click at [30, 470] on div at bounding box center [32, 471] width 11 height 11
click at [354, 530] on div "Undo" at bounding box center [357, 635] width 23 height 9
click at [357, 530] on div "Undo" at bounding box center [357, 635] width 23 height 9
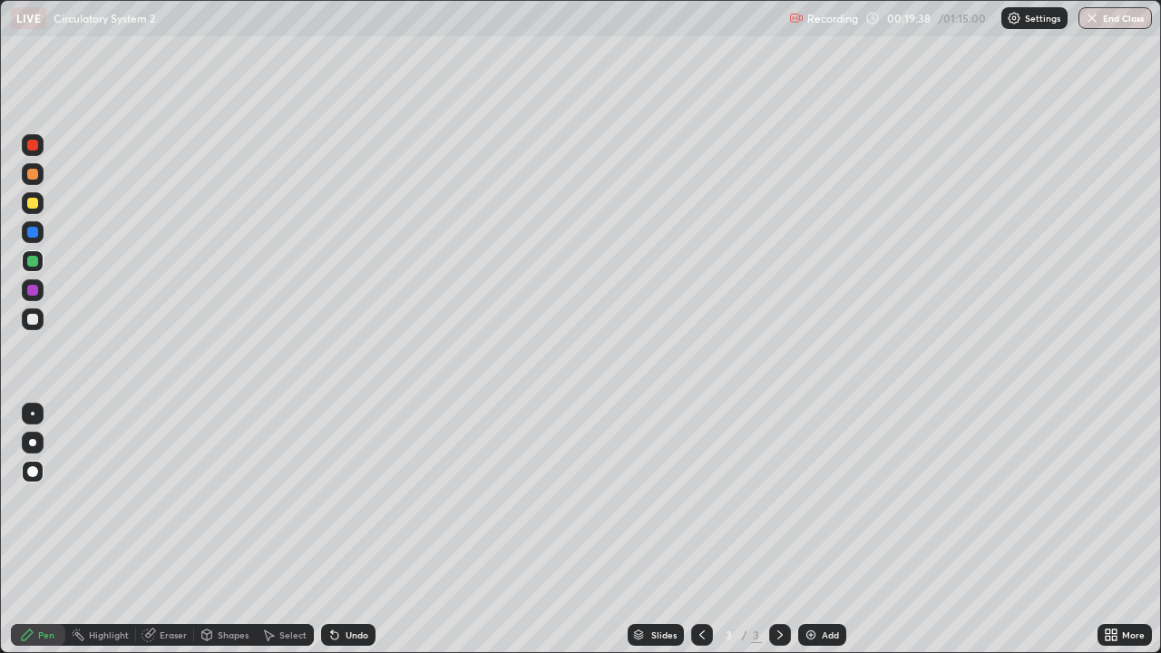
click at [36, 289] on div at bounding box center [32, 290] width 11 height 11
click at [34, 232] on div at bounding box center [32, 232] width 11 height 11
click at [34, 206] on div at bounding box center [32, 203] width 11 height 11
click at [30, 321] on div at bounding box center [32, 319] width 11 height 11
click at [1111, 530] on icon at bounding box center [1111, 635] width 15 height 15
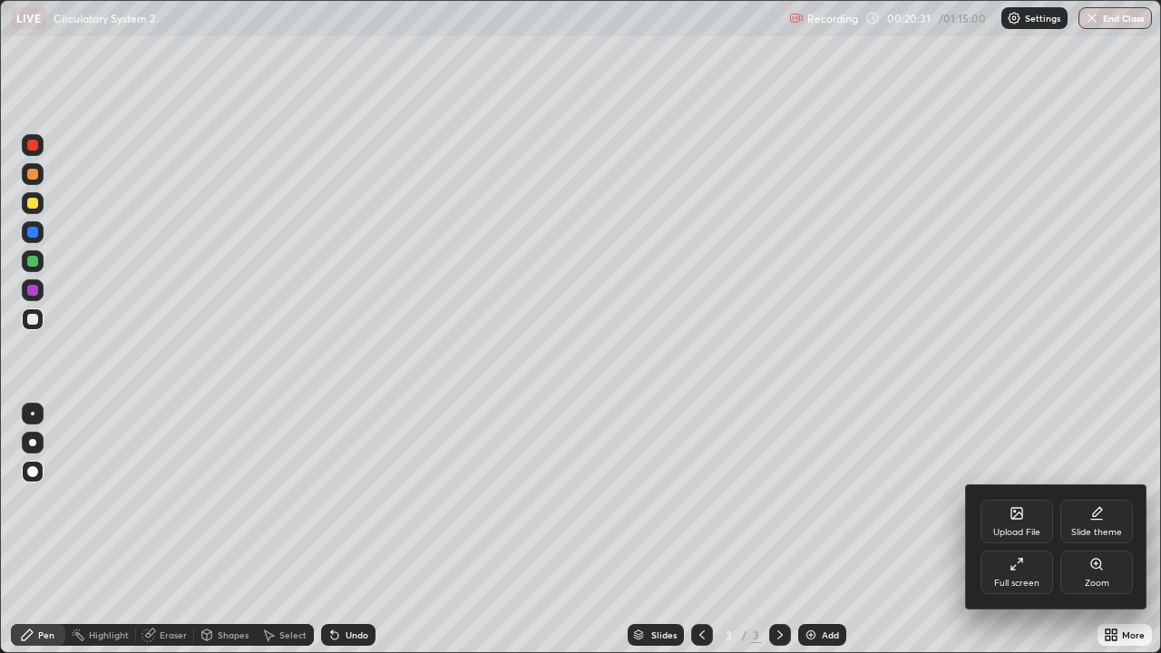
click at [729, 335] on div at bounding box center [580, 326] width 1161 height 653
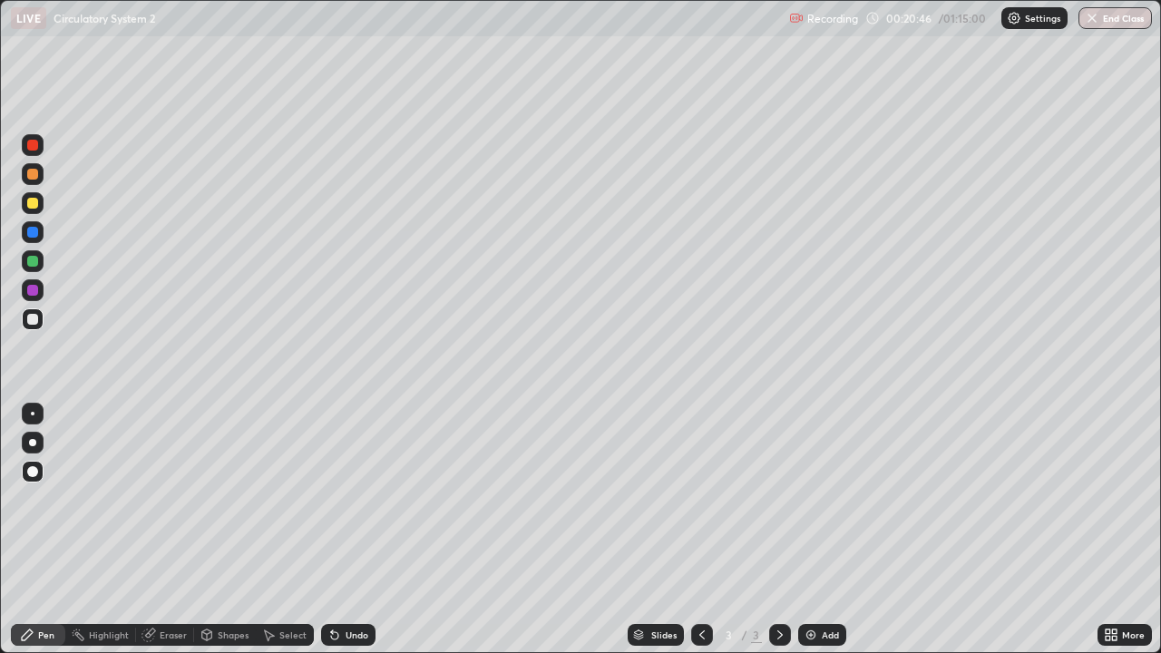
click at [1114, 530] on icon at bounding box center [1114, 632] width 5 height 5
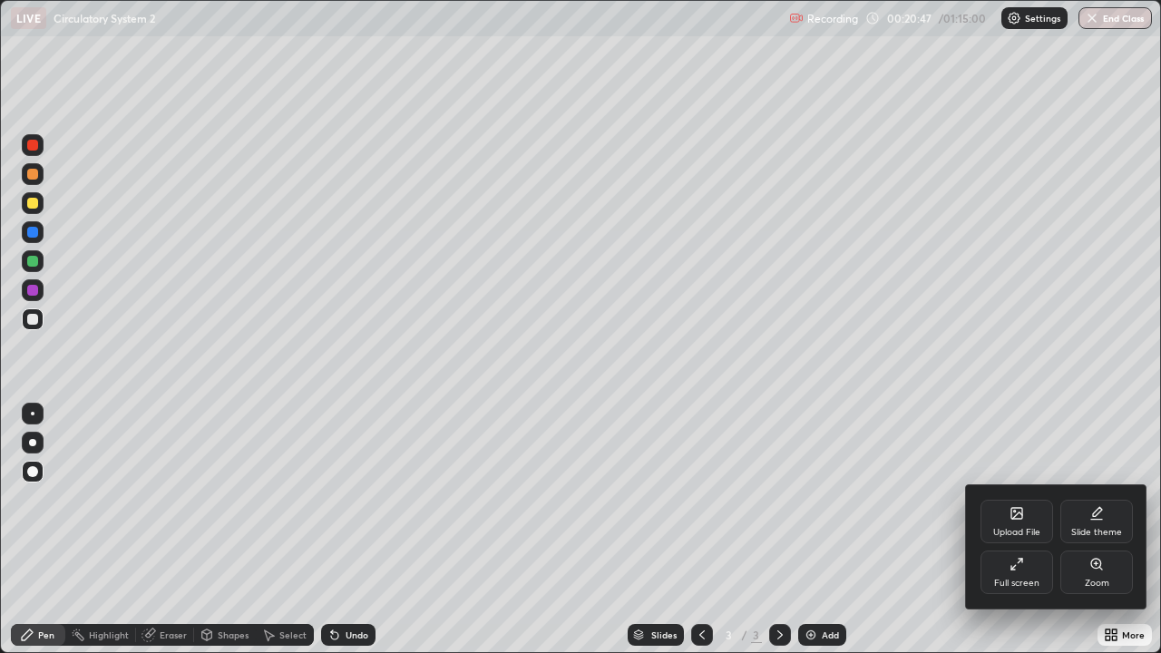
click at [1017, 530] on icon at bounding box center [1017, 564] width 15 height 15
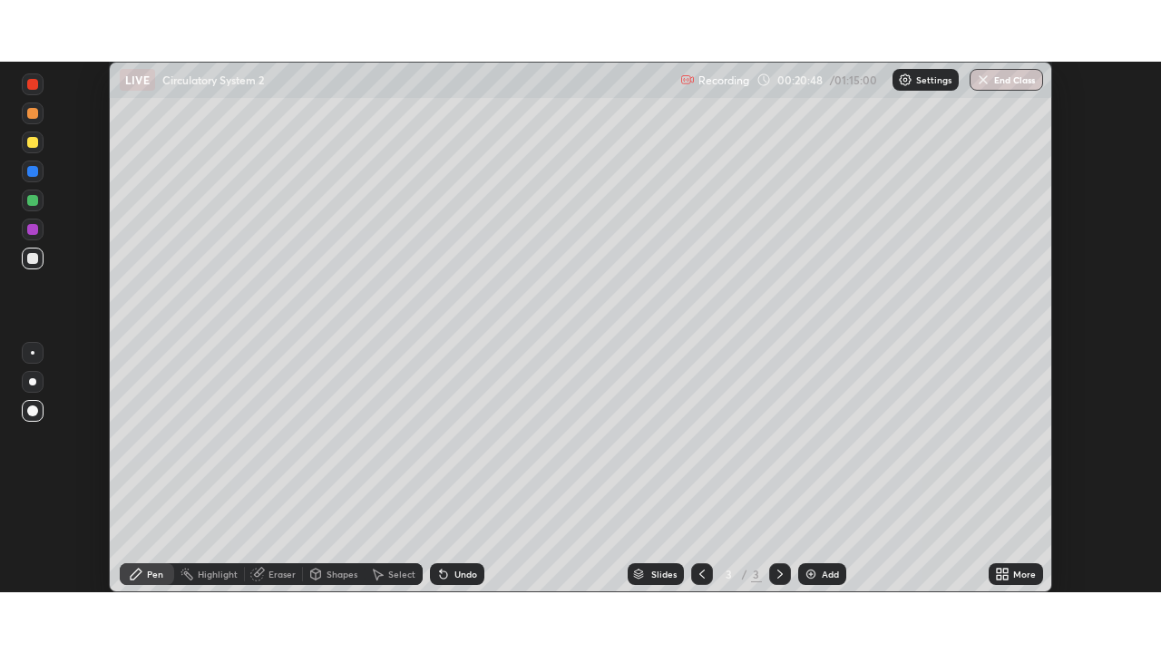
scroll to position [90200, 89569]
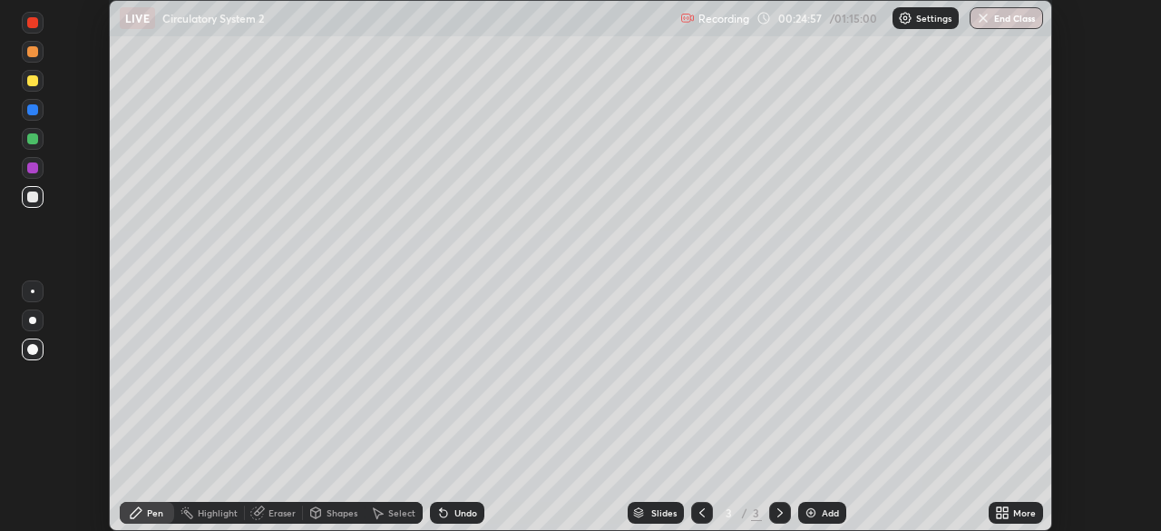
click at [33, 82] on div at bounding box center [32, 80] width 11 height 11
click at [33, 291] on div at bounding box center [33, 291] width 4 height 4
click at [464, 517] on div "Undo" at bounding box center [466, 512] width 23 height 9
click at [819, 511] on div "Add" at bounding box center [822, 513] width 48 height 22
click at [1001, 506] on icon at bounding box center [1002, 512] width 15 height 15
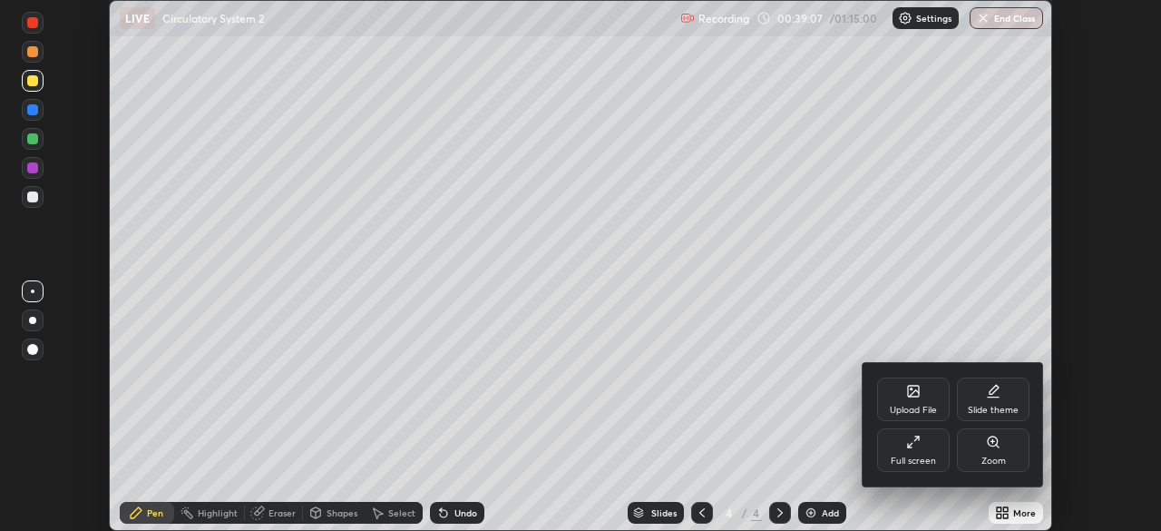
click at [913, 456] on div "Full screen" at bounding box center [913, 460] width 45 height 9
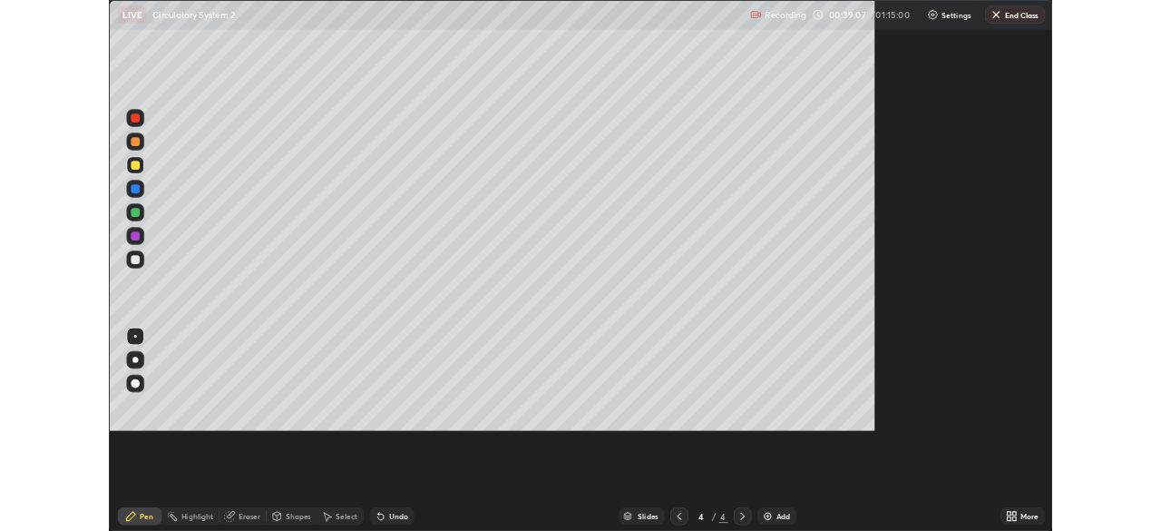
scroll to position [653, 1161]
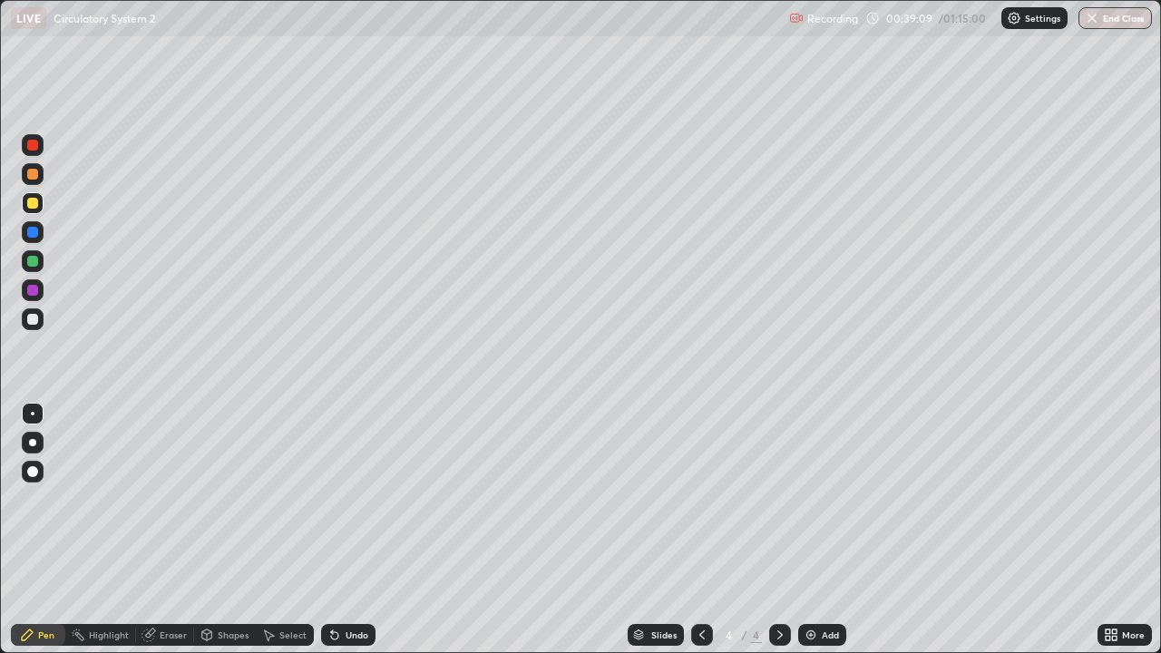
click at [28, 320] on div at bounding box center [32, 319] width 11 height 11
click at [817, 530] on div "Add" at bounding box center [822, 635] width 48 height 22
click at [30, 172] on div at bounding box center [32, 174] width 11 height 11
click at [33, 318] on div at bounding box center [32, 319] width 11 height 11
click at [348, 530] on div "Undo" at bounding box center [357, 635] width 23 height 9
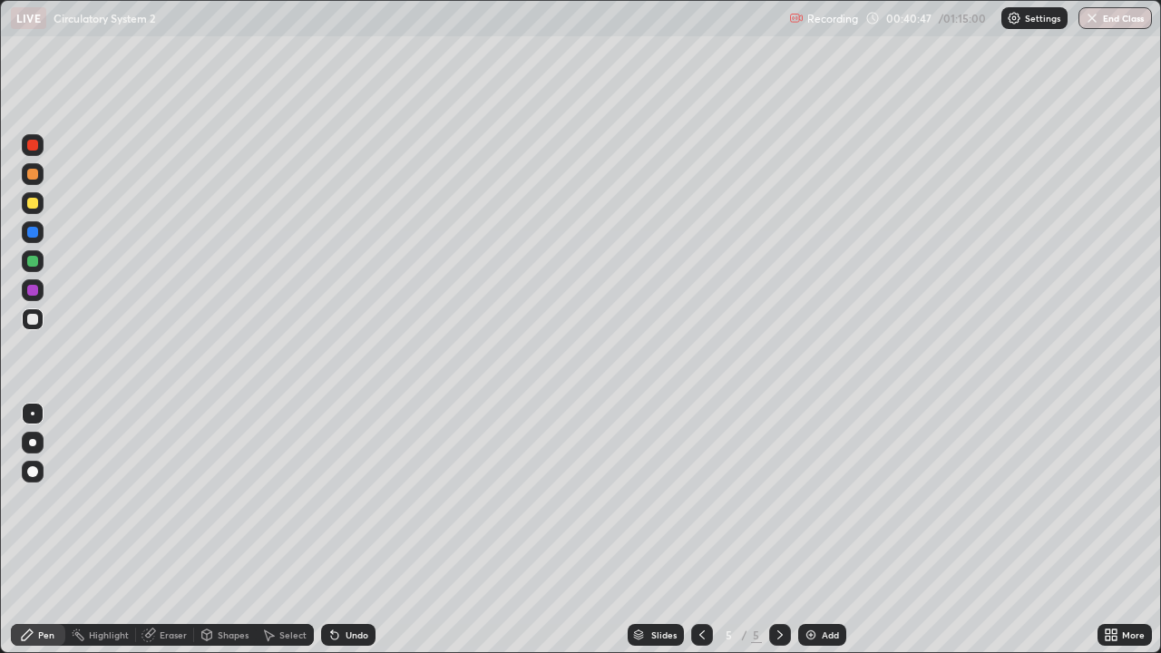
click at [348, 530] on div "Undo" at bounding box center [357, 635] width 23 height 9
click at [351, 530] on div "Undo" at bounding box center [348, 635] width 54 height 22
click at [349, 530] on div "Undo" at bounding box center [357, 635] width 23 height 9
click at [32, 173] on div at bounding box center [32, 174] width 11 height 11
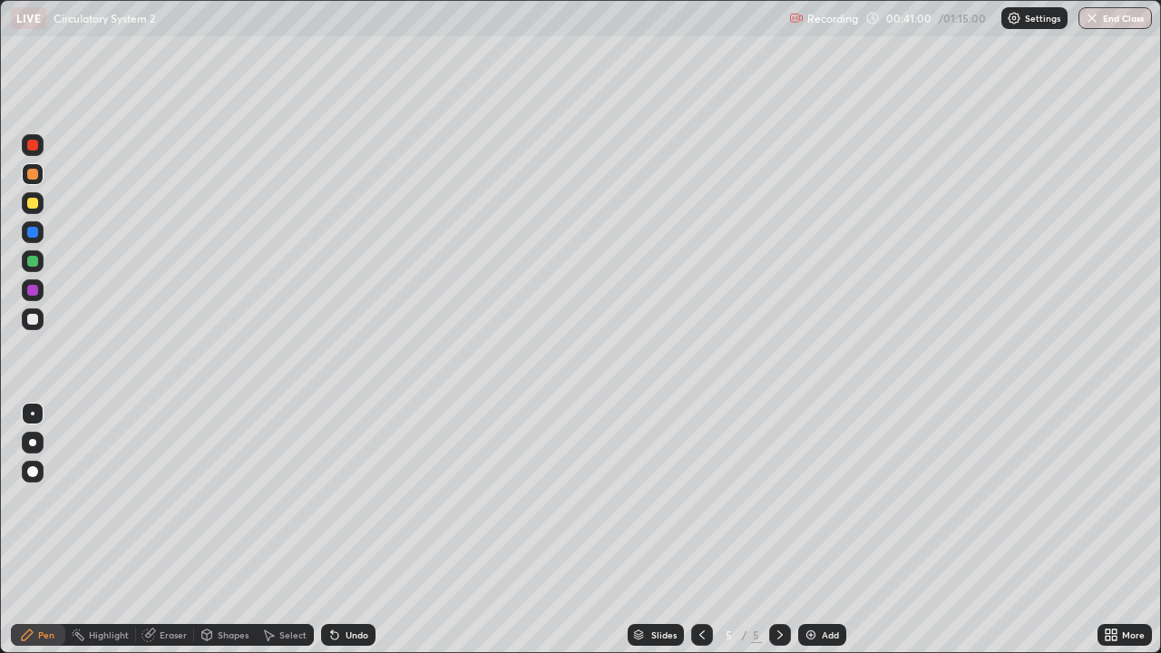
click at [358, 530] on div "Undo" at bounding box center [357, 635] width 23 height 9
click at [29, 261] on div at bounding box center [32, 261] width 11 height 11
click at [36, 232] on div at bounding box center [32, 232] width 11 height 11
click at [34, 321] on div at bounding box center [32, 319] width 11 height 11
click at [30, 236] on div at bounding box center [32, 232] width 11 height 11
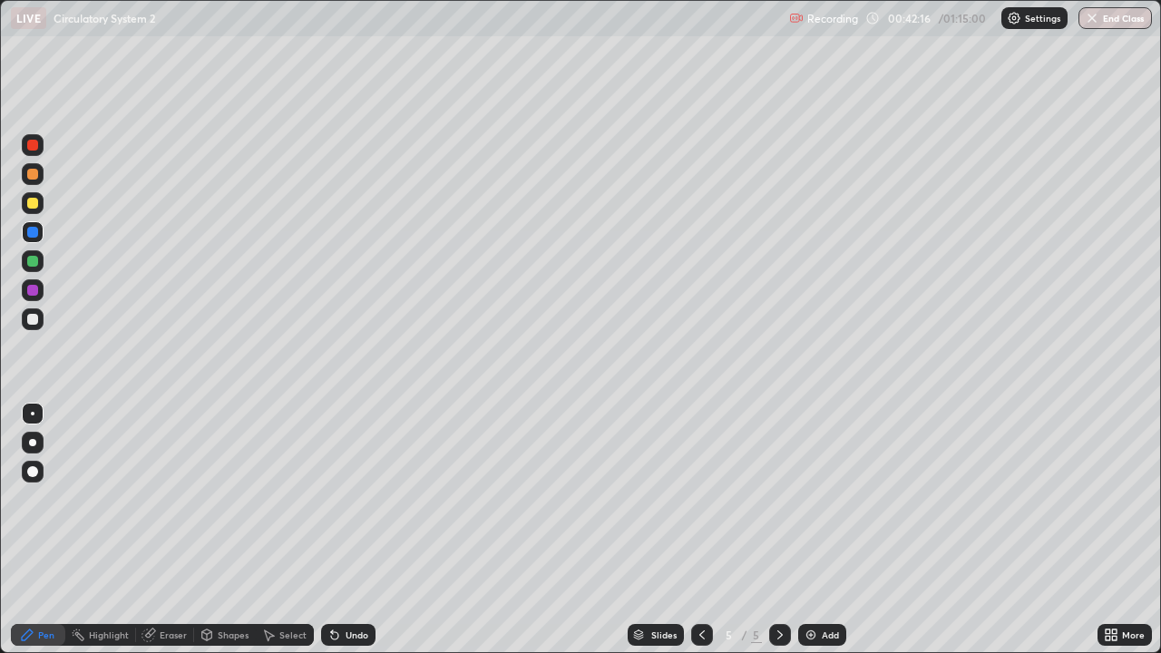
click at [33, 259] on div at bounding box center [32, 261] width 11 height 11
click at [33, 175] on div at bounding box center [32, 174] width 11 height 11
click at [177, 530] on div "Eraser" at bounding box center [173, 635] width 27 height 9
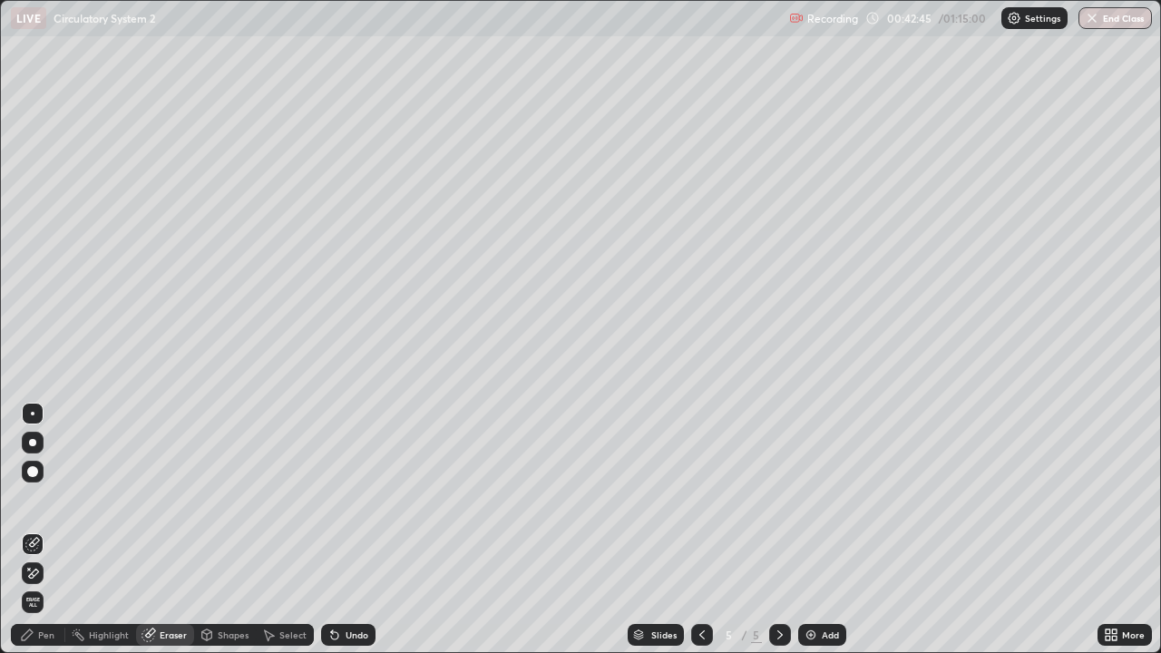
click at [44, 530] on div "Pen" at bounding box center [38, 635] width 54 height 22
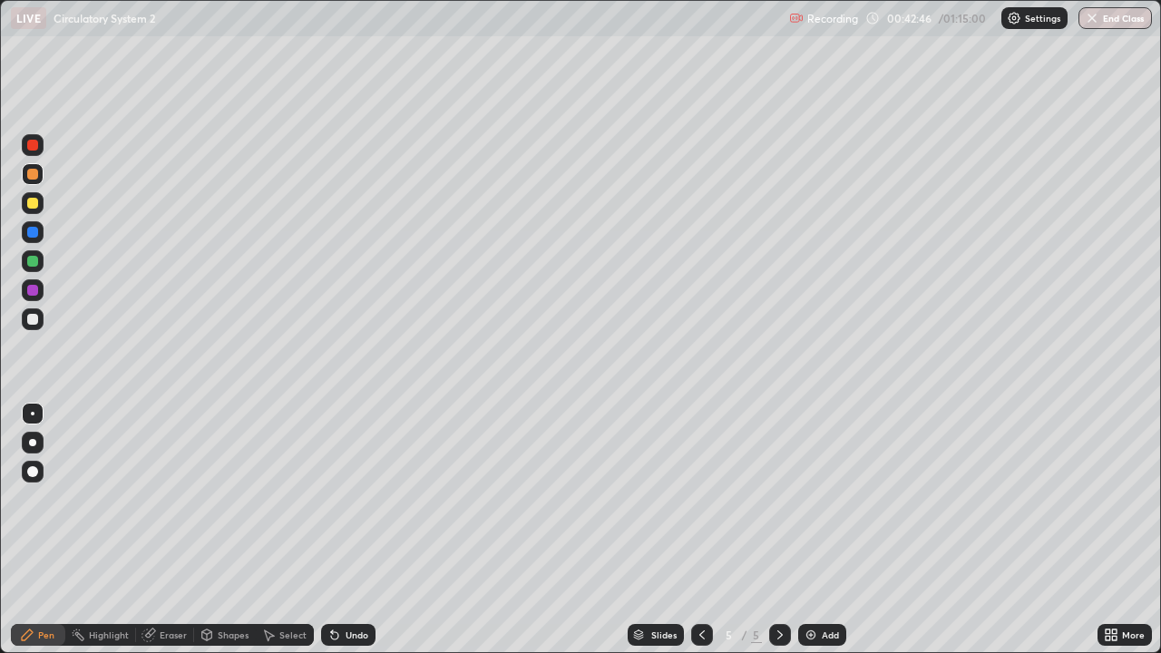
click at [30, 326] on div at bounding box center [33, 319] width 22 height 22
click at [30, 258] on div at bounding box center [32, 261] width 11 height 11
click at [41, 320] on div at bounding box center [33, 319] width 22 height 22
click at [35, 232] on div at bounding box center [32, 232] width 11 height 11
click at [344, 530] on div "Undo" at bounding box center [348, 635] width 54 height 22
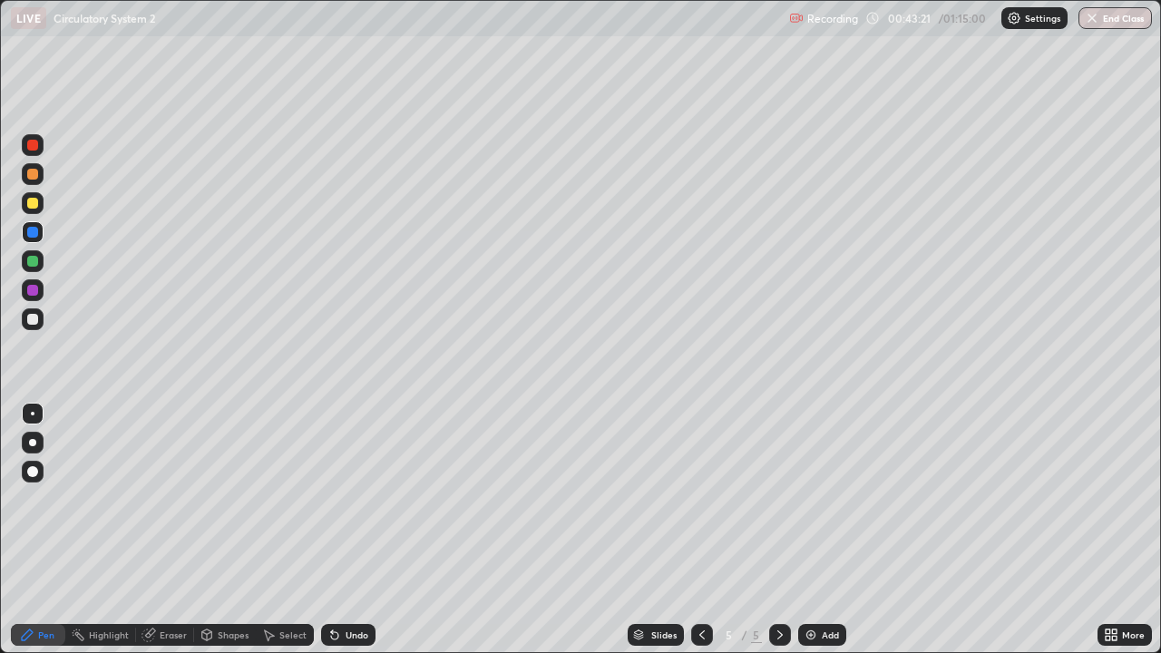
click at [31, 258] on div at bounding box center [32, 261] width 11 height 11
click at [34, 172] on div at bounding box center [32, 174] width 11 height 11
click at [33, 258] on div at bounding box center [32, 261] width 11 height 11
click at [33, 203] on div at bounding box center [32, 203] width 11 height 11
click at [33, 230] on div at bounding box center [32, 232] width 11 height 11
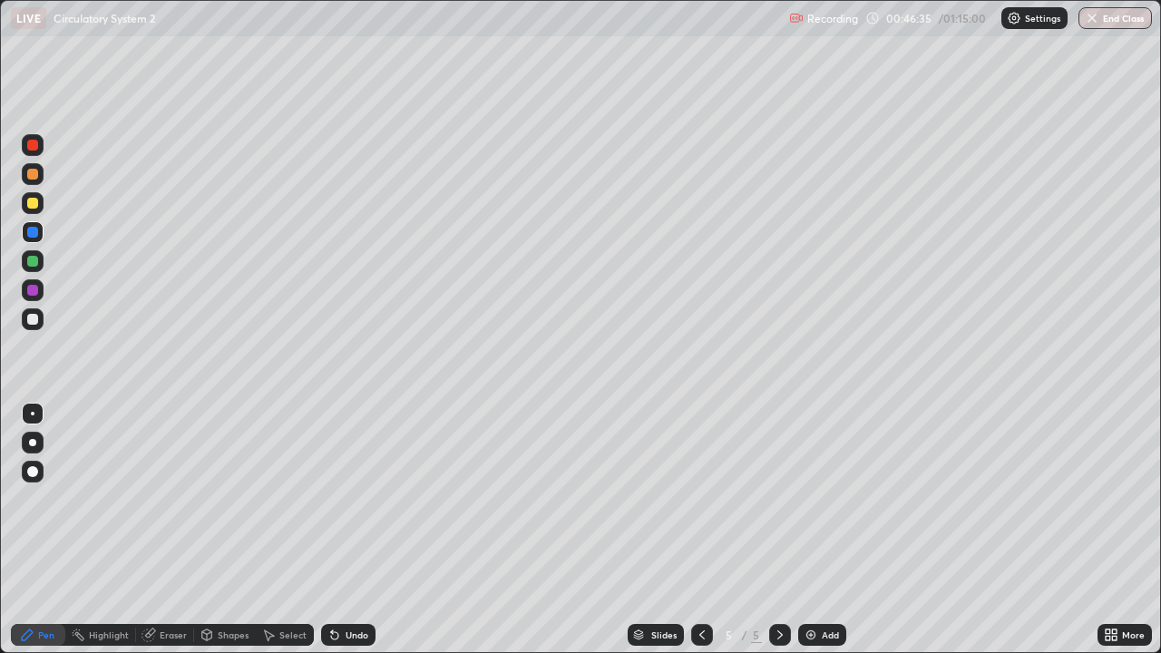
click at [38, 204] on div at bounding box center [33, 203] width 22 height 22
click at [352, 530] on div "Undo" at bounding box center [357, 635] width 23 height 9
click at [26, 318] on div at bounding box center [33, 319] width 22 height 22
click at [32, 473] on div at bounding box center [32, 471] width 11 height 11
click at [1120, 530] on div "More" at bounding box center [1125, 635] width 54 height 22
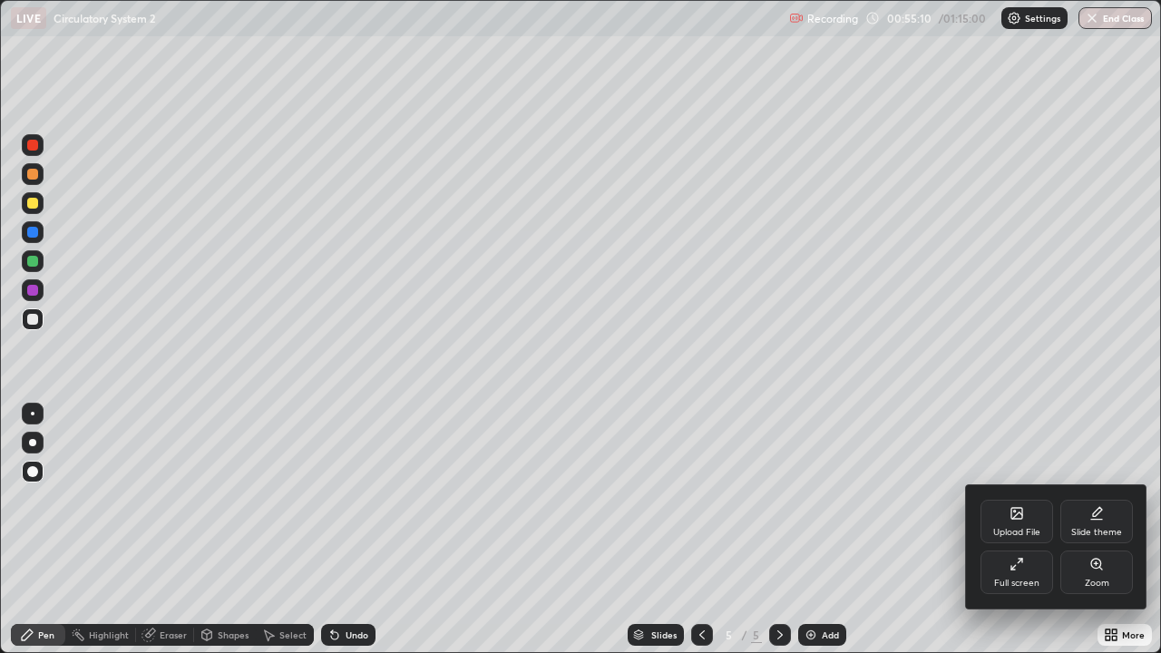
click at [1027, 530] on div "Full screen" at bounding box center [1017, 573] width 73 height 44
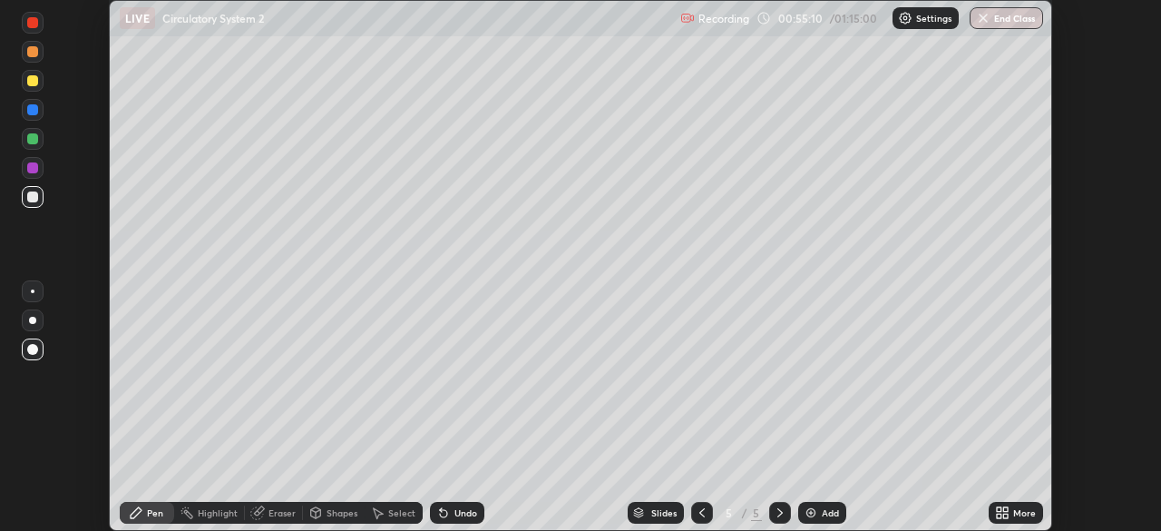
scroll to position [90200, 89569]
click at [461, 509] on div "Undo" at bounding box center [466, 512] width 23 height 9
click at [460, 515] on div "Undo" at bounding box center [466, 512] width 23 height 9
click at [461, 512] on div "Undo" at bounding box center [466, 512] width 23 height 9
click at [700, 513] on icon at bounding box center [702, 512] width 15 height 15
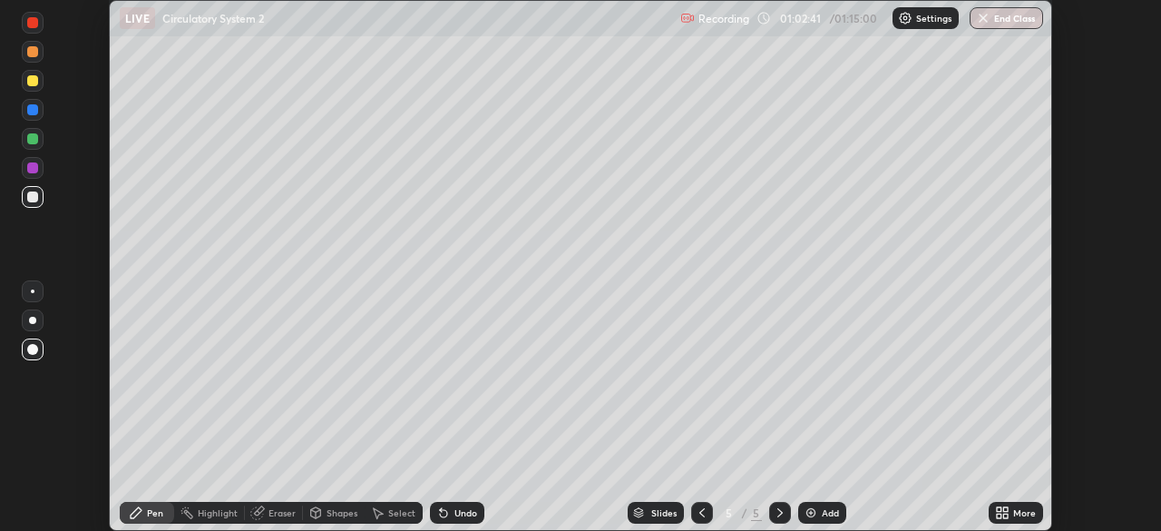
click at [622, 527] on div "Slides 5 / 5 Add" at bounding box center [737, 512] width 504 height 36
click at [774, 505] on icon at bounding box center [780, 512] width 15 height 15
click at [700, 513] on icon at bounding box center [702, 512] width 15 height 15
click at [700, 511] on icon at bounding box center [702, 512] width 15 height 15
click at [777, 514] on icon at bounding box center [780, 512] width 15 height 15
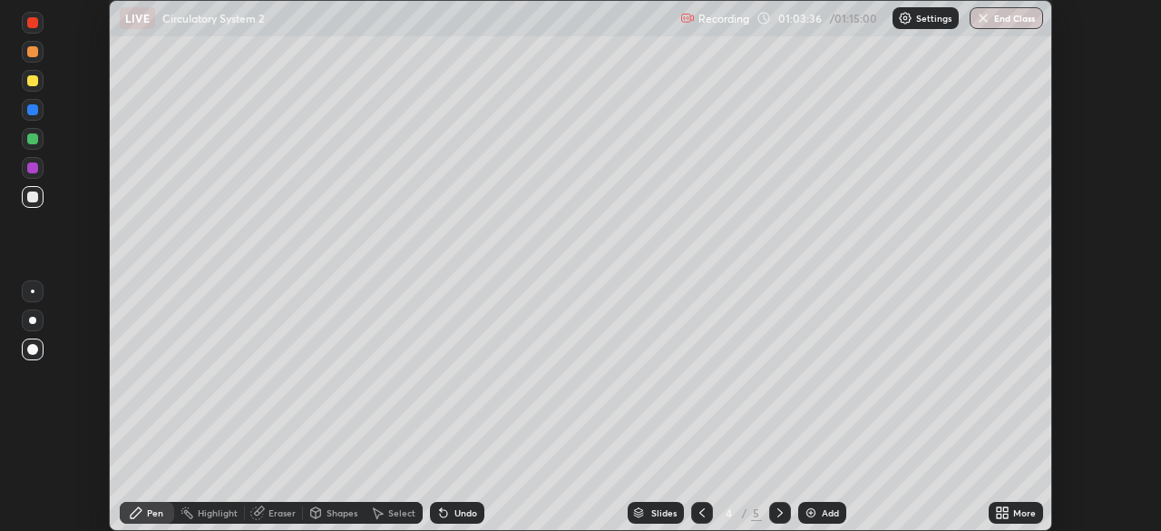
click at [700, 513] on icon at bounding box center [702, 512] width 15 height 15
click at [701, 510] on icon at bounding box center [702, 512] width 5 height 9
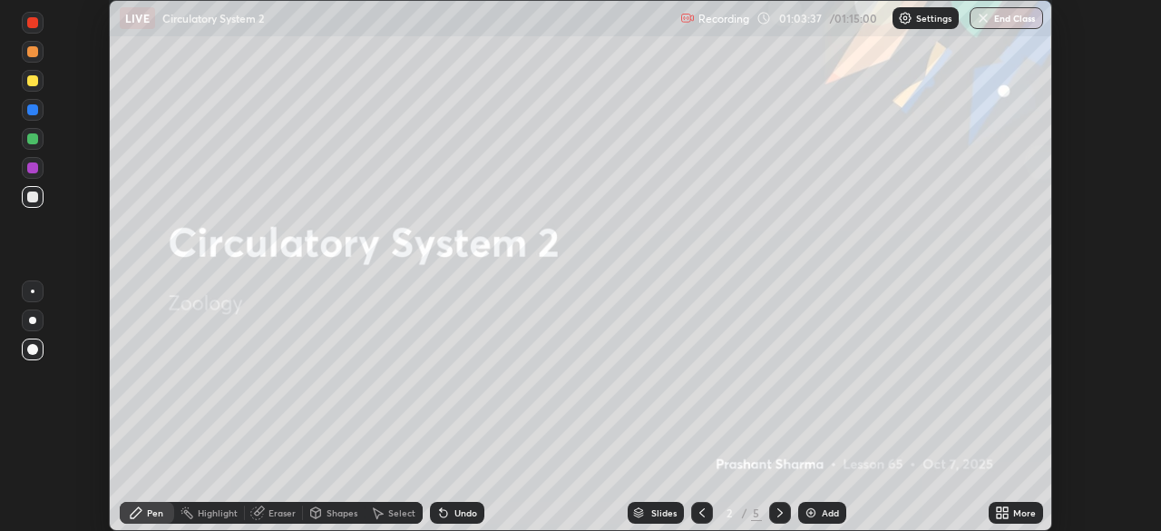
click at [703, 510] on icon at bounding box center [702, 512] width 15 height 15
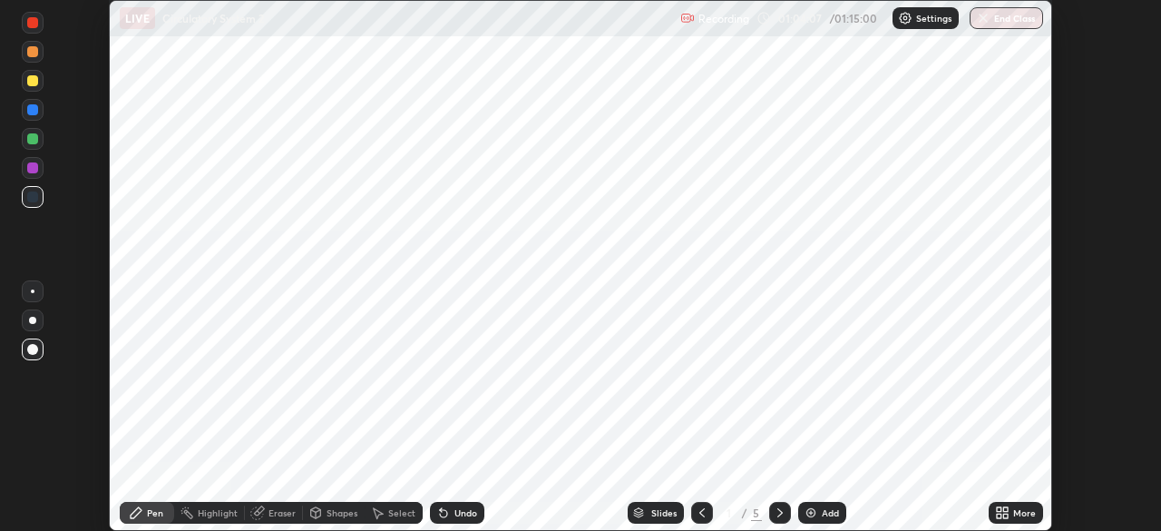
click at [775, 517] on icon at bounding box center [780, 512] width 15 height 15
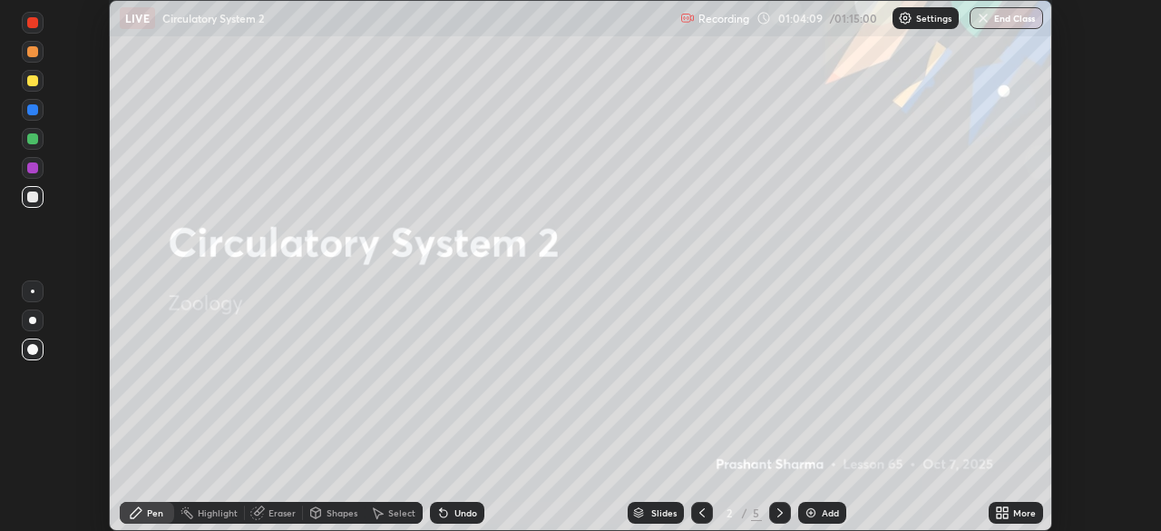
click at [1018, 15] on button "End Class" at bounding box center [1006, 18] width 73 height 22
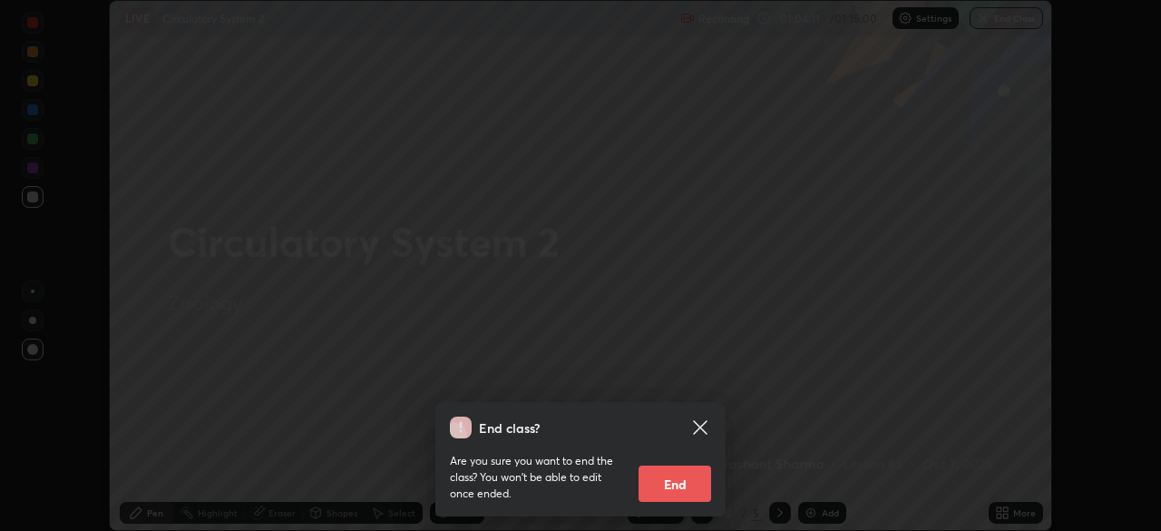
click at [678, 480] on button "End" at bounding box center [675, 483] width 73 height 36
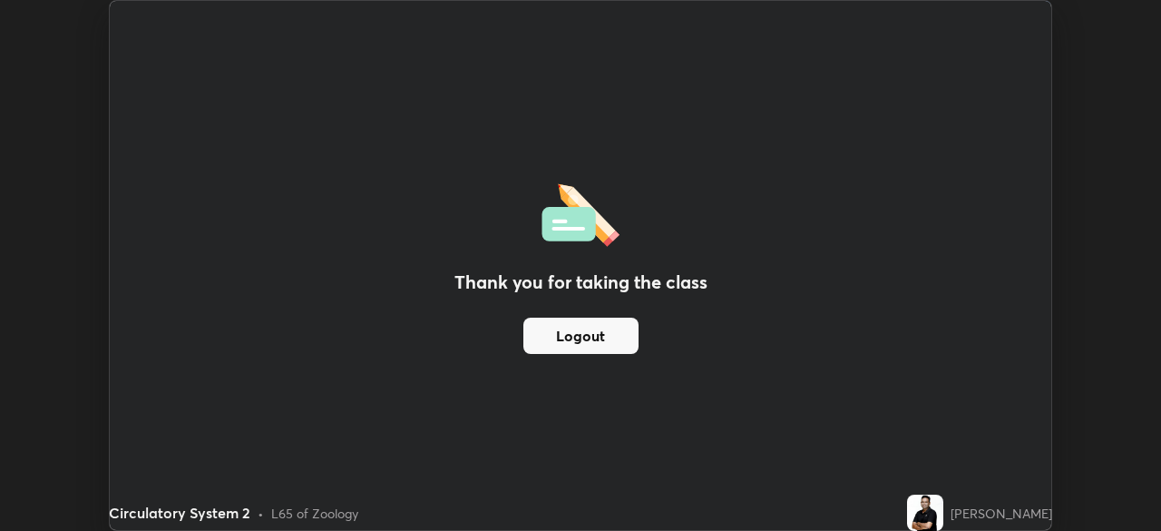
click at [619, 329] on button "Logout" at bounding box center [581, 336] width 115 height 36
